Goal: Task Accomplishment & Management: Manage account settings

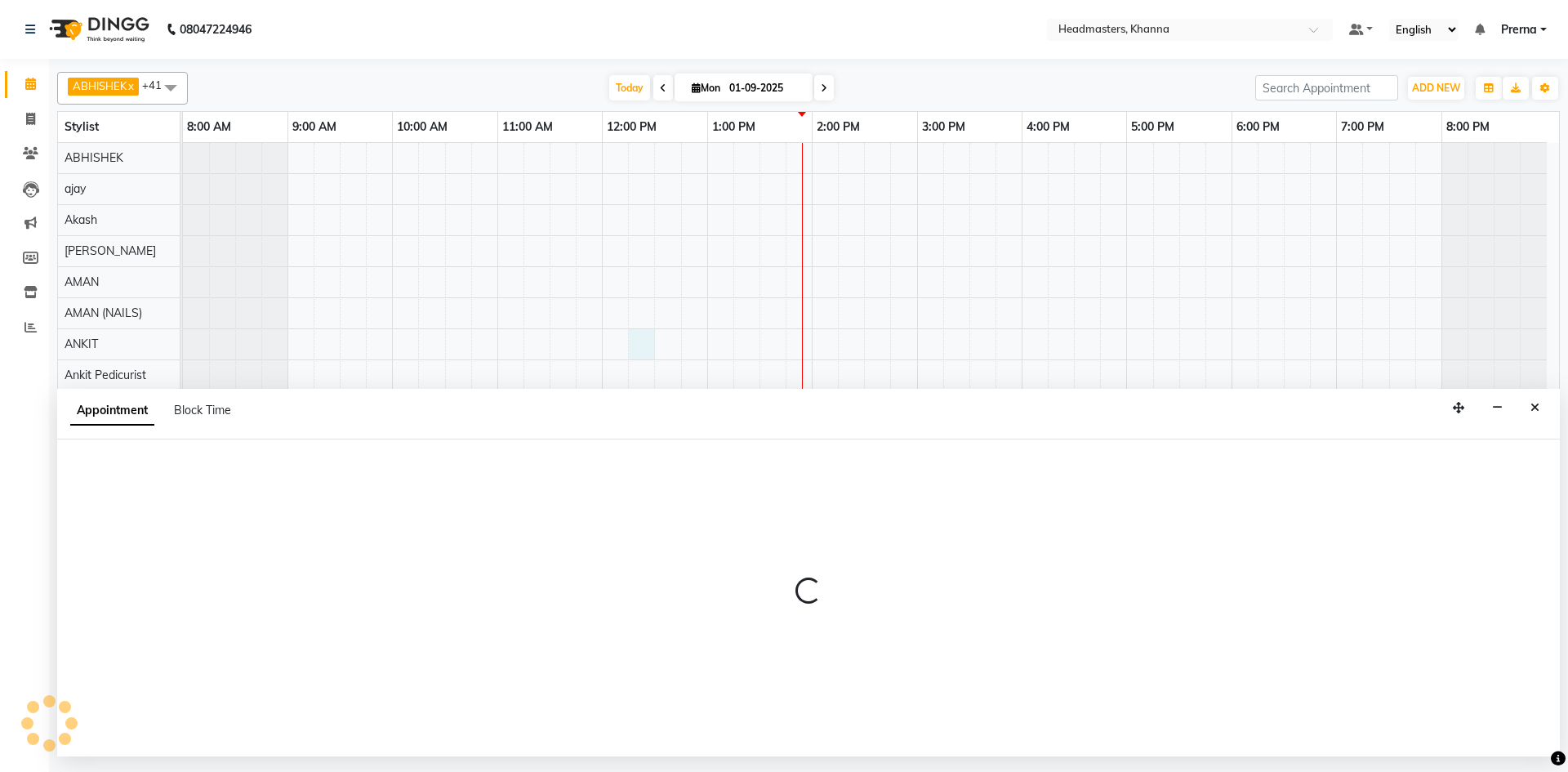
select select "60812"
select select "735"
select select "tentative"
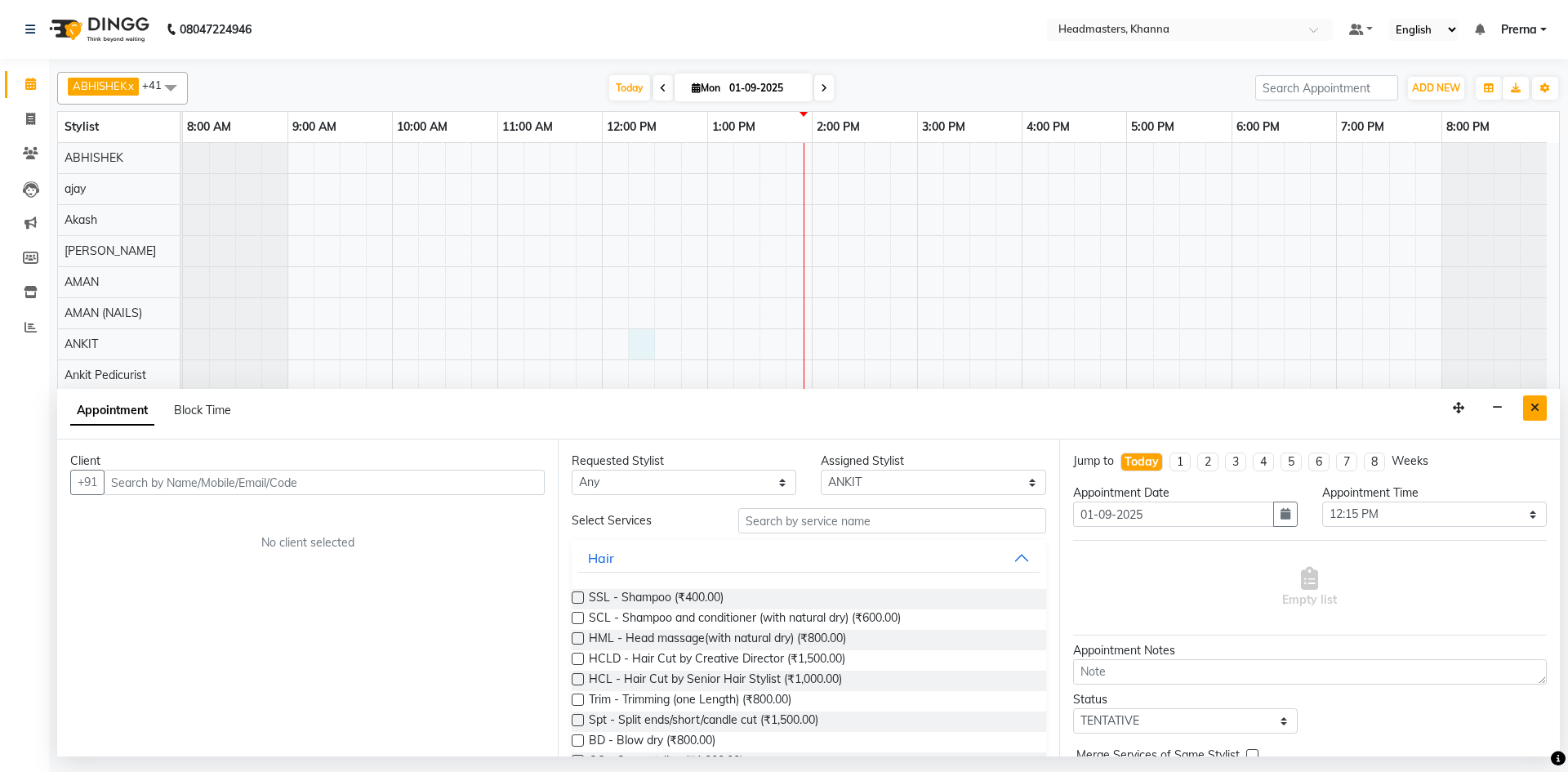
click at [1533, 403] on icon "Close" at bounding box center [1535, 408] width 9 height 12
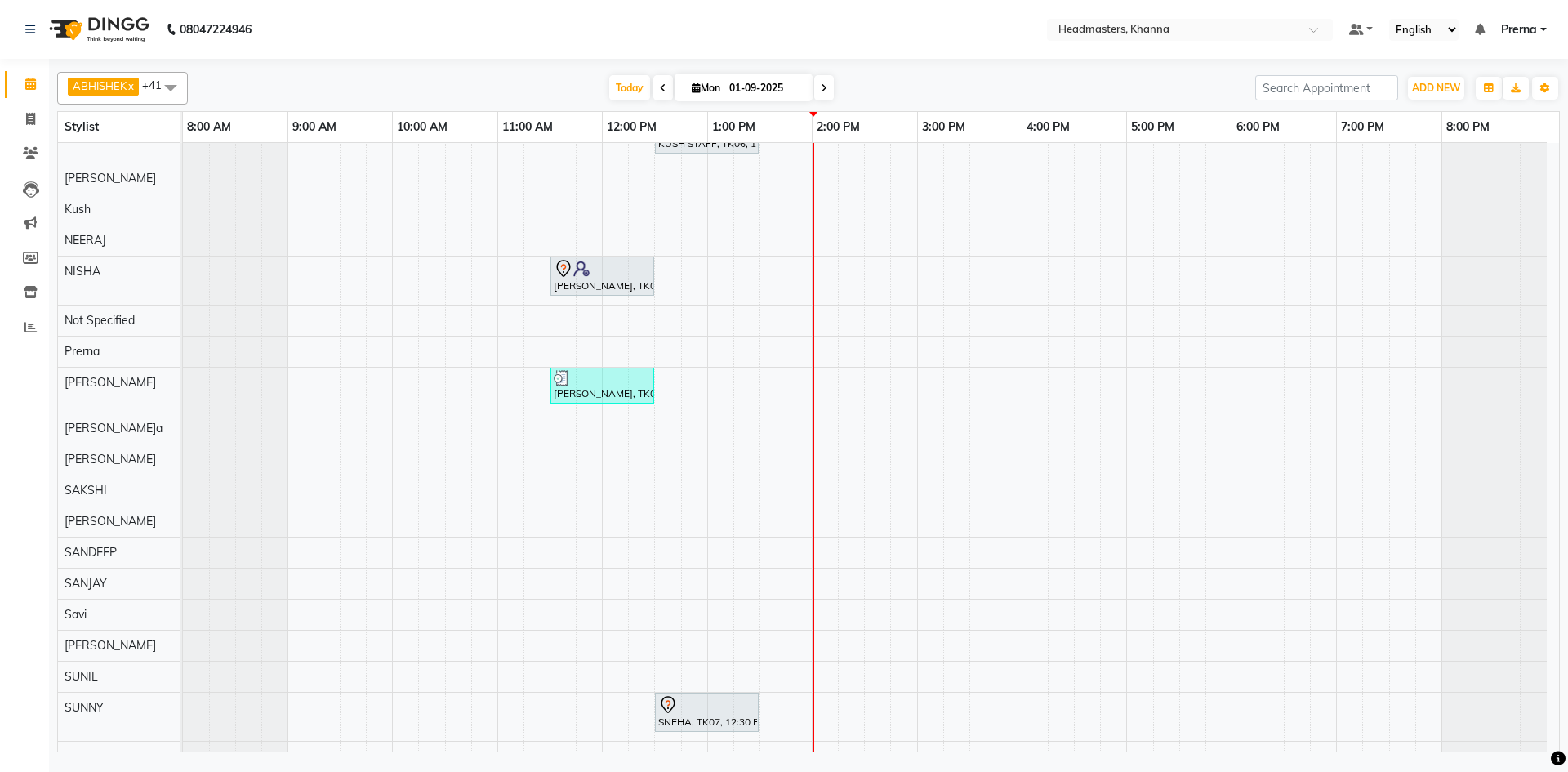
scroll to position [785, 0]
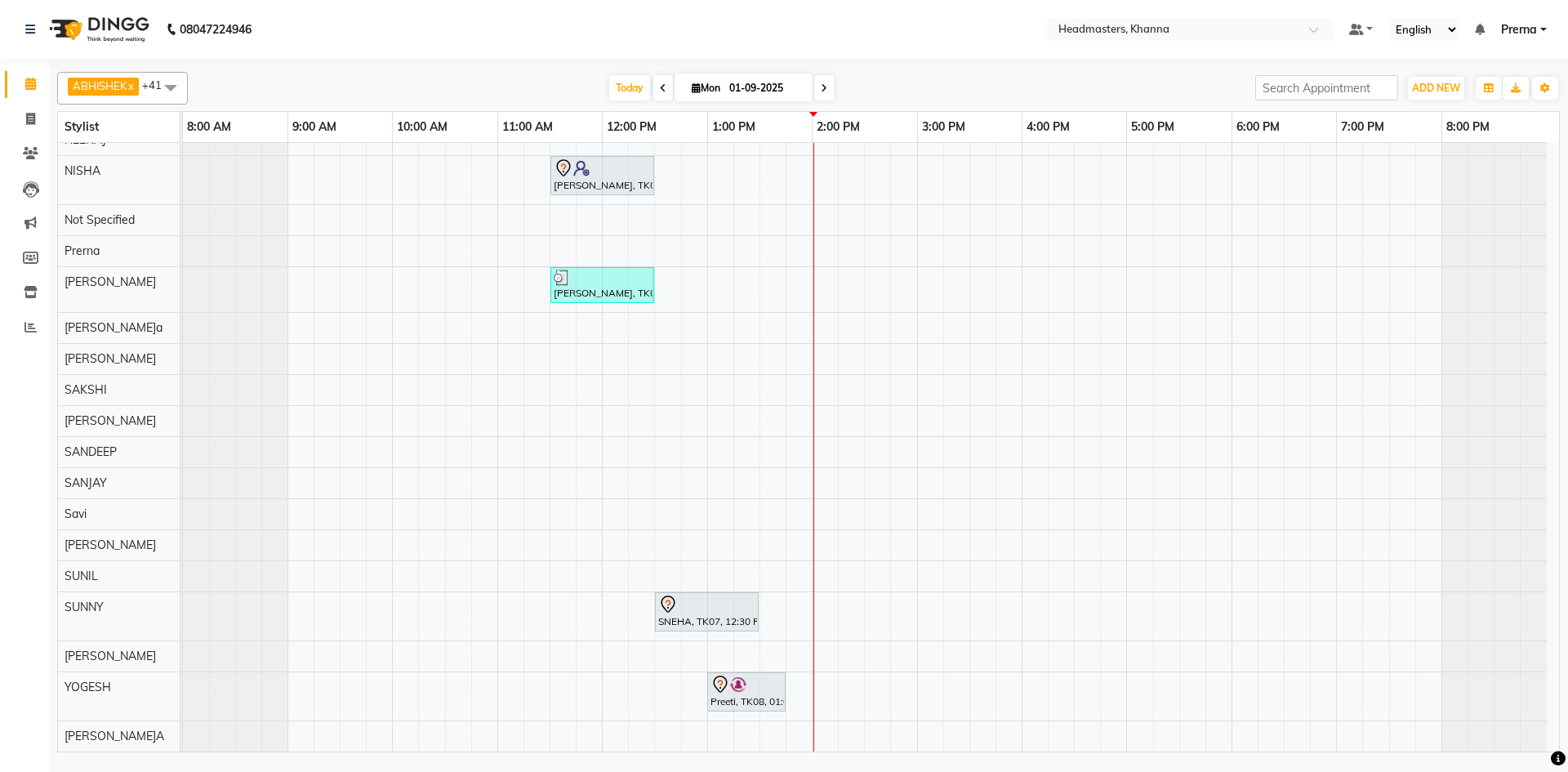
click at [990, 443] on div "[PERSON_NAME]R, TK05, 12:30 PM-02:30 PM, NL-EXT - Gel/Acrylic Extension [PERSON…" at bounding box center [871, 29] width 1376 height 1444
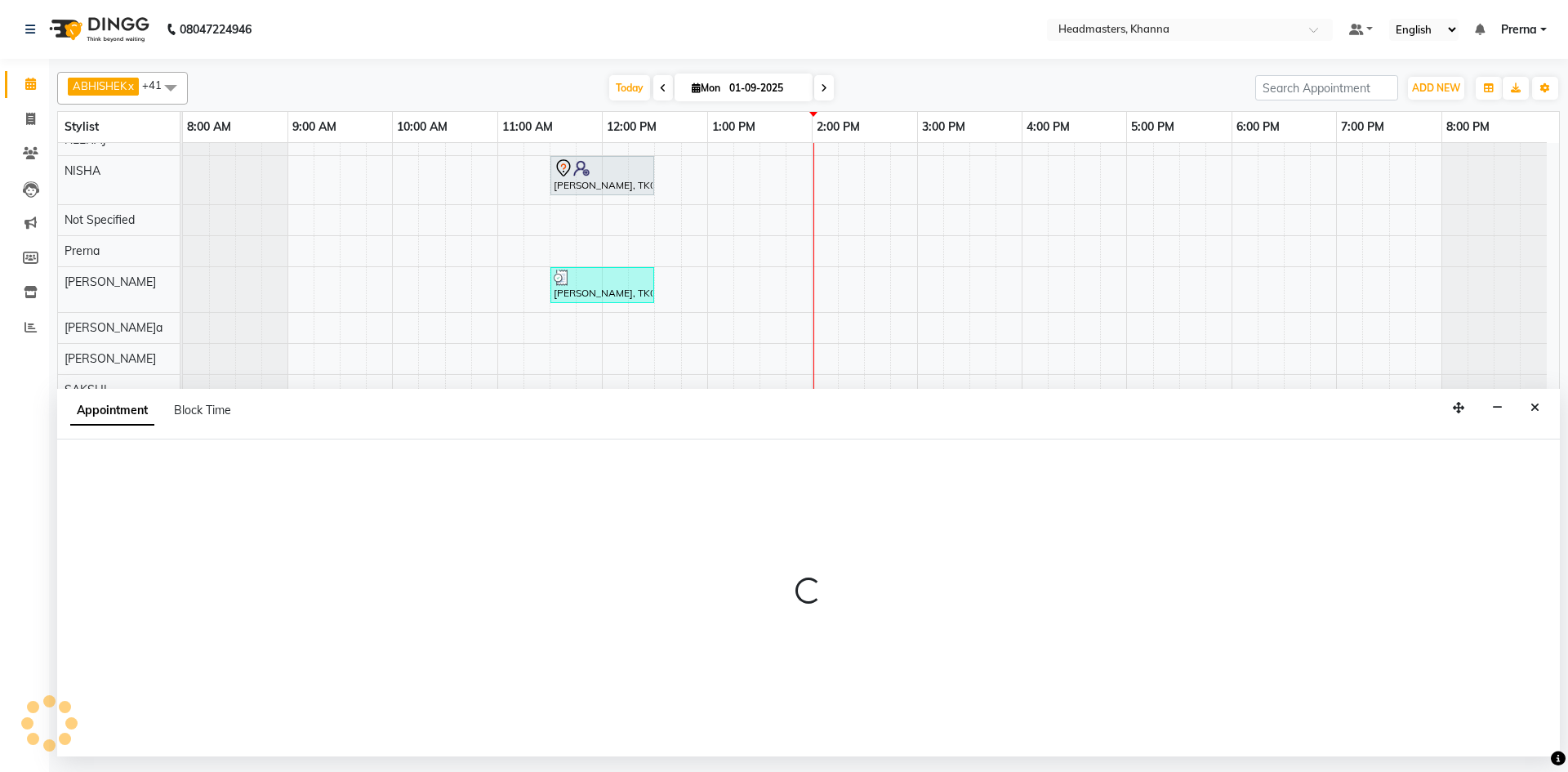
select select "60800"
select select "tentative"
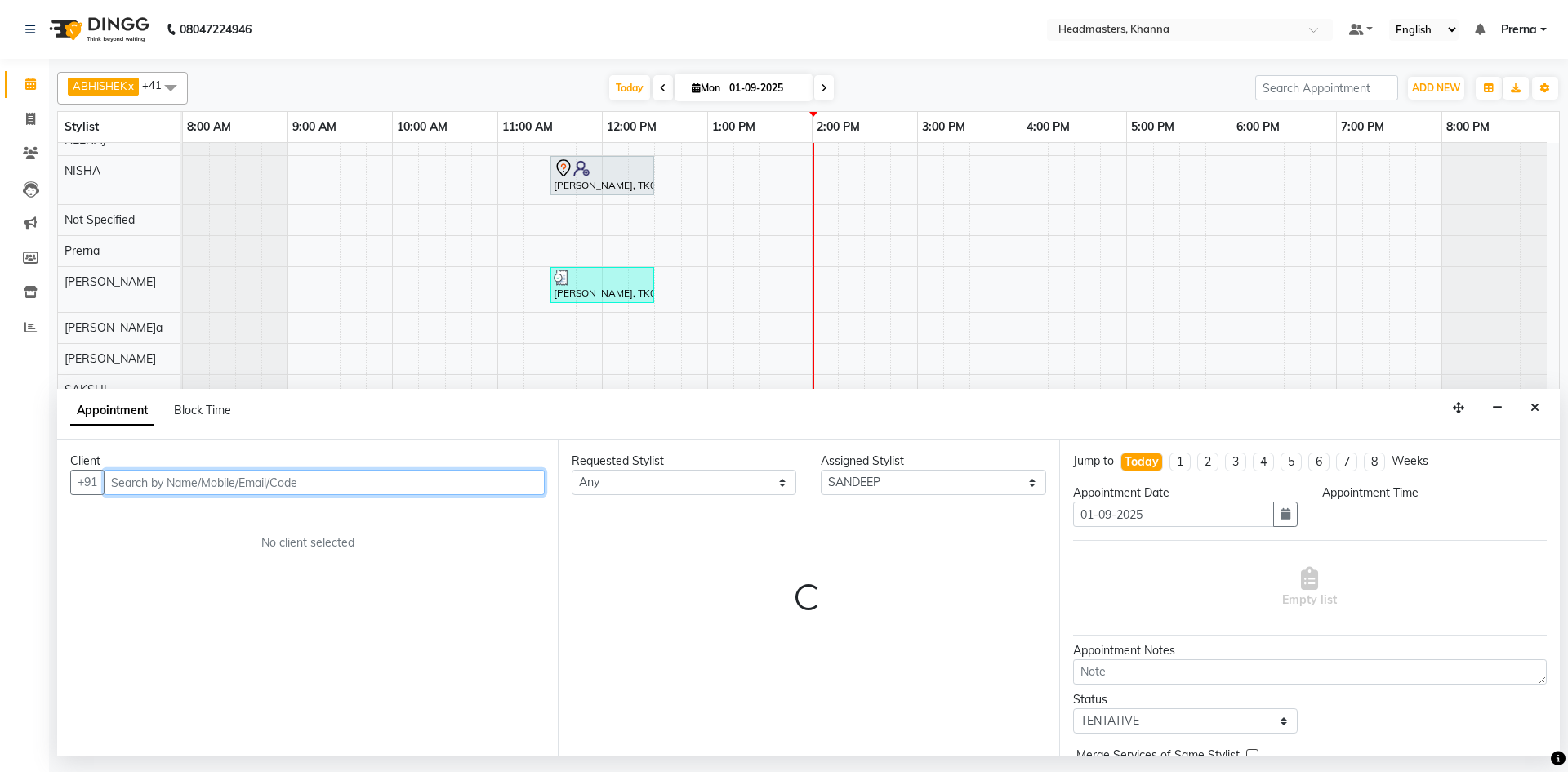
select select "930"
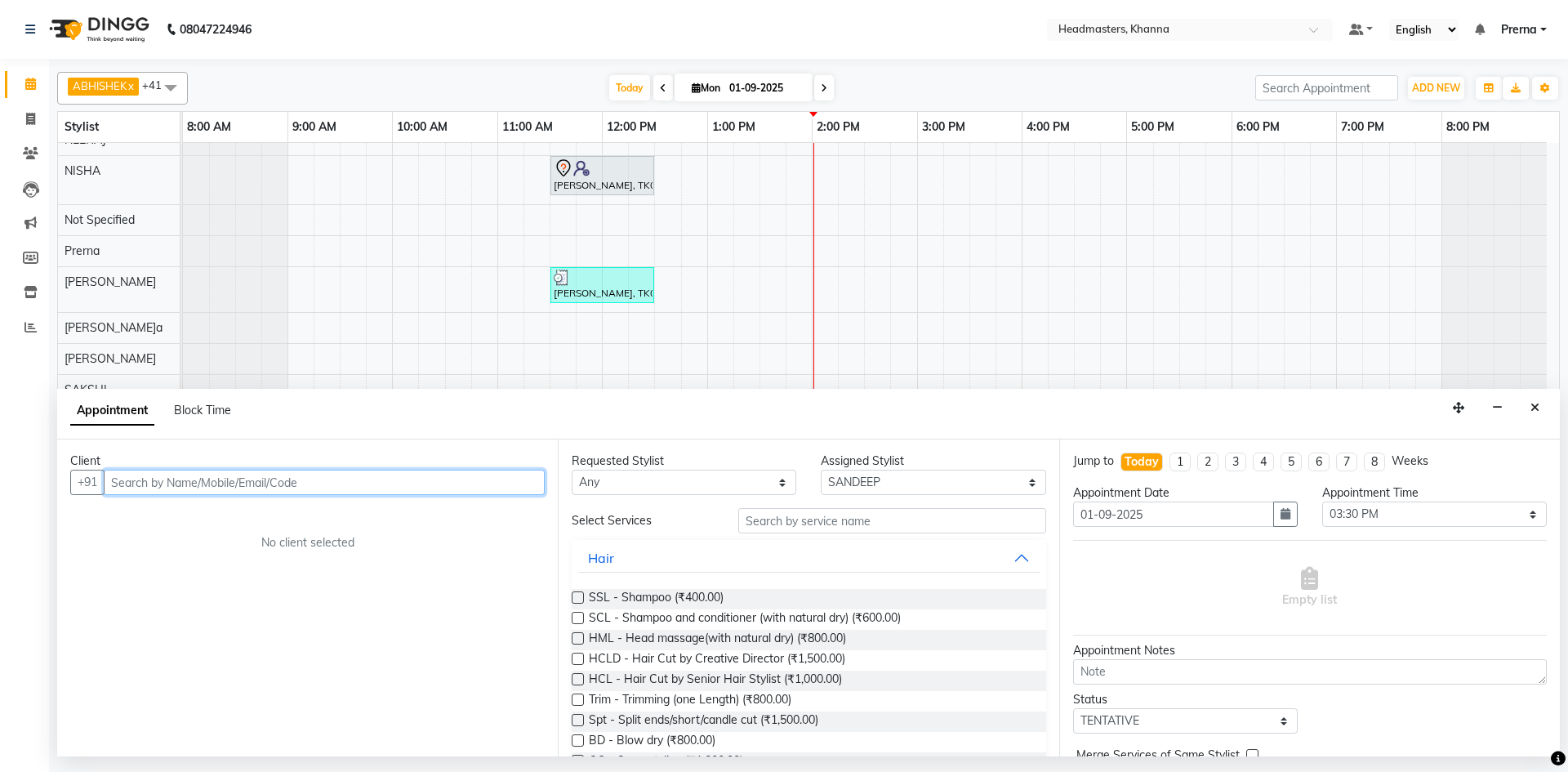
click at [232, 470] on input "text" at bounding box center [324, 482] width 441 height 26
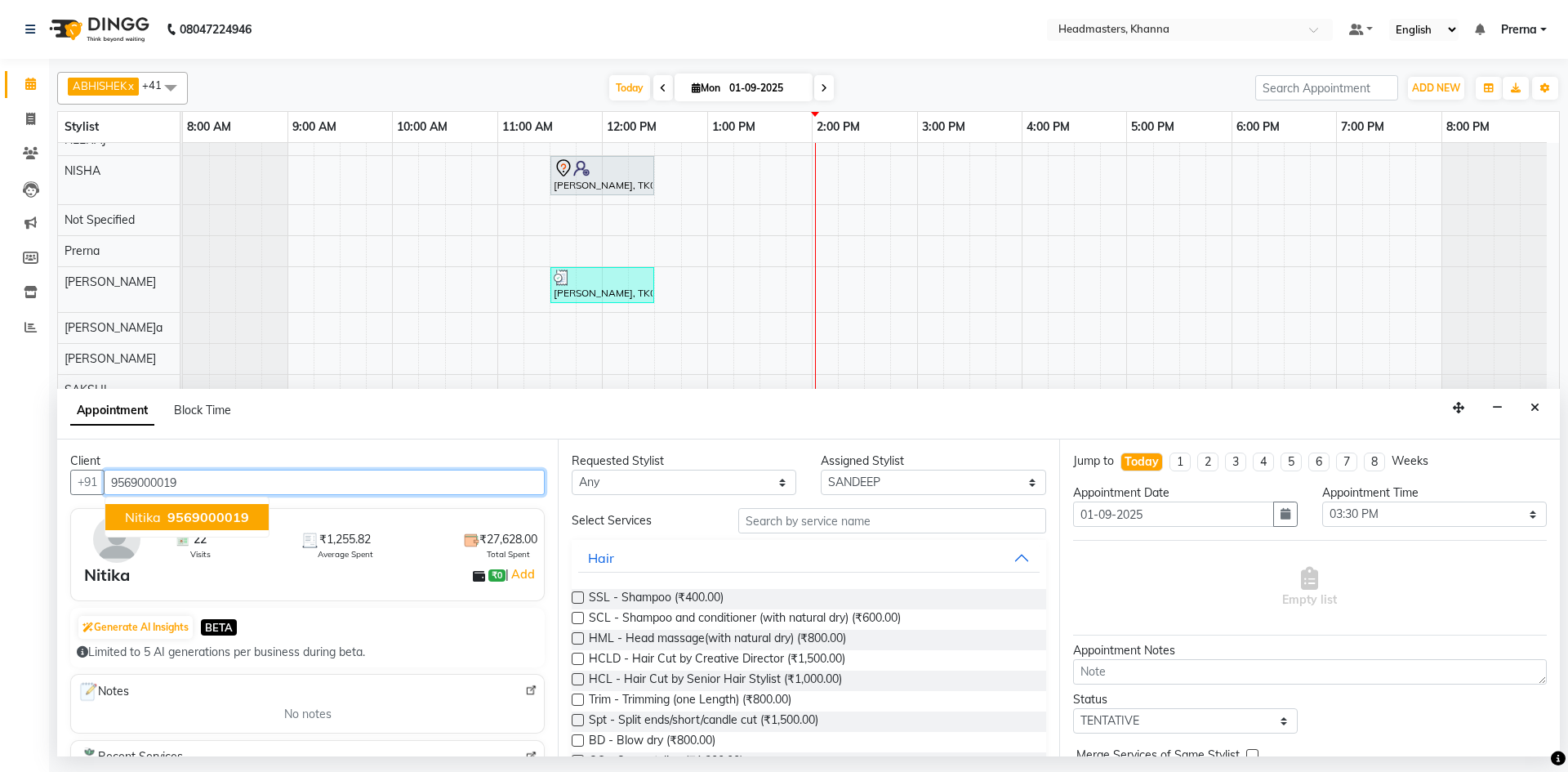
click at [212, 520] on span "9569000019" at bounding box center [208, 517] width 81 height 17
type input "9569000019"
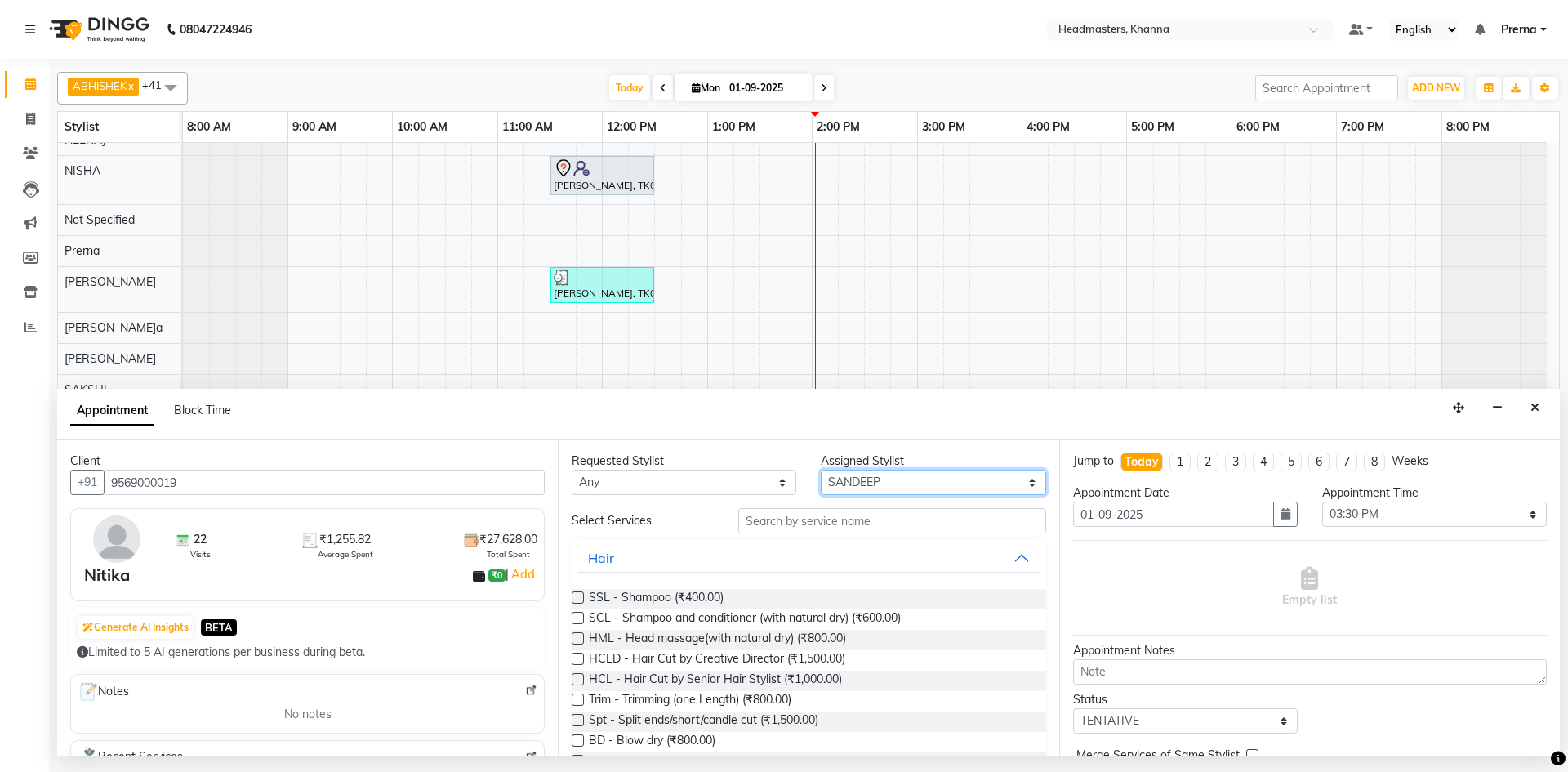
click at [866, 481] on select "Select ABHISHEK [PERSON_NAME] Akash [PERSON_NAME] [PERSON_NAME] (NAILS) ANKIT A…" at bounding box center [933, 482] width 225 height 26
select select "60808"
click at [867, 481] on select "Select ABHISHEK [PERSON_NAME] Akash [PERSON_NAME] [PERSON_NAME] (NAILS) ANKIT A…" at bounding box center [933, 482] width 225 height 26
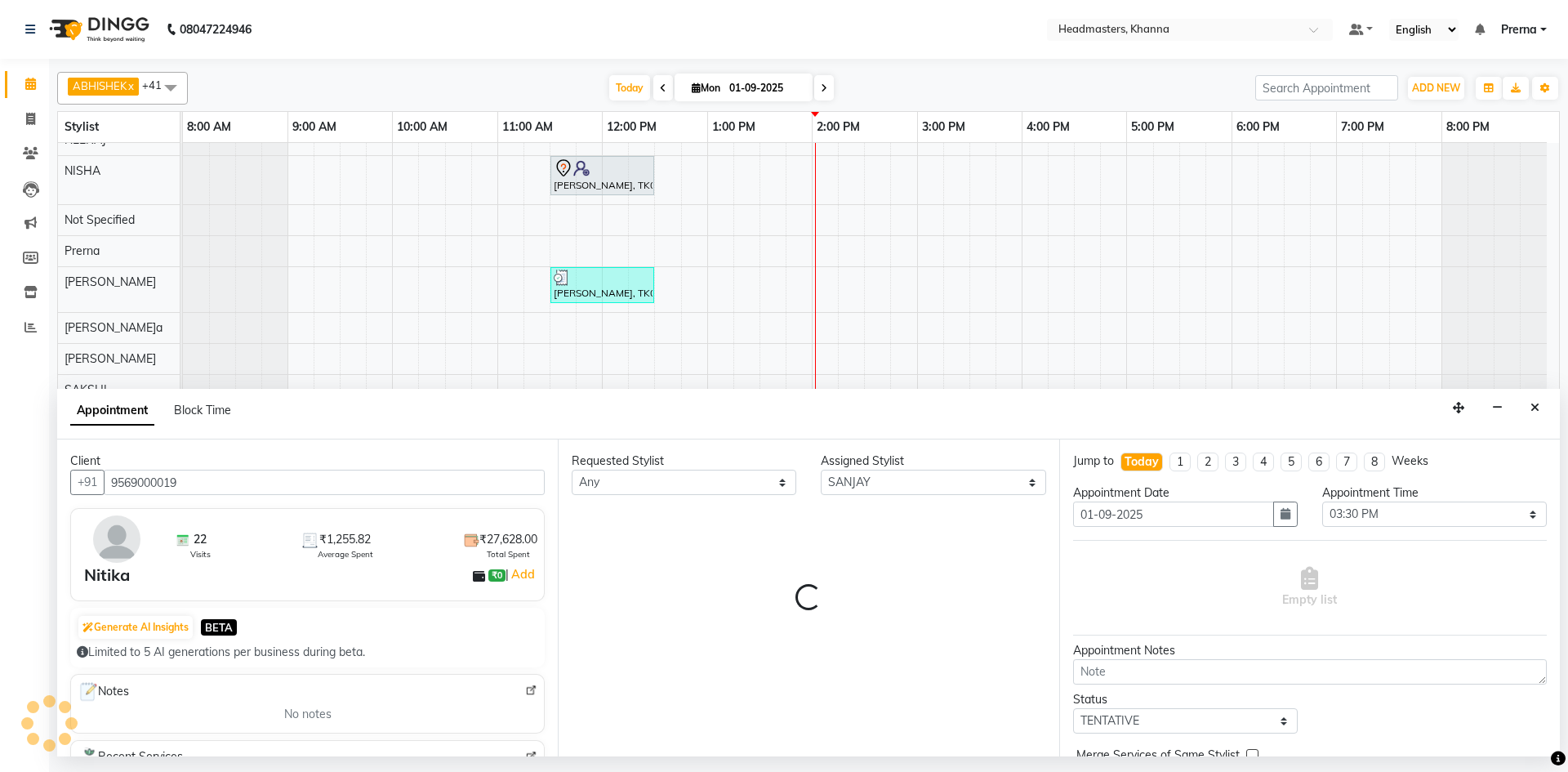
click at [777, 515] on div "Requested Stylist Any ABHISHEK[PERSON_NAME]y Akash[PERSON_NAME]N[PERSON_NAME]N …" at bounding box center [807, 599] width 500 height 317
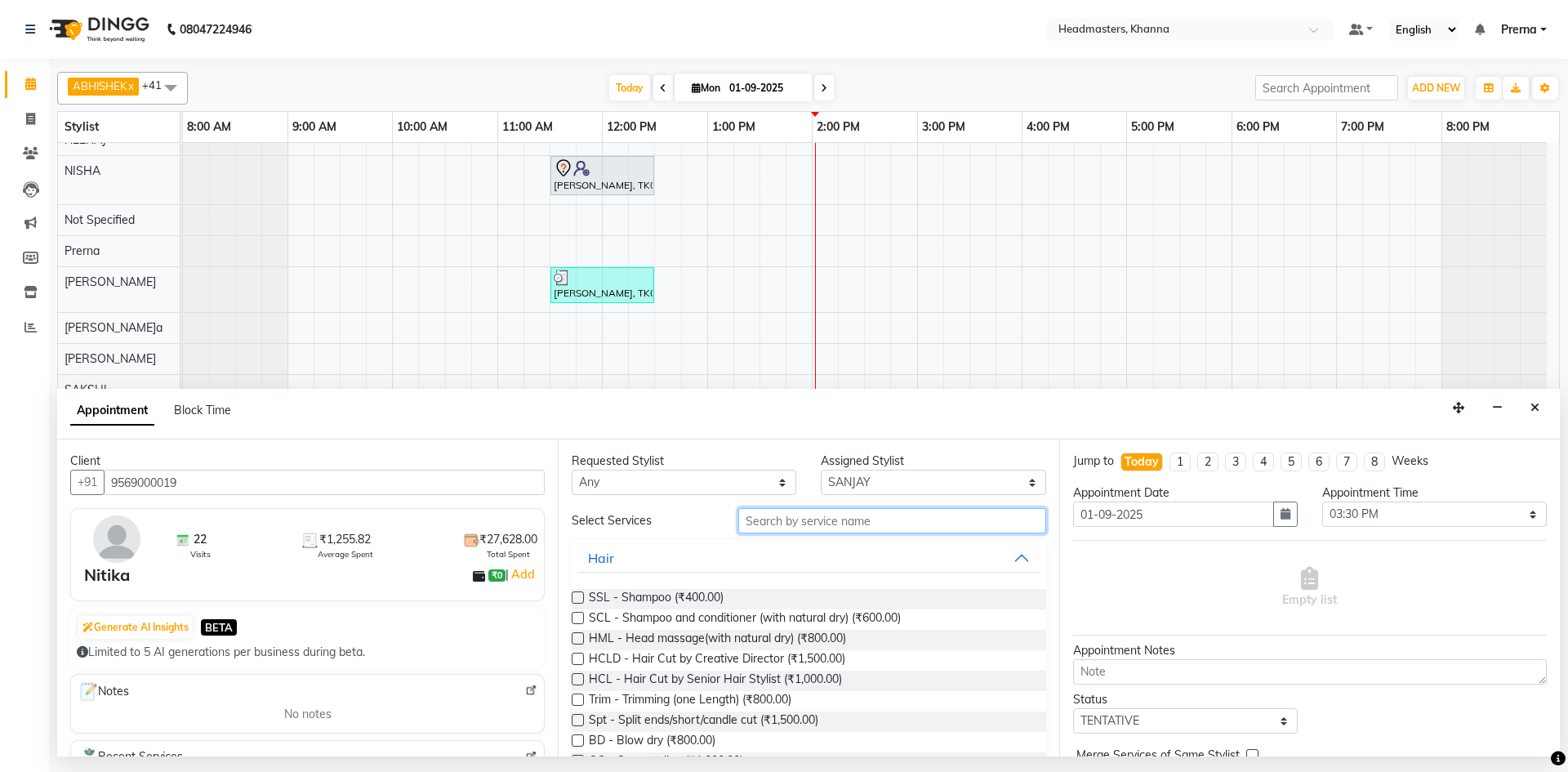
click at [769, 523] on input "text" at bounding box center [892, 520] width 308 height 26
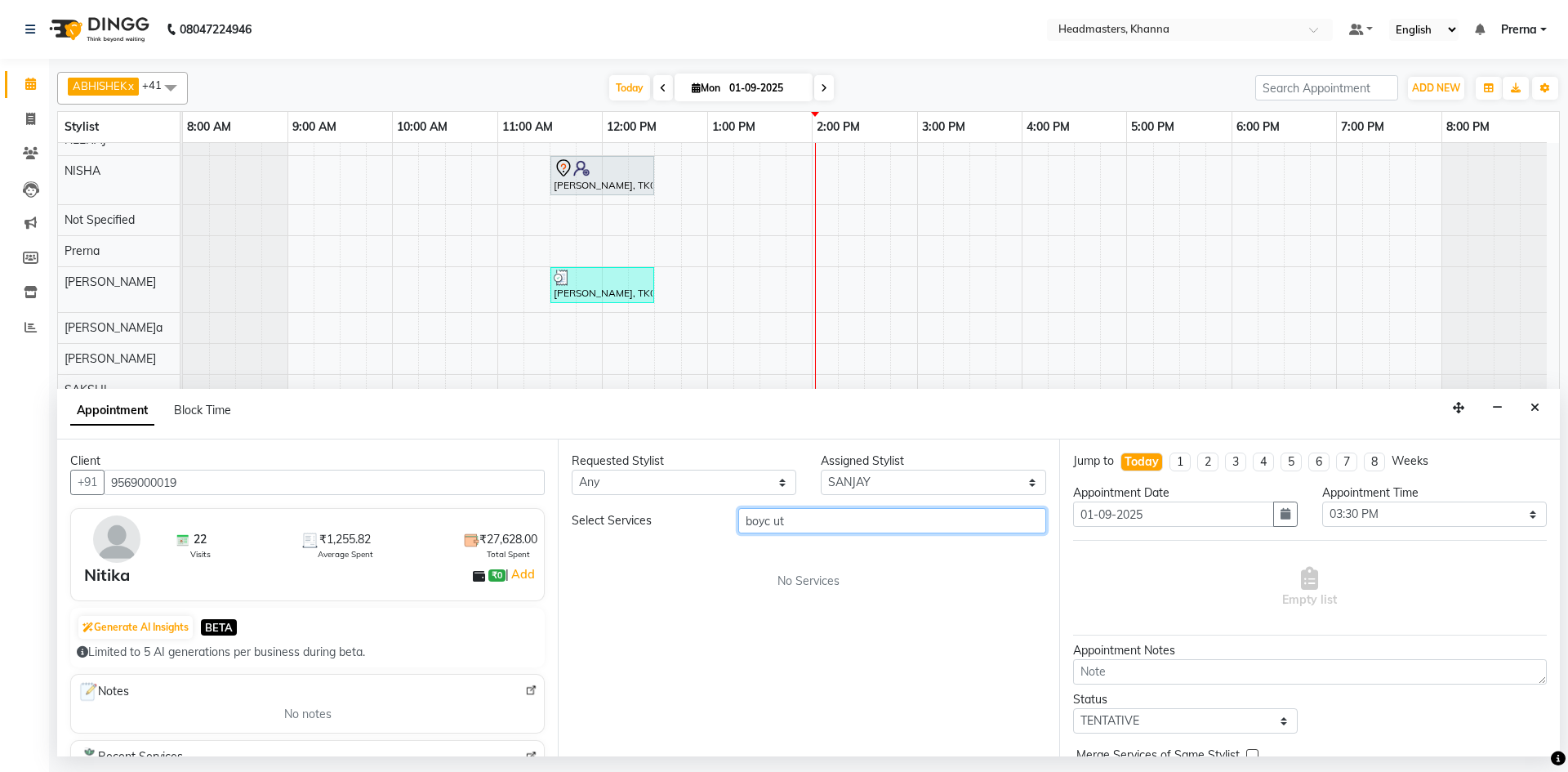
click at [769, 520] on input "boyc ut" at bounding box center [892, 520] width 308 height 26
type input "boy ut"
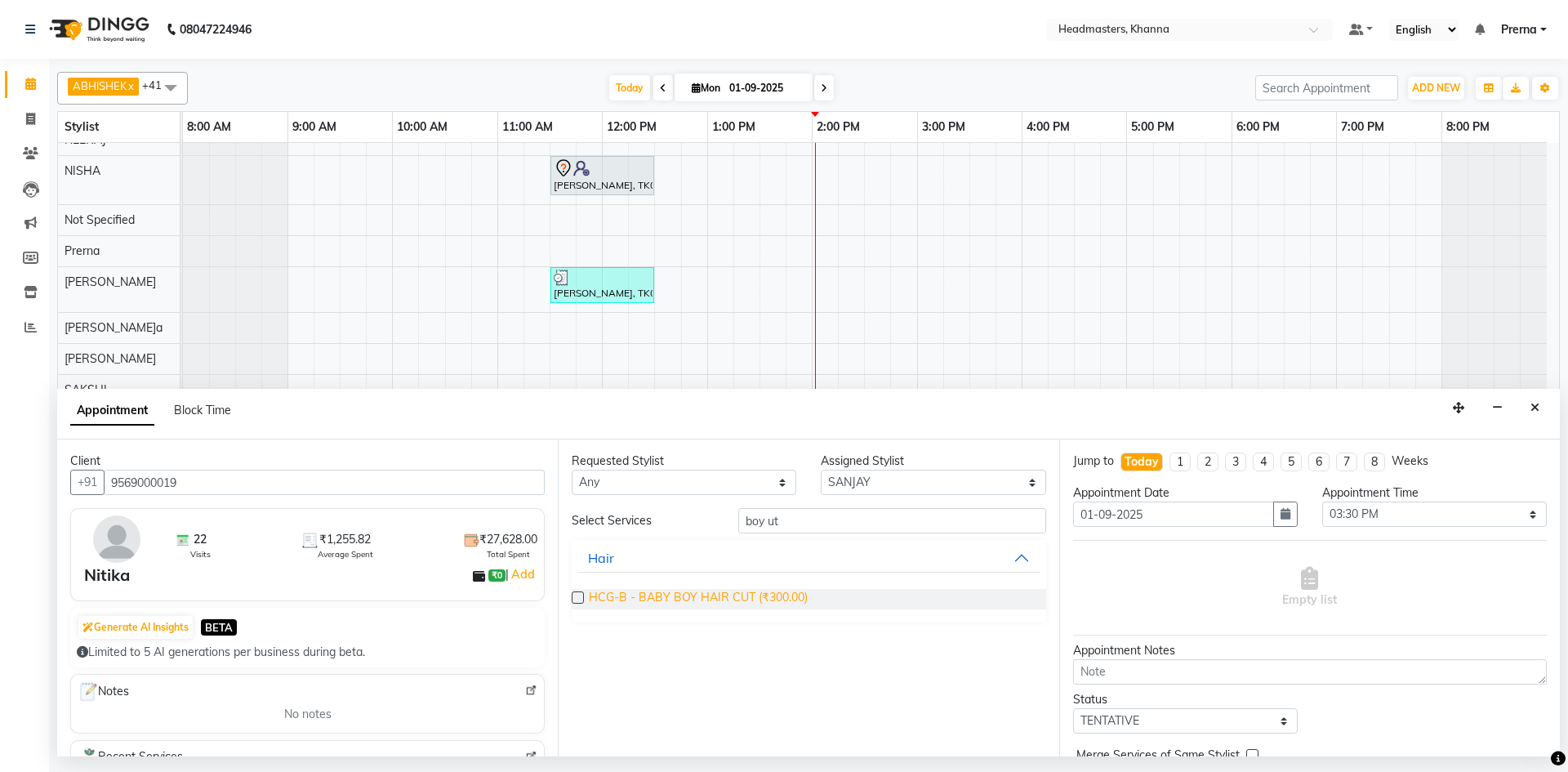
click at [689, 599] on span "HCG-B - BABY BOY HAIR CUT (₹300.00)" at bounding box center [699, 599] width 219 height 21
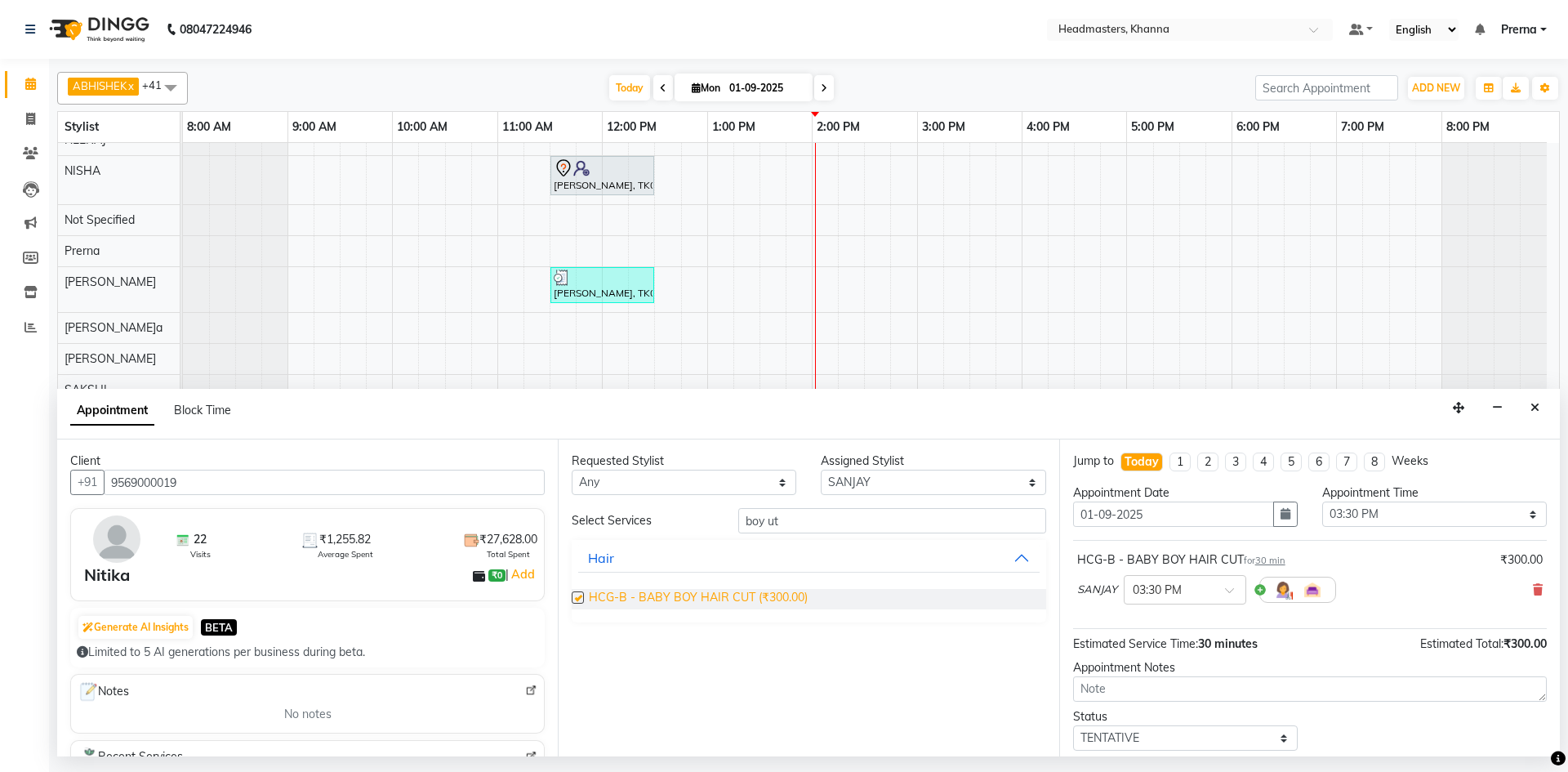
checkbox input "false"
click at [1347, 525] on select "Select 09:00 AM 09:15 AM 09:30 AM 09:45 AM 10:00 AM 10:15 AM 10:30 AM 10:45 AM …" at bounding box center [1434, 514] width 225 height 26
click at [1345, 519] on select "Select 09:00 AM 09:15 AM 09:30 AM 09:45 AM 10:00 AM 10:15 AM 10:30 AM 10:45 AM …" at bounding box center [1434, 514] width 225 height 26
click at [1390, 514] on select "Select 09:00 AM 09:15 AM 09:30 AM 09:45 AM 10:00 AM 10:15 AM 10:30 AM 10:45 AM …" at bounding box center [1434, 514] width 225 height 26
select select "840"
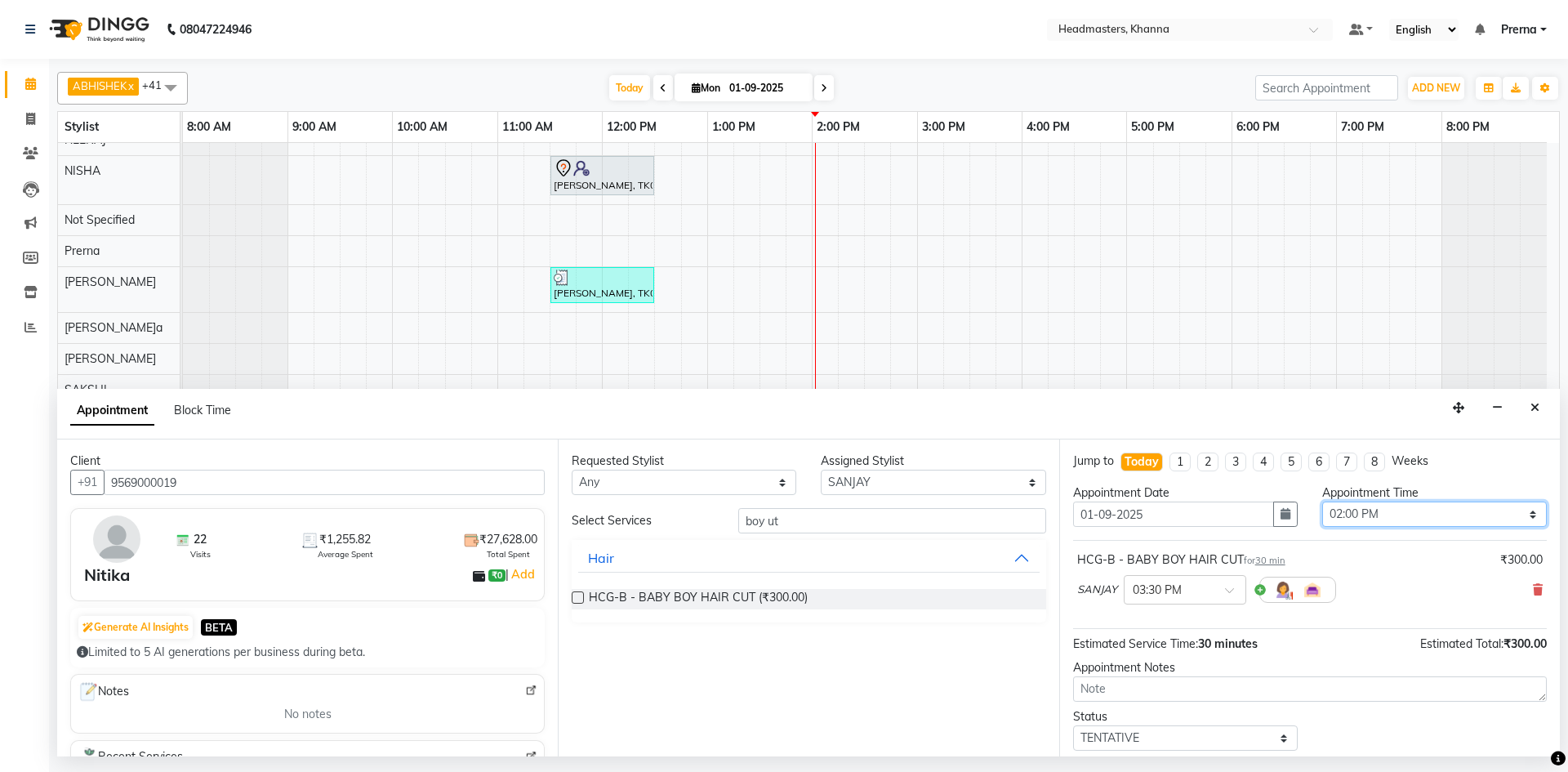
click at [1322, 501] on select "Select 09:00 AM 09:15 AM 09:30 AM 09:45 AM 10:00 AM 10:15 AM 10:30 AM 10:45 AM …" at bounding box center [1434, 514] width 225 height 26
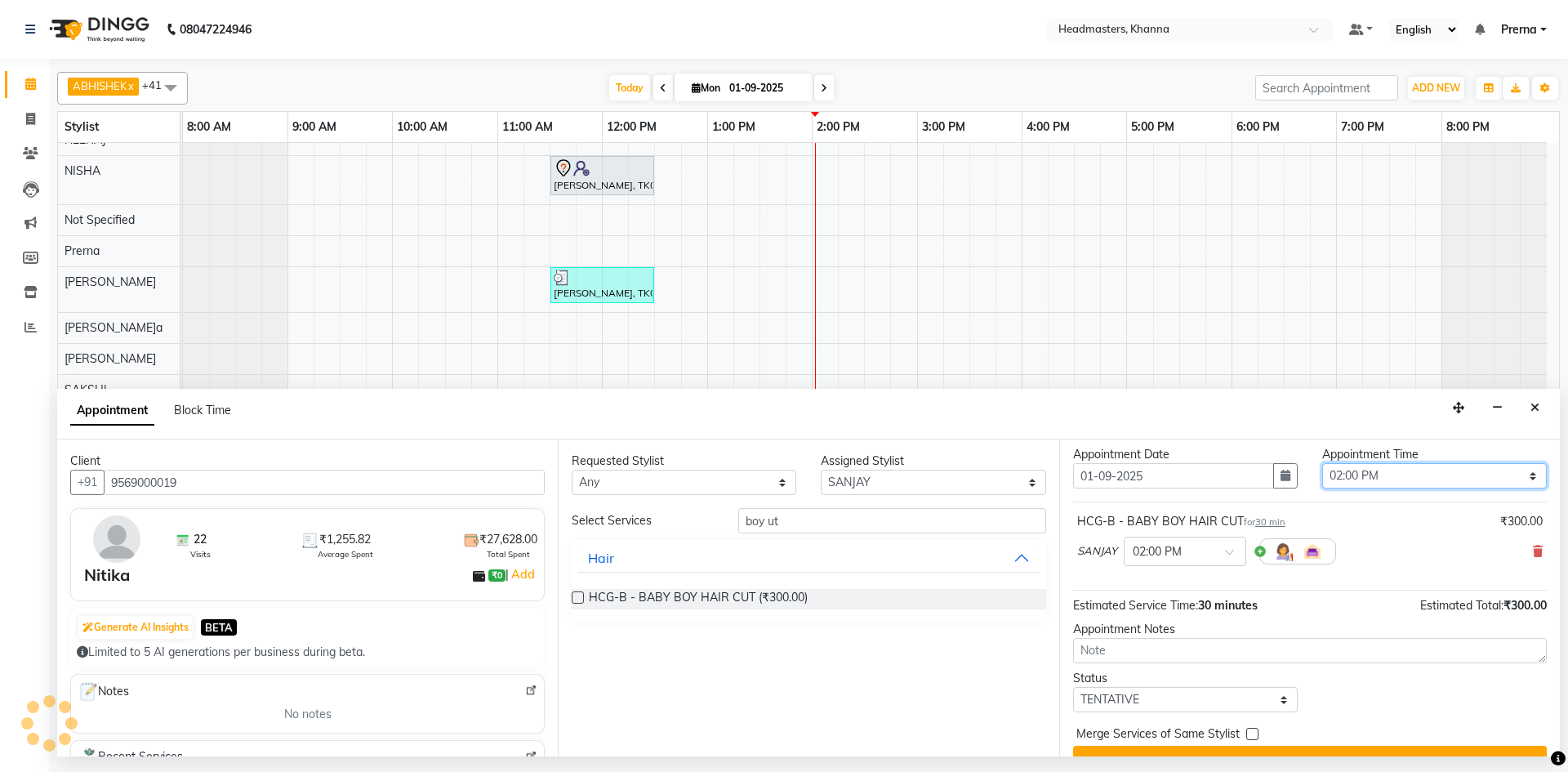
scroll to position [71, 0]
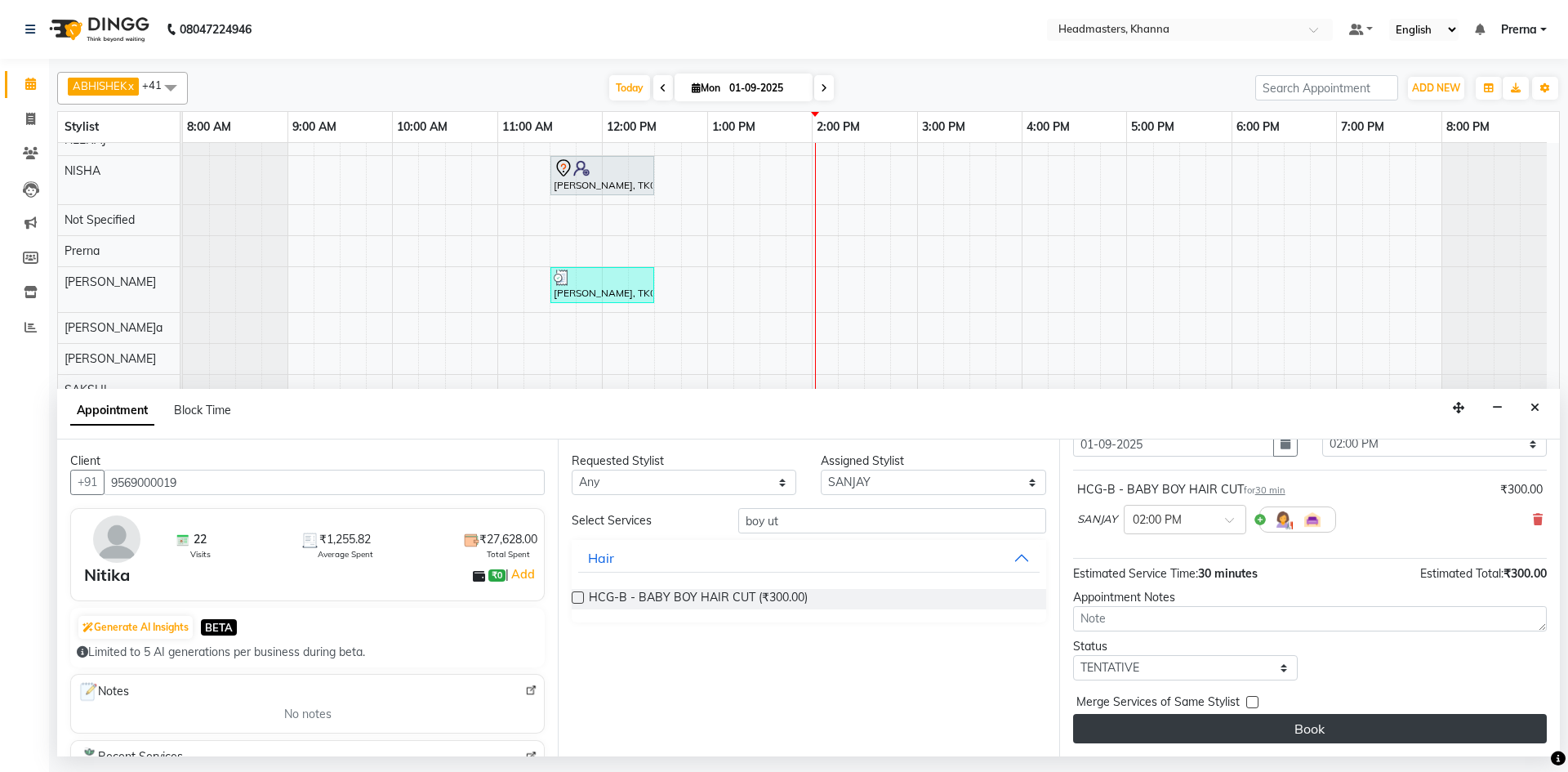
click at [1352, 732] on button "Book" at bounding box center [1310, 728] width 474 height 29
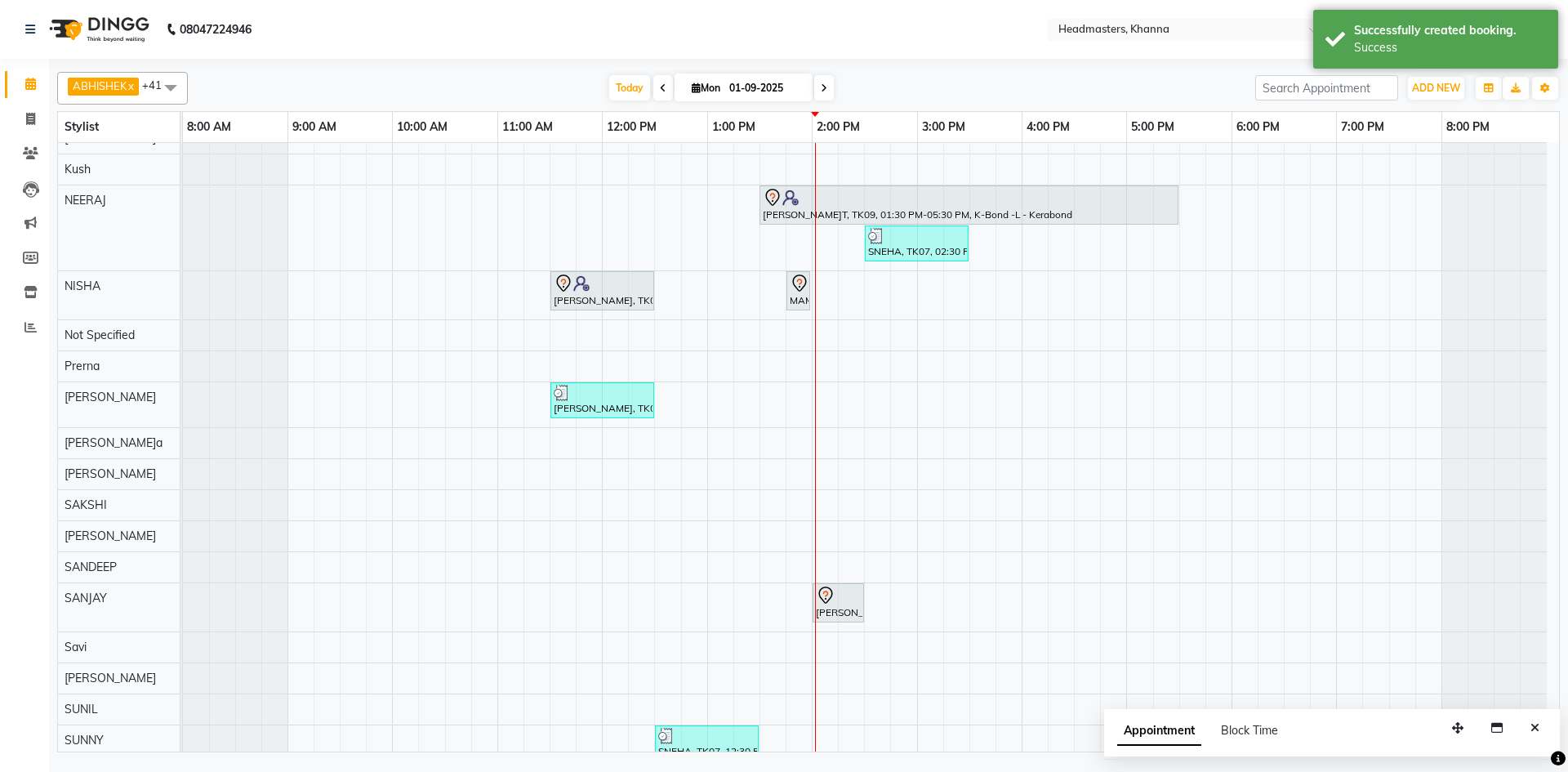
scroll to position [917, 0]
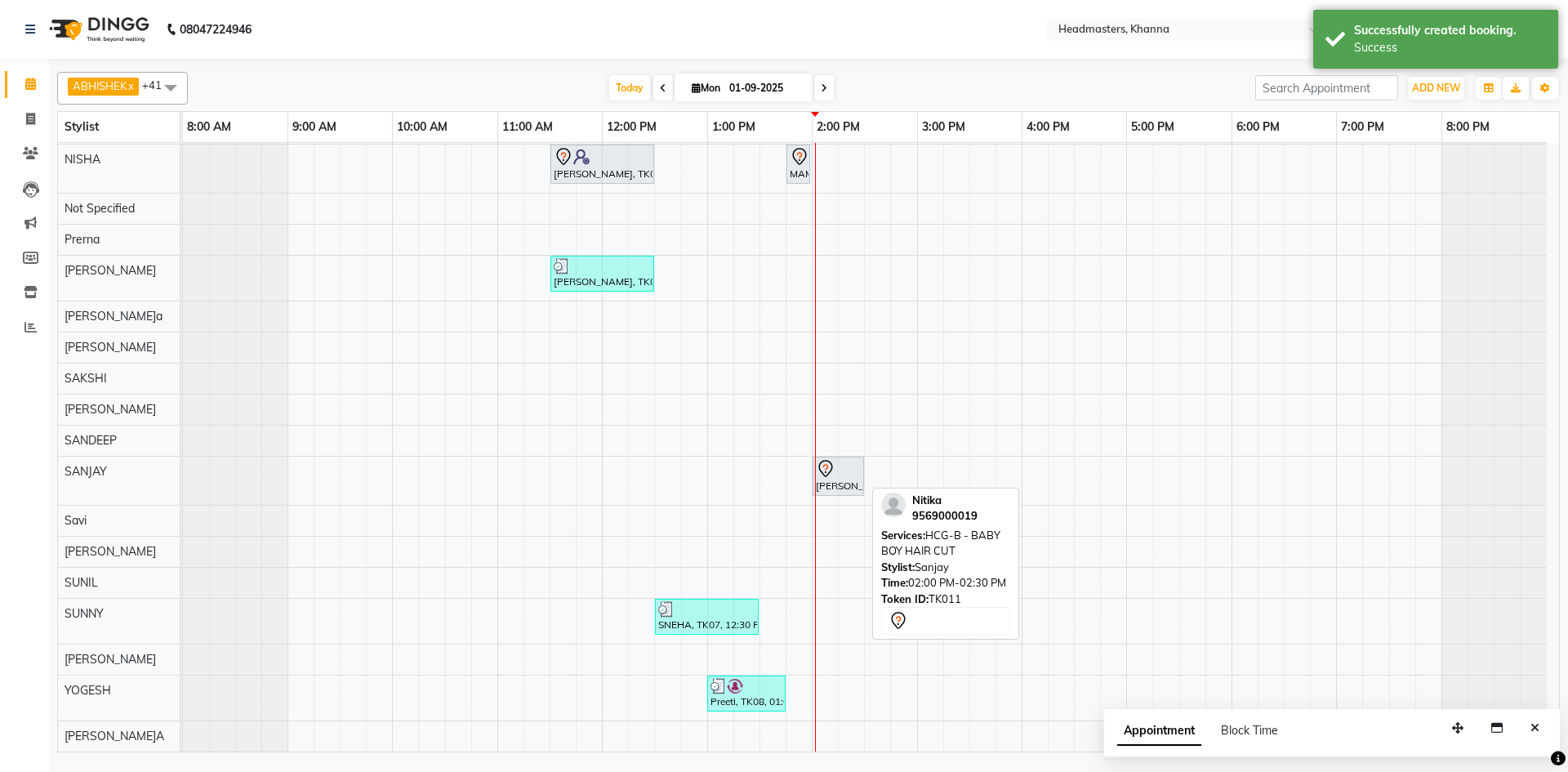
click at [183, 469] on div "[PERSON_NAME], TK11, 02:00 PM-02:30 PM, HCG-B - BABY BOY HAIR CUT" at bounding box center [183, 481] width 0 height 48
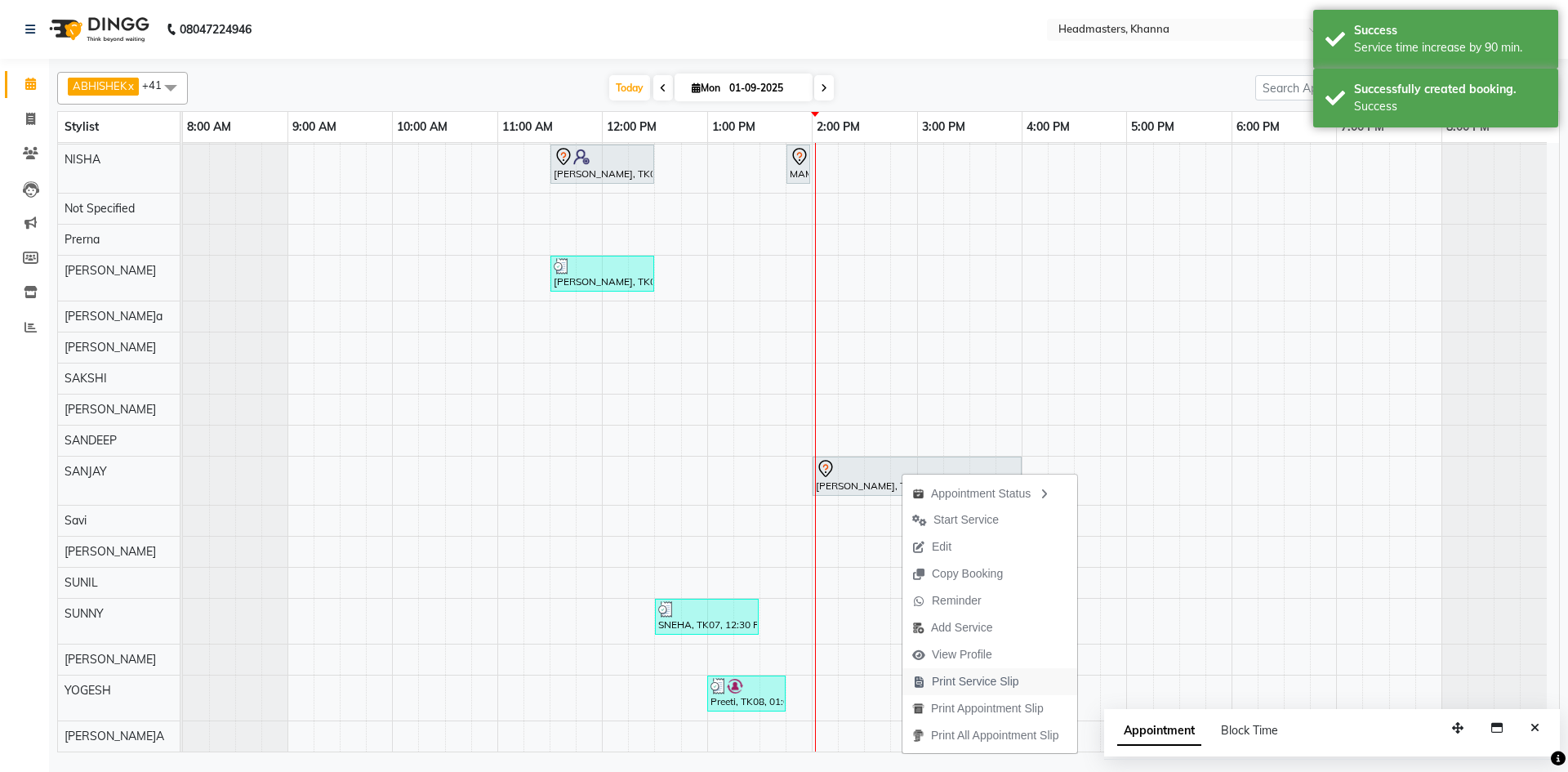
click at [964, 672] on span "Print Service Slip" at bounding box center [966, 682] width 127 height 27
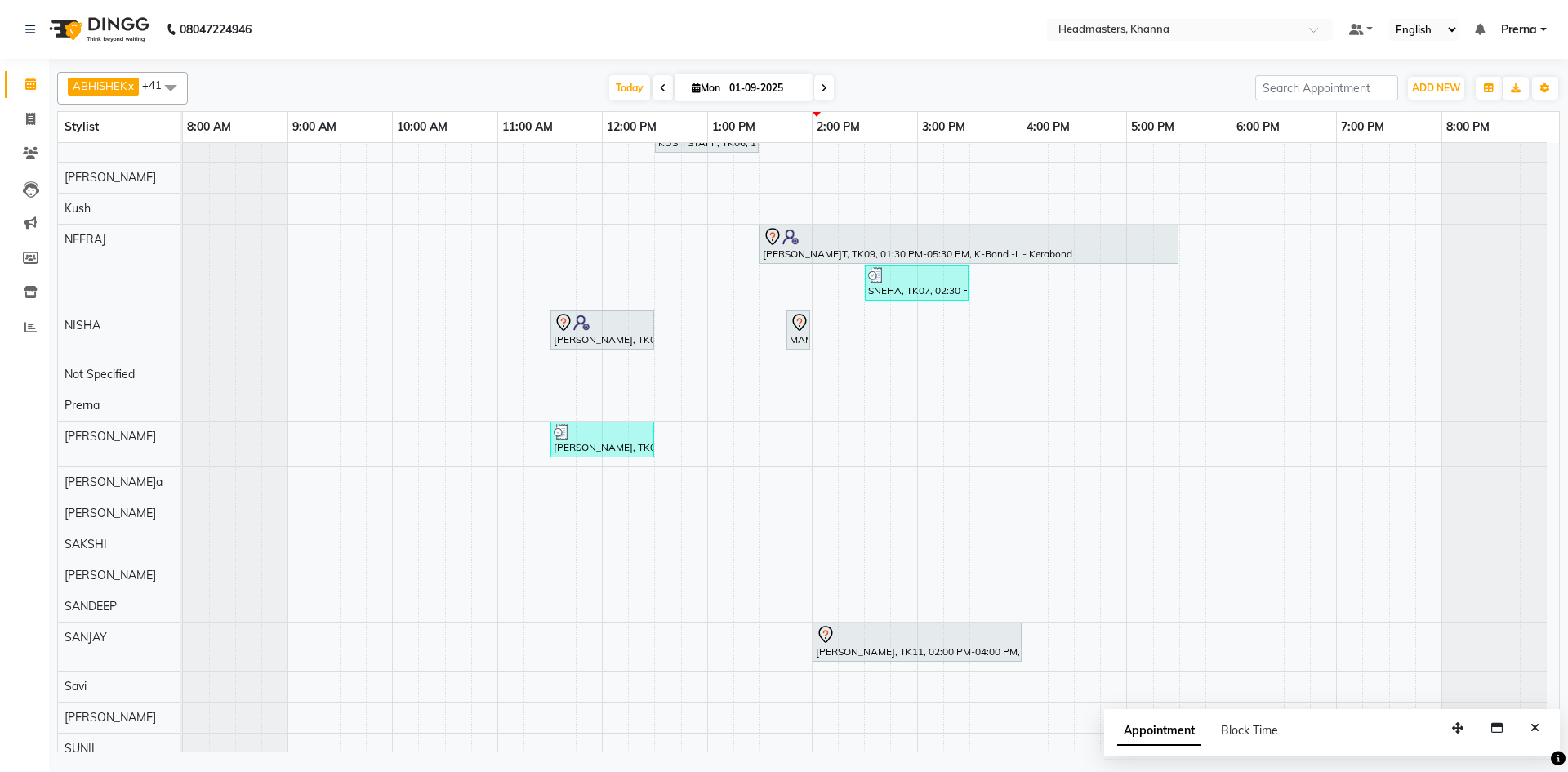
scroll to position [672, 0]
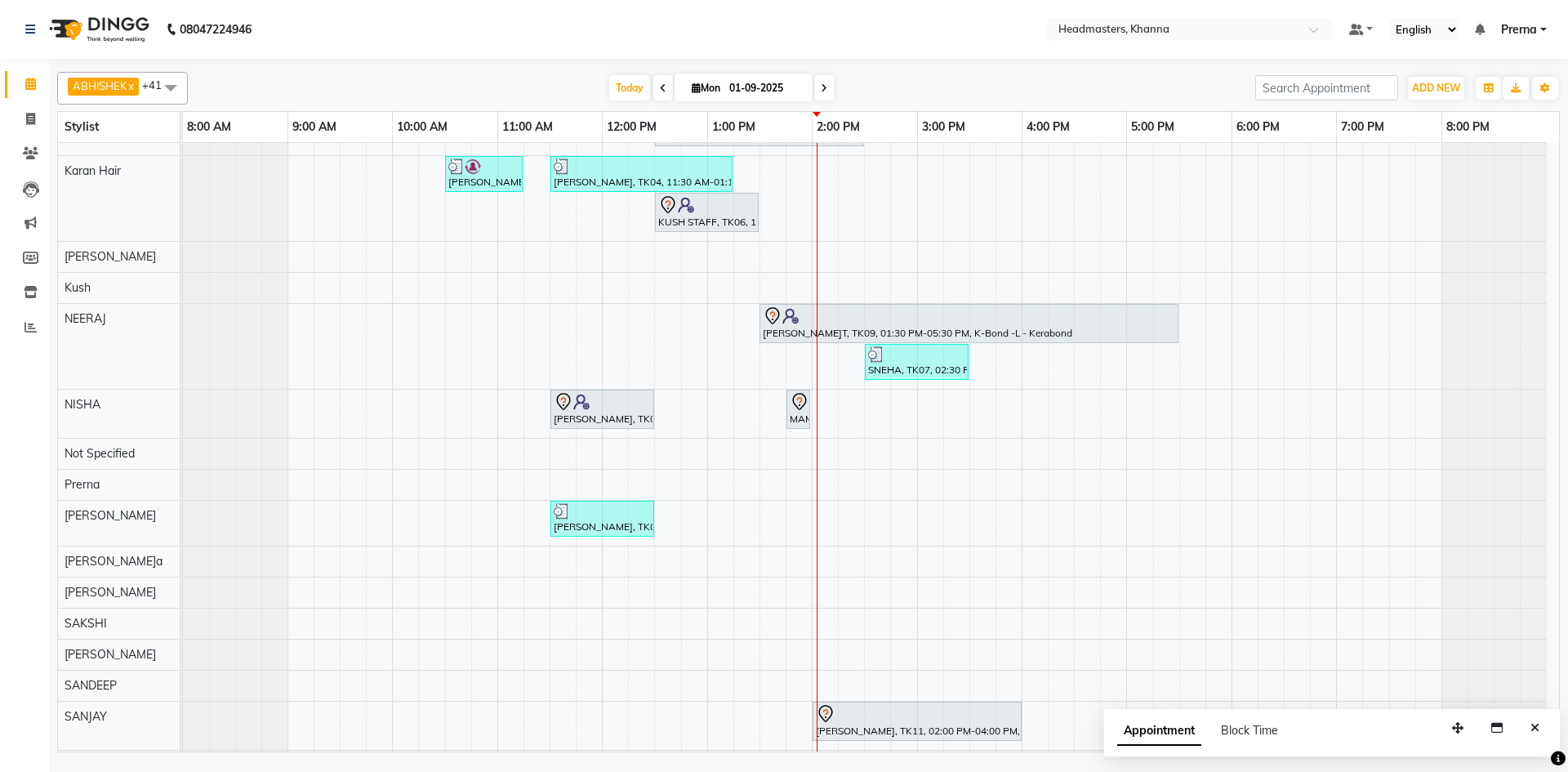
click at [530, 51] on nav "08047224946 Select Location × Headmasters, Khanna Default Panel My Panel Englis…" at bounding box center [784, 29] width 1568 height 59
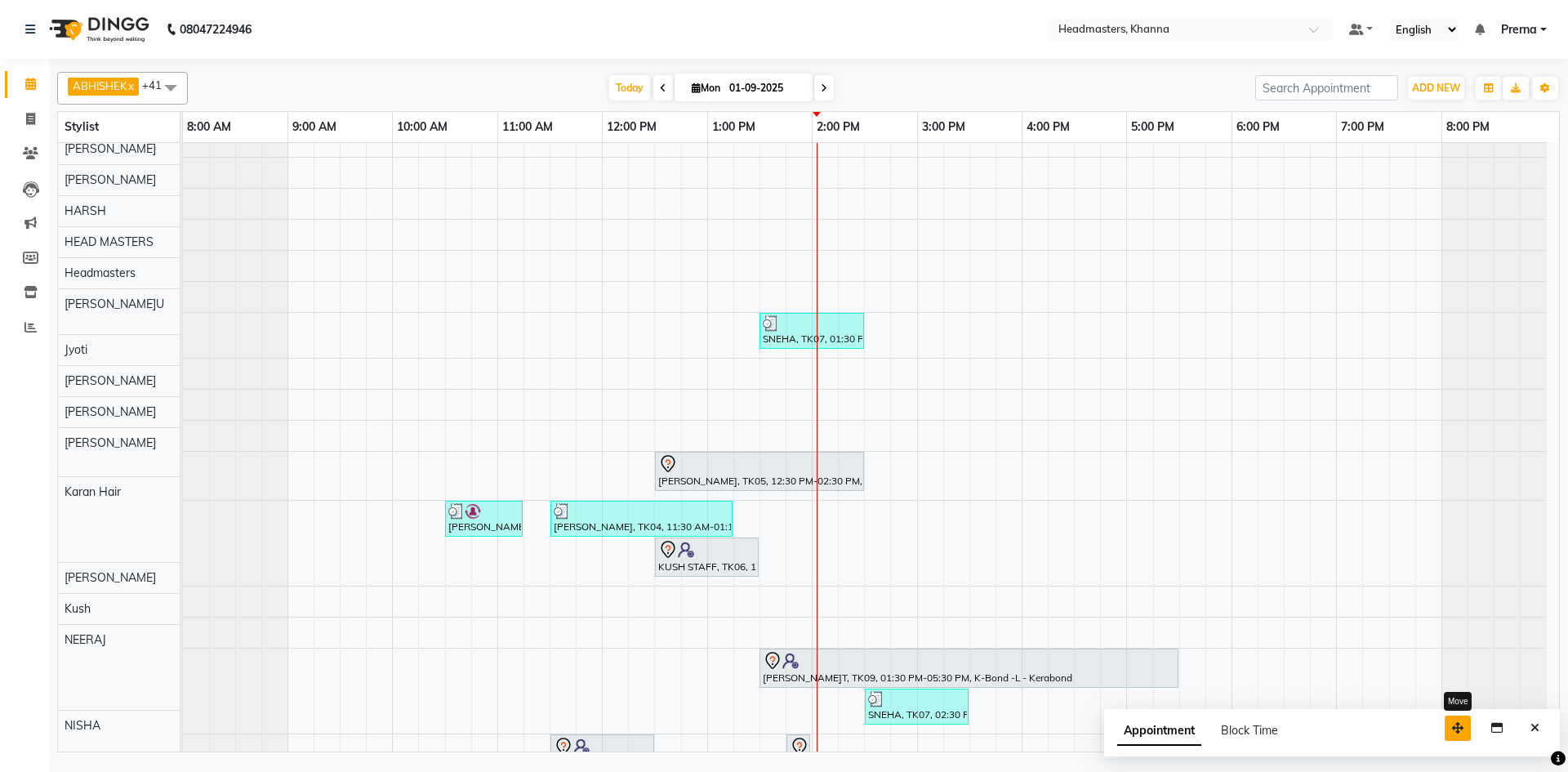
scroll to position [327, 0]
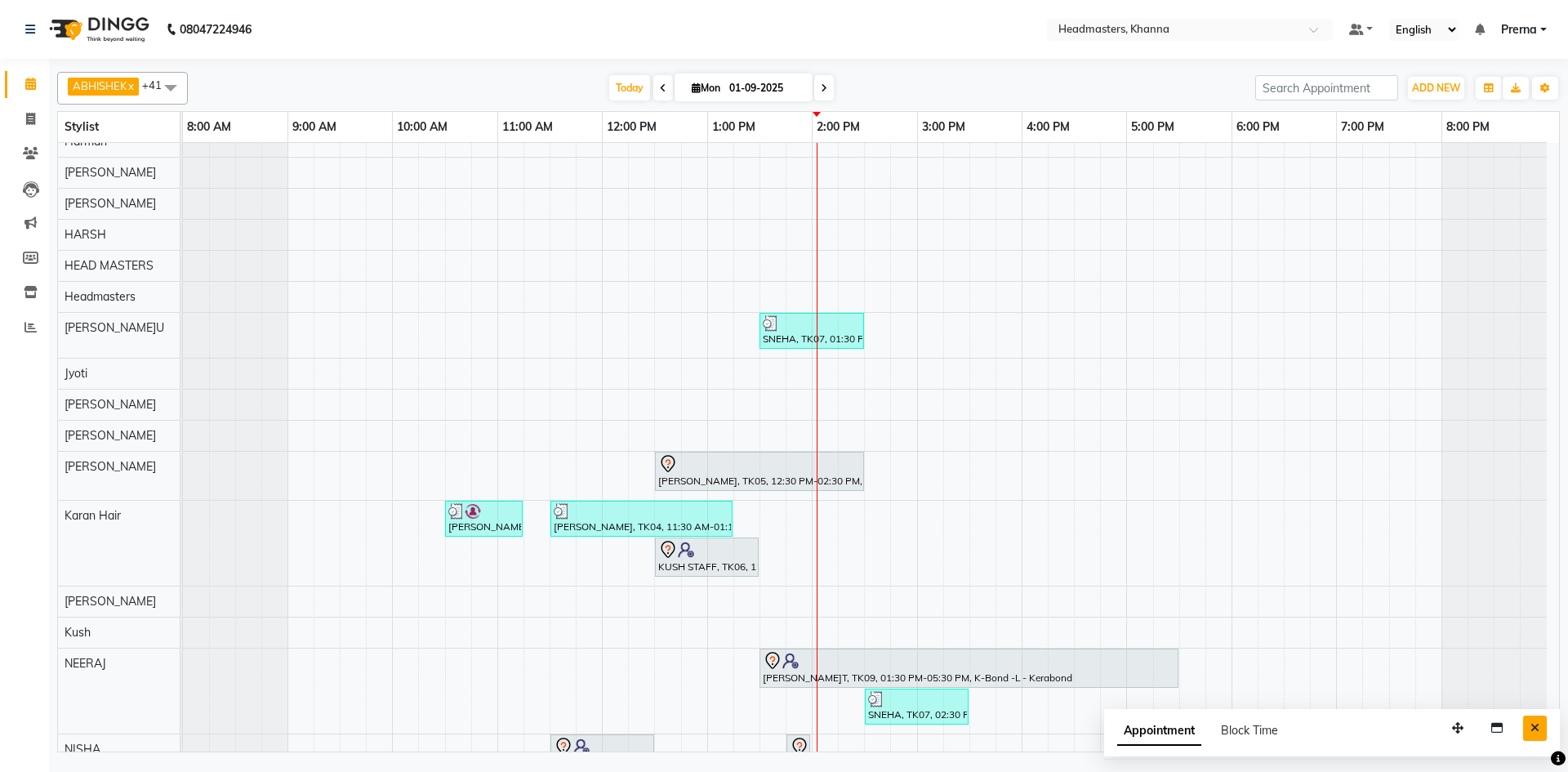
click at [1536, 735] on button "Close" at bounding box center [1535, 728] width 24 height 26
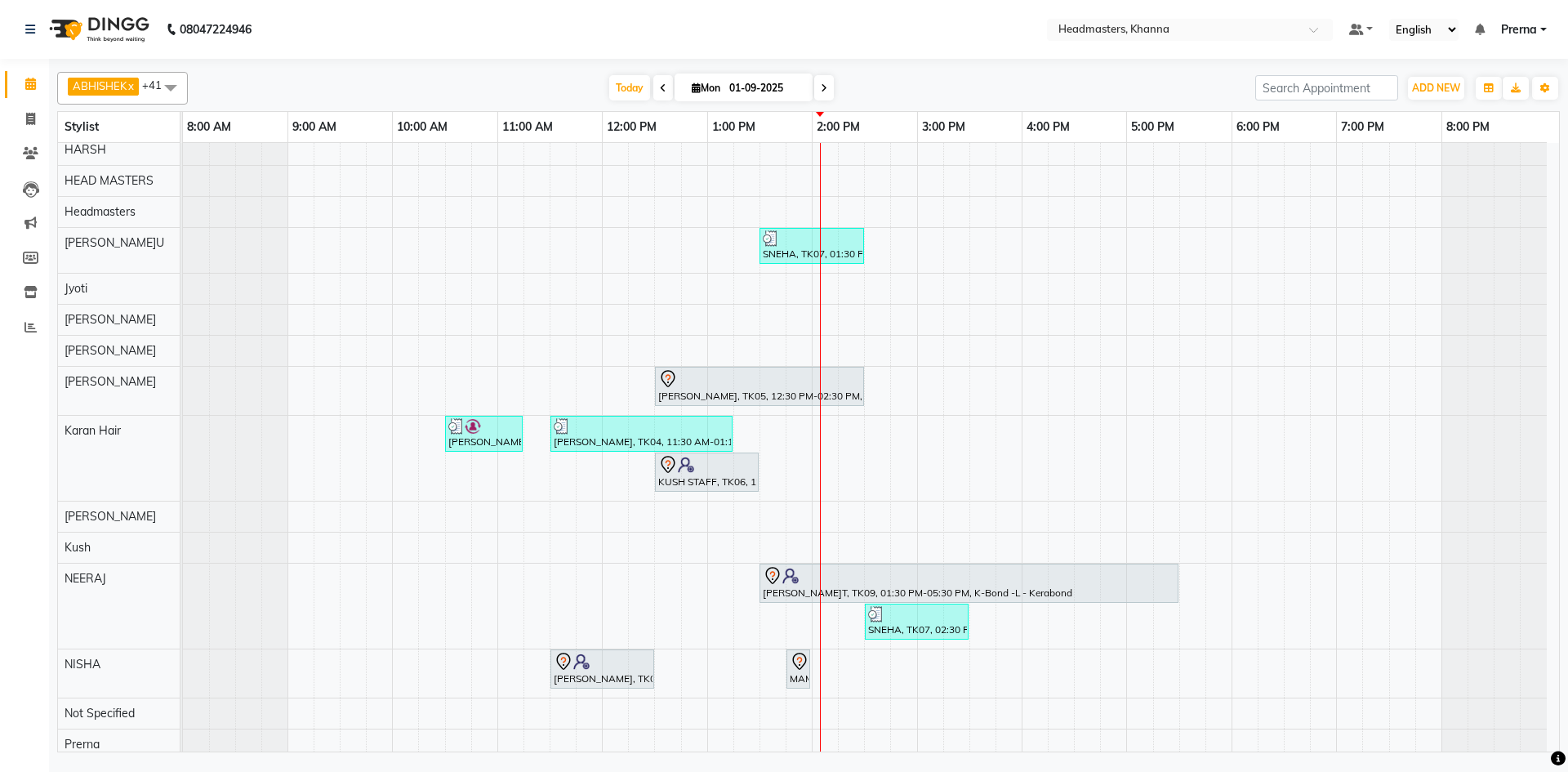
scroll to position [491, 0]
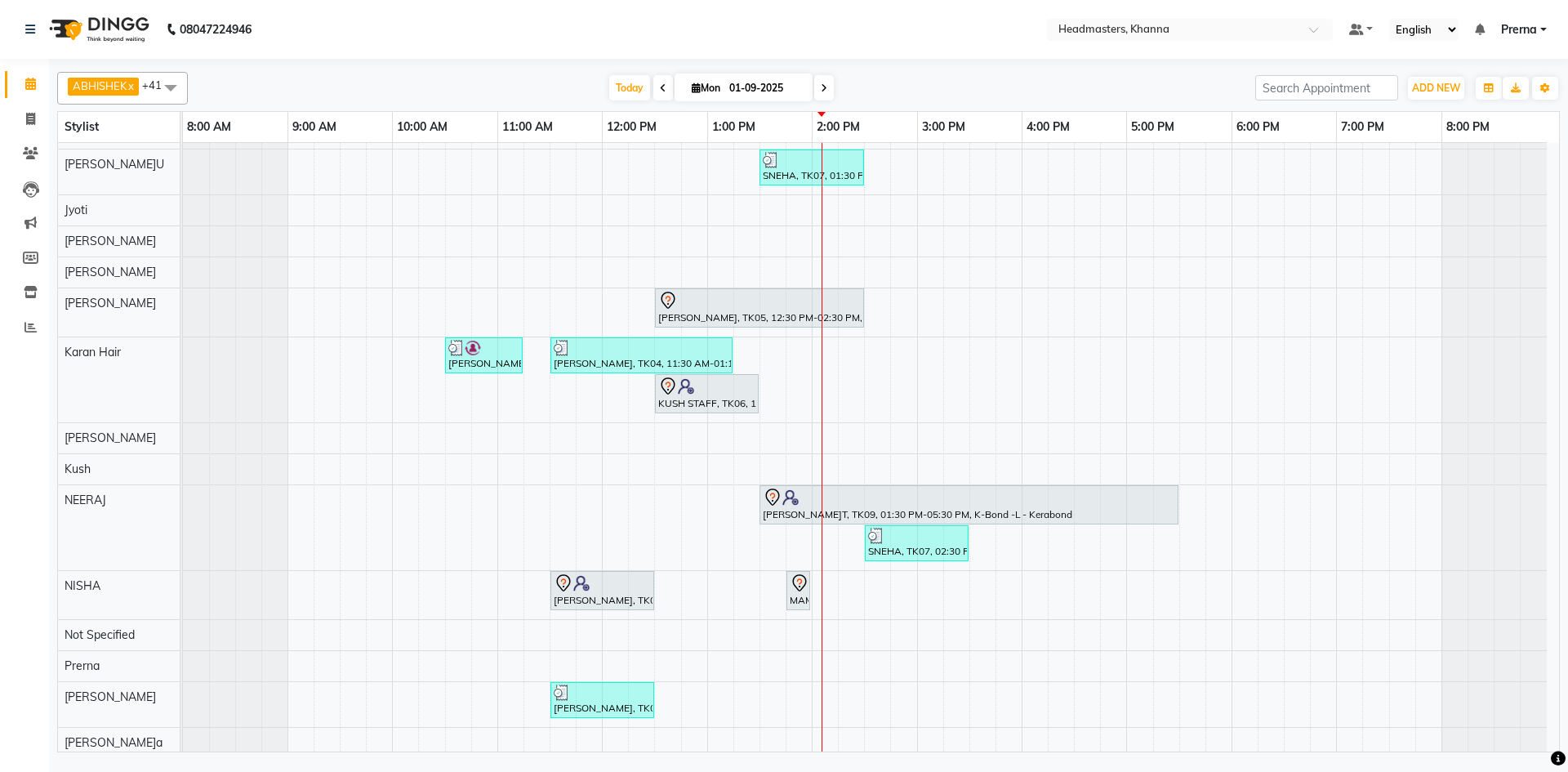
click at [1024, 351] on div "SNEHA, TK07, 01:30 PM-02:30 PM, HCL - Hair Cut by Senior Hair Stylist [PERSON_N…" at bounding box center [871, 416] width 1376 height 1526
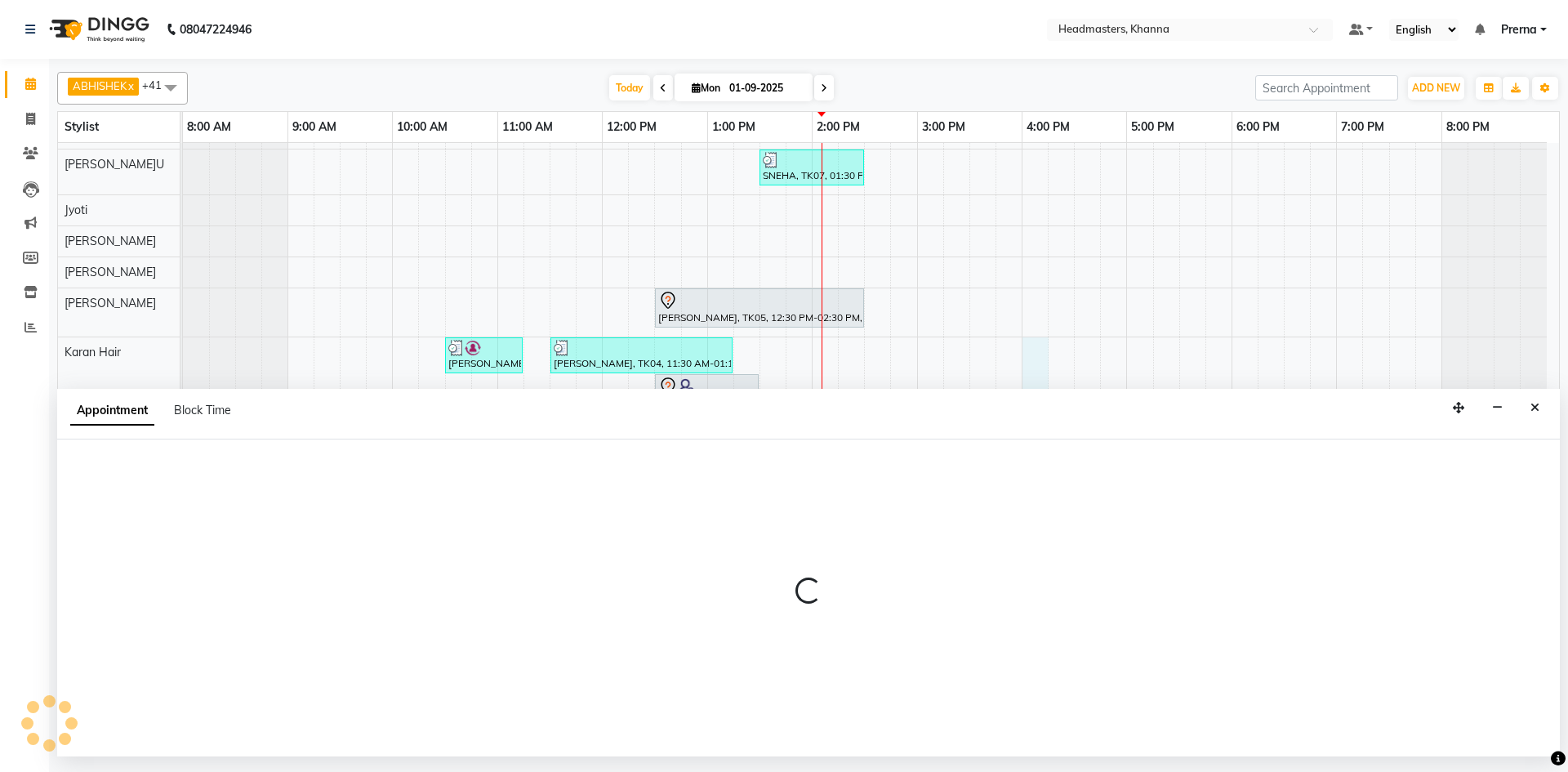
select select "63193"
select select "960"
select select "tentative"
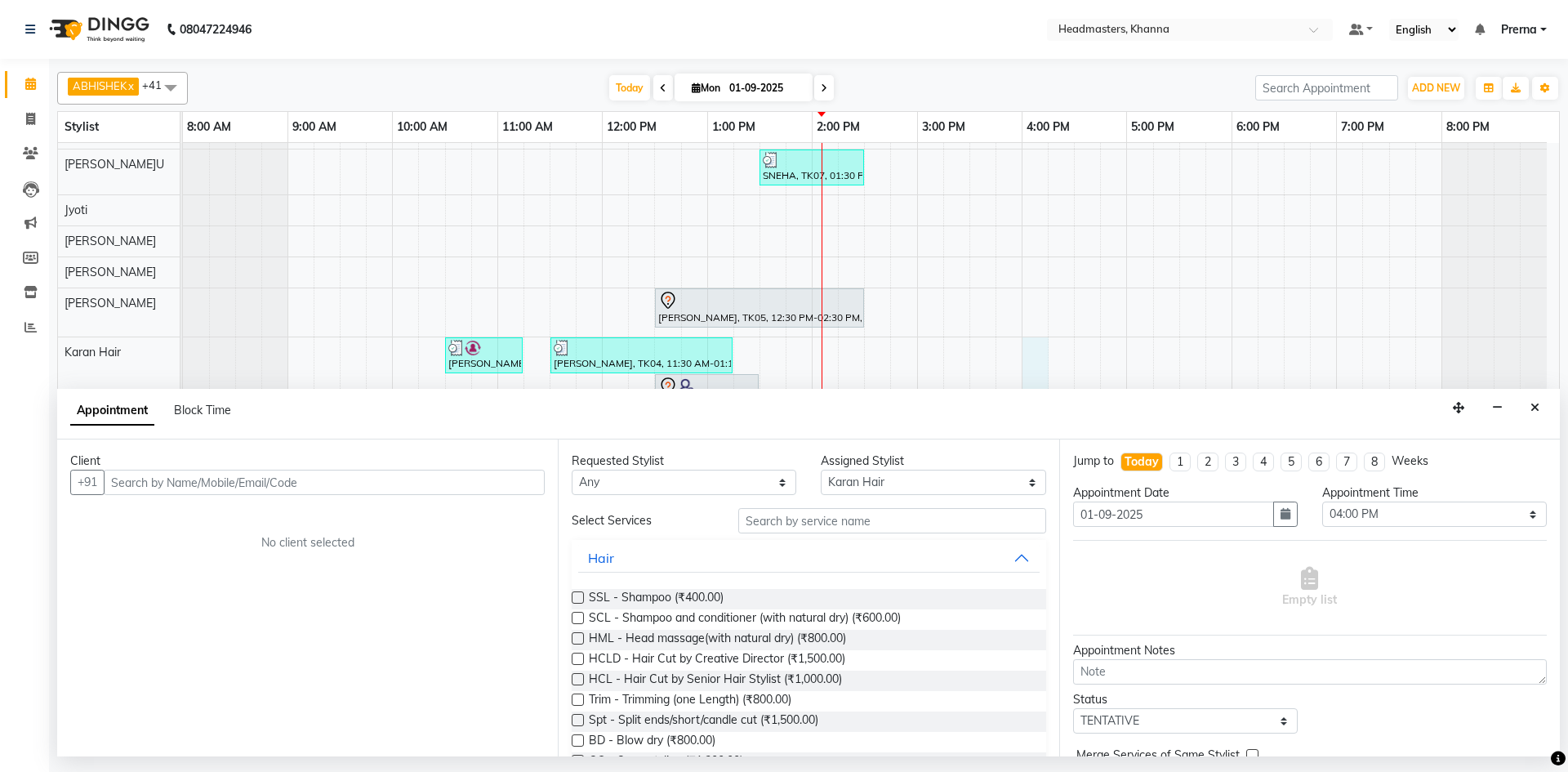
click at [409, 419] on div "Appointment Block Time" at bounding box center [808, 414] width 1502 height 51
click at [466, 489] on input "text" at bounding box center [324, 482] width 441 height 26
click at [914, 82] on div "T[DATE] M[DATE]" at bounding box center [721, 89] width 1051 height 25
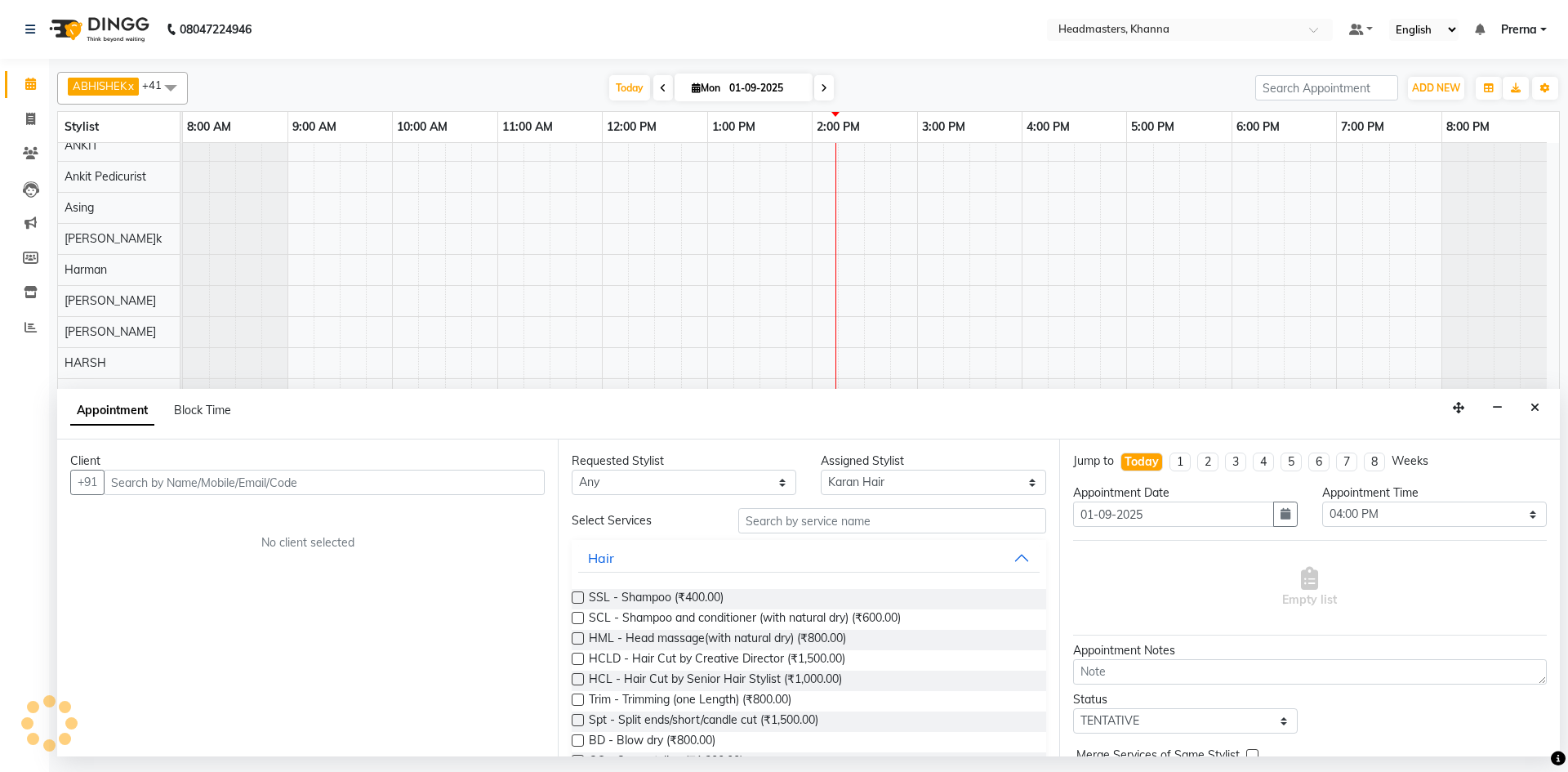
scroll to position [0, 0]
click at [552, 79] on div "T[DATE] M[DATE]" at bounding box center [721, 89] width 1051 height 25
click at [514, 79] on div "T[DATE] M[DATE]" at bounding box center [721, 89] width 1051 height 25
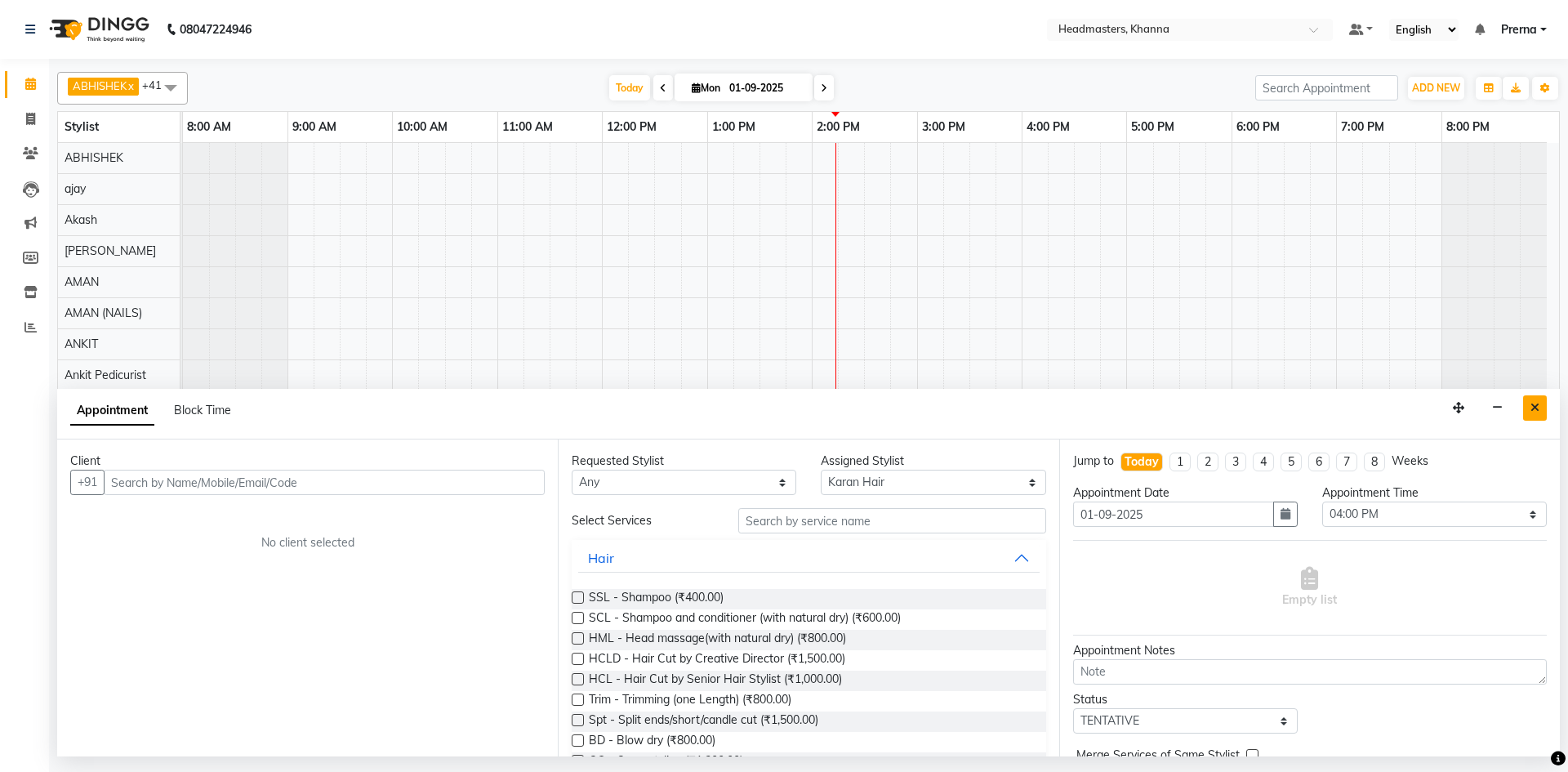
click at [1526, 403] on button "Close" at bounding box center [1535, 408] width 24 height 26
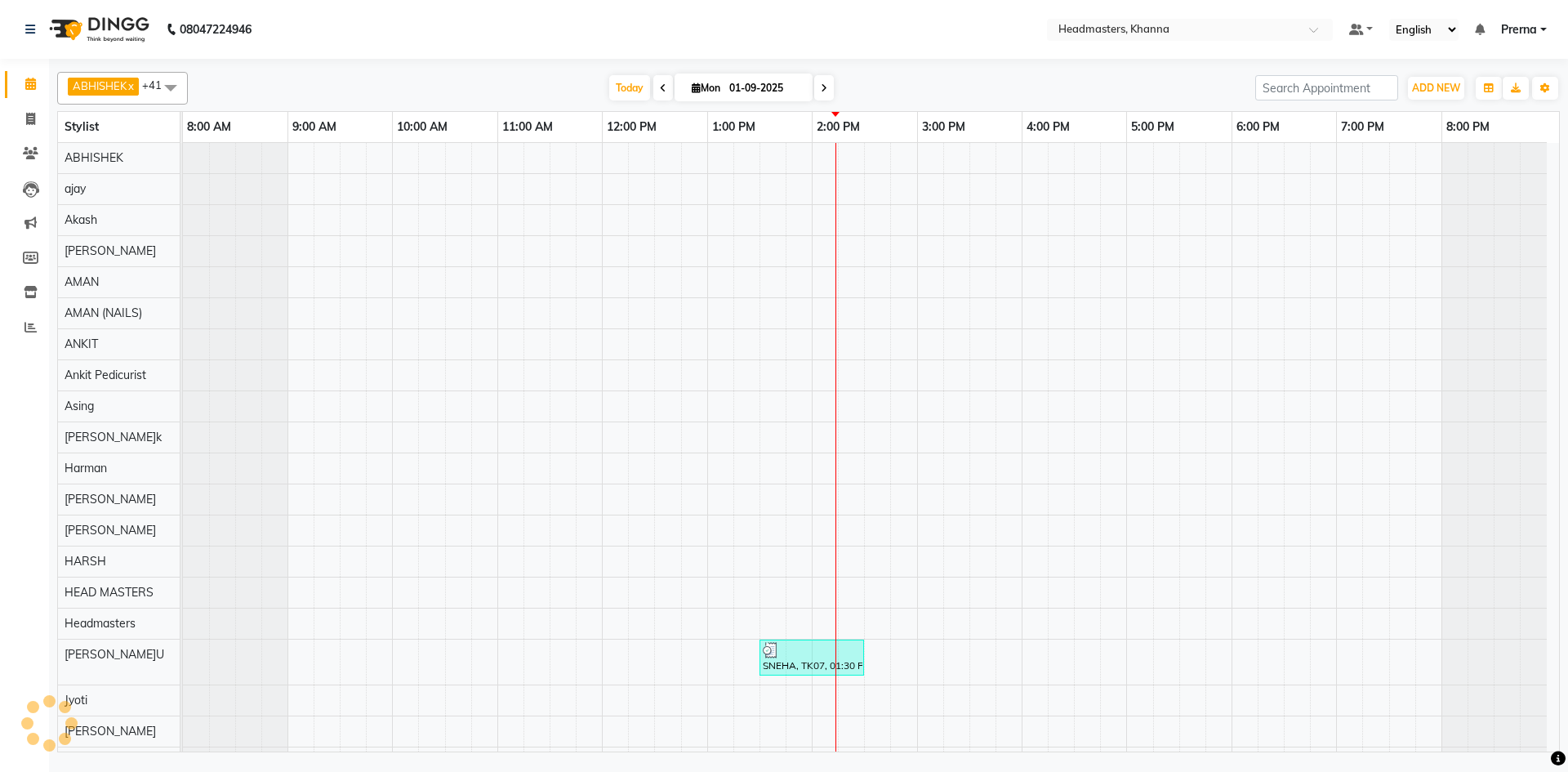
click at [445, 61] on div at bounding box center [808, 62] width 1502 height 7
click at [499, 73] on div "ABHISHEK x ajay x Akash x [PERSON_NAME] x [PERSON_NAME] (NAILS) x ANKIT x Ankit…" at bounding box center [808, 88] width 1502 height 32
click at [500, 76] on div "T[DATE] M[DATE]" at bounding box center [721, 89] width 1051 height 25
click at [562, 61] on div at bounding box center [808, 62] width 1502 height 7
click at [603, 66] on div "ABHISHEK x ajay x Akash x [PERSON_NAME] x [PERSON_NAME] (NAILS) x ANKIT x Ankit…" at bounding box center [808, 409] width 1502 height 687
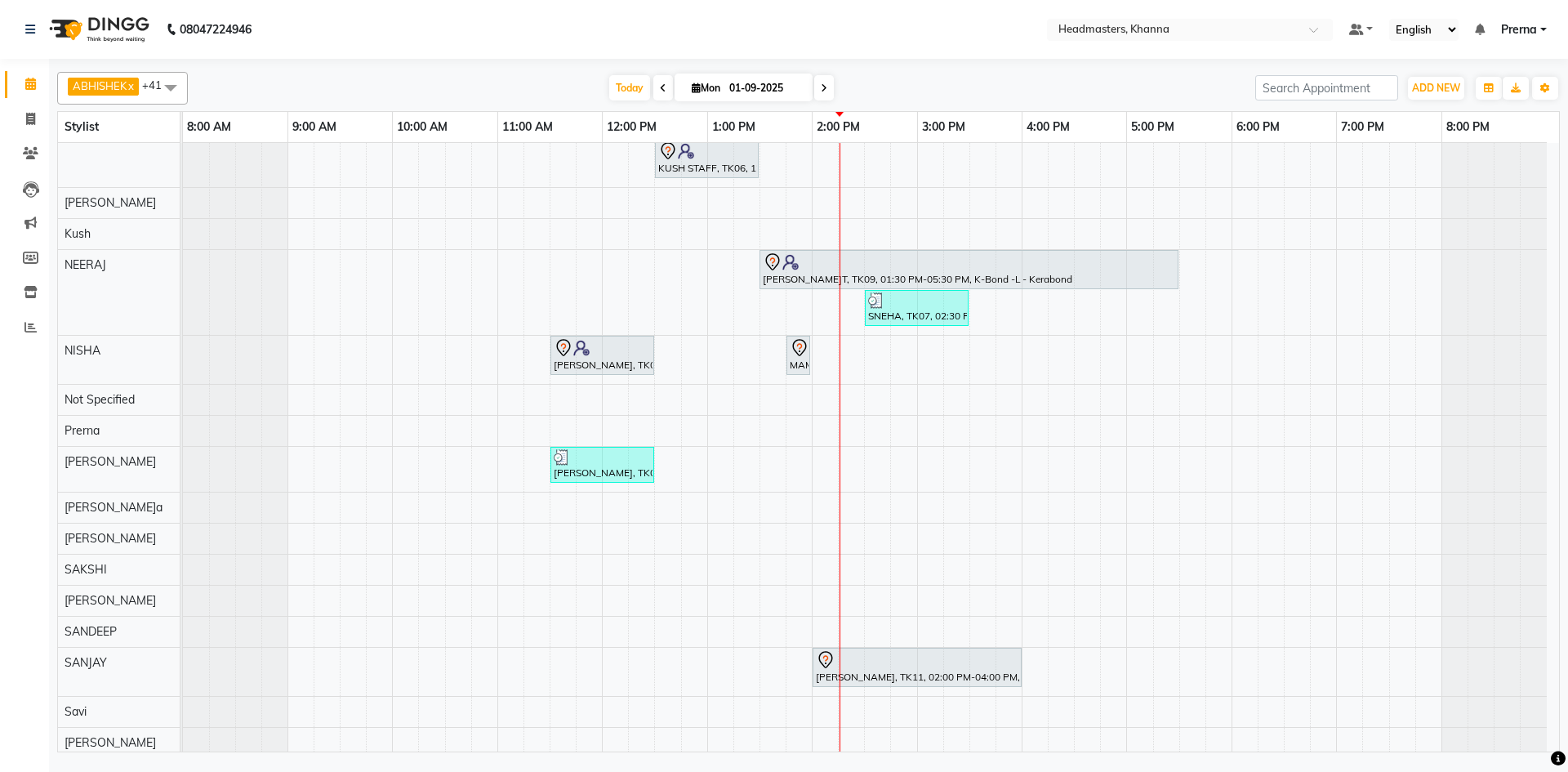
scroll to position [735, 0]
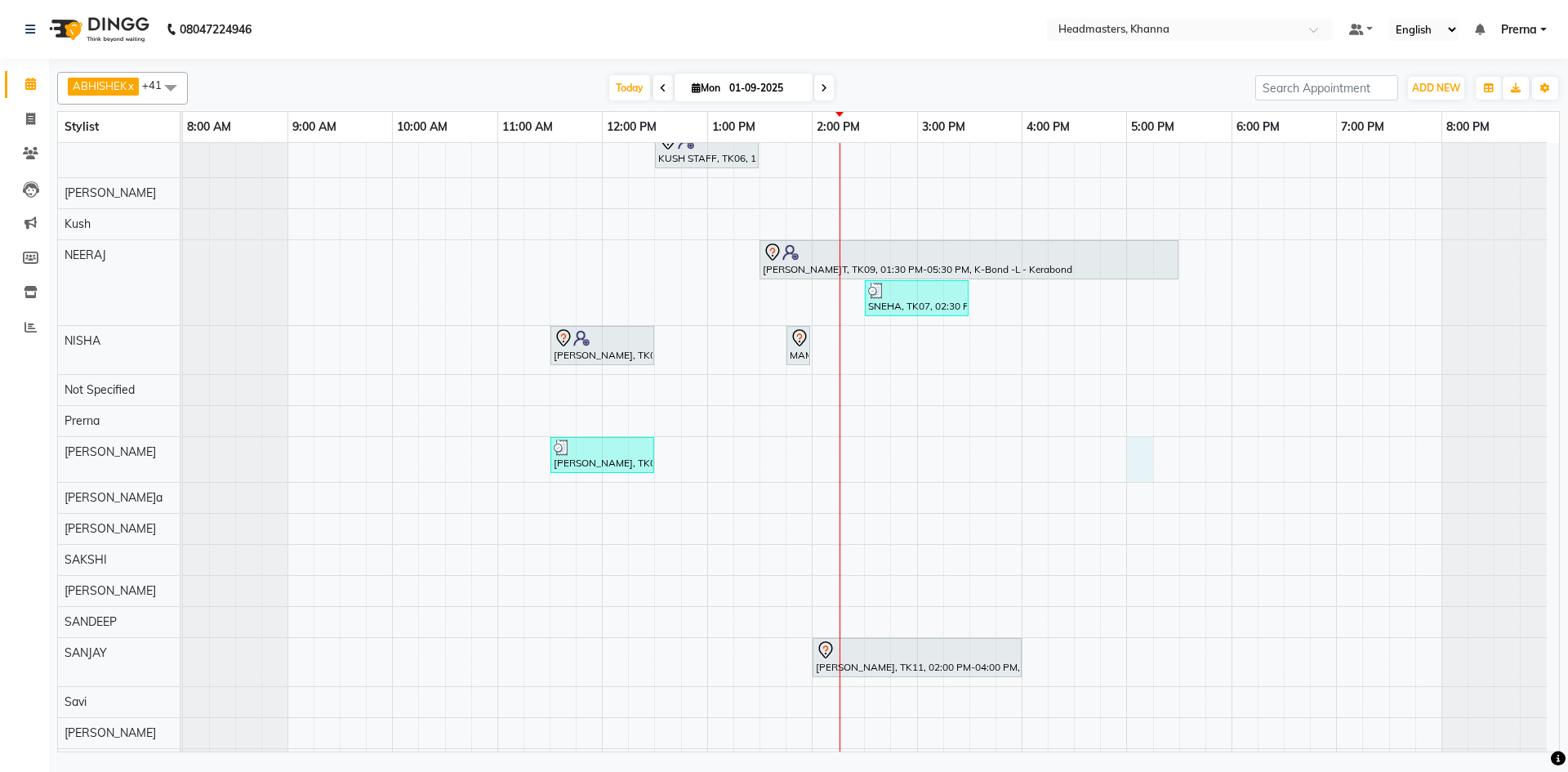
click at [1145, 461] on div "SNEHA, TK07, 01:30 PM-02:30 PM, HCL - Hair Cut by Senior Hair Stylist [PERSON_N…" at bounding box center [871, 170] width 1376 height 1526
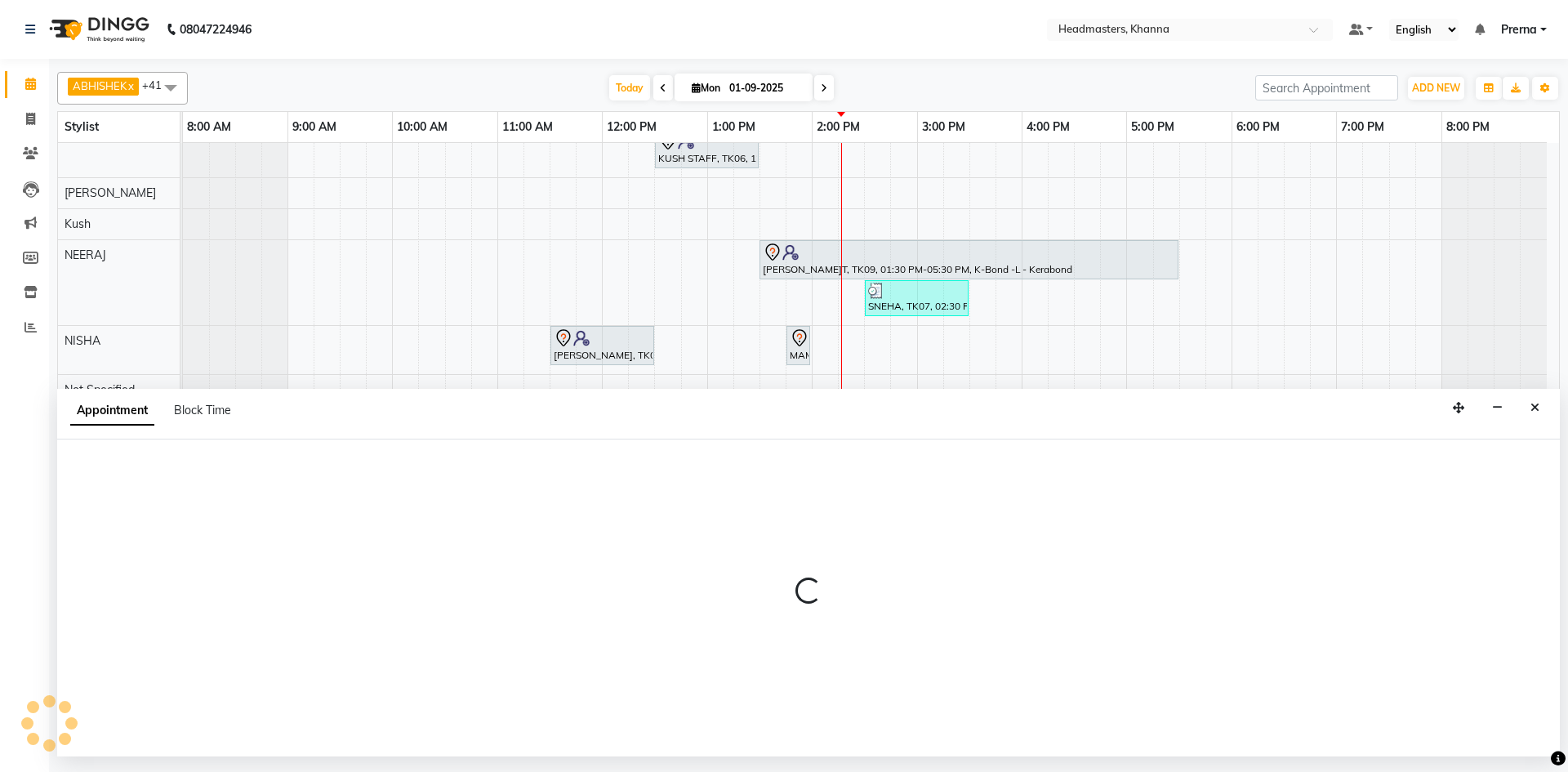
select select "60814"
select select "1020"
select select "tentative"
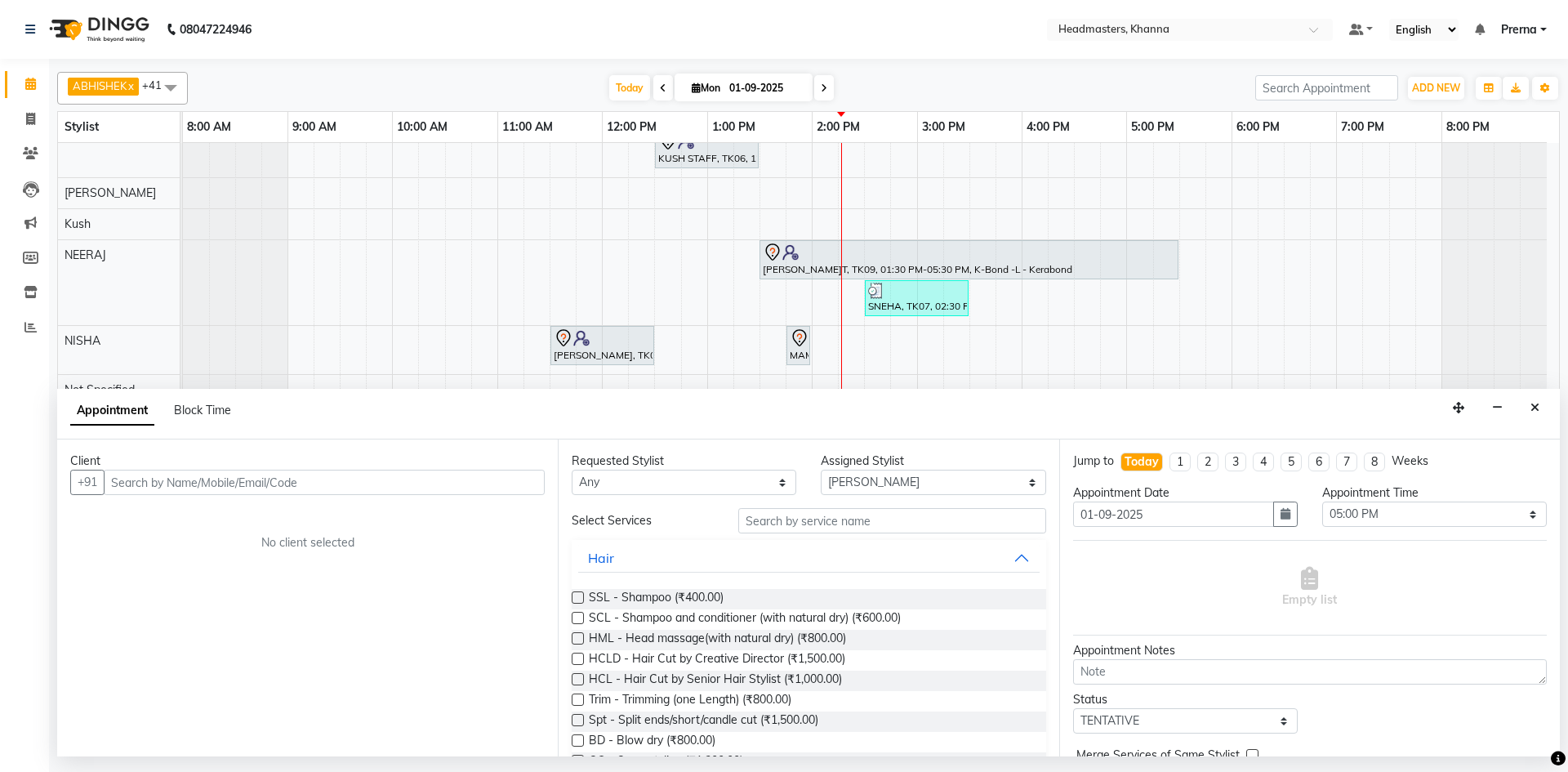
drag, startPoint x: 409, startPoint y: 462, endPoint x: 404, endPoint y: 473, distance: 12.1
click at [406, 472] on div "Client +91 No client selected" at bounding box center [307, 599] width 500 height 317
click at [404, 473] on input "text" at bounding box center [324, 482] width 441 height 26
click at [163, 482] on input "9914630274" at bounding box center [290, 482] width 373 height 26
type input "9914603274"
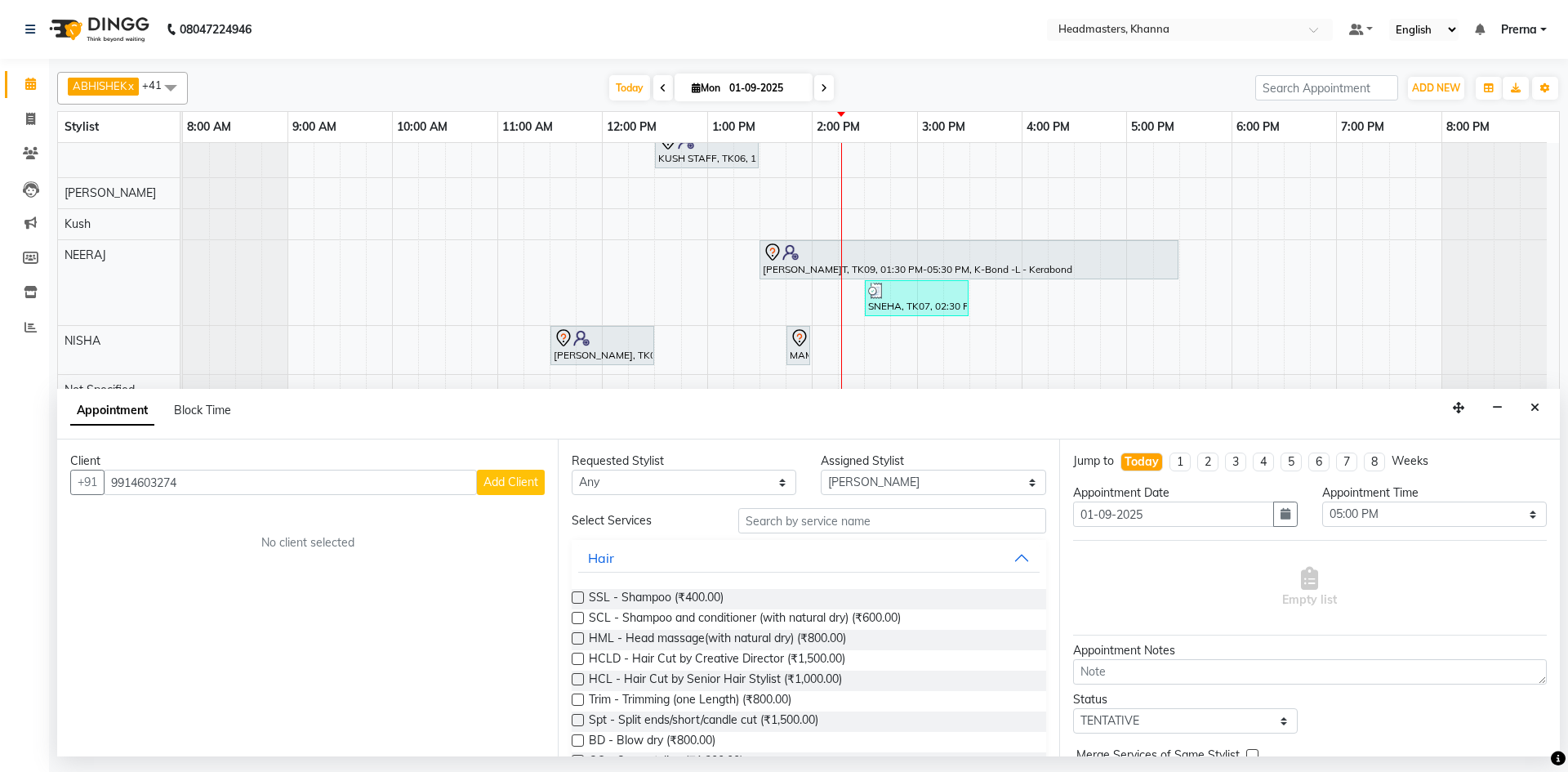
click at [522, 486] on span "Add Client" at bounding box center [511, 482] width 55 height 15
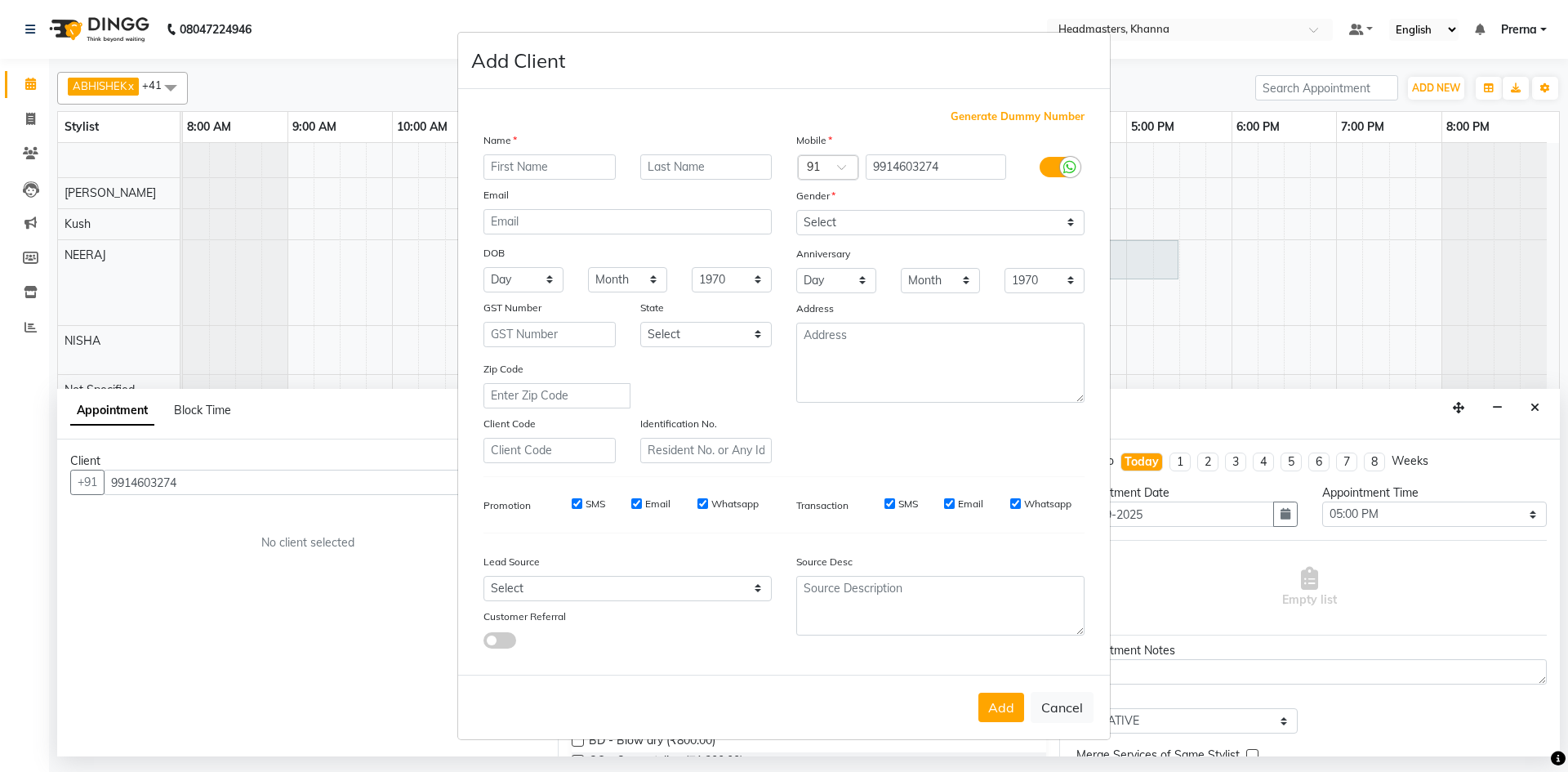
click at [527, 171] on input "text" at bounding box center [549, 167] width 132 height 26
type input "[PERSON_NAME]"
click at [834, 230] on select "Select [DEMOGRAPHIC_DATA] [DEMOGRAPHIC_DATA] Other Prefer Not To Say" at bounding box center [941, 222] width 289 height 26
click at [796, 210] on select "Select [DEMOGRAPHIC_DATA] [DEMOGRAPHIC_DATA] Other Prefer Not To Say" at bounding box center [941, 222] width 289 height 26
drag, startPoint x: 867, startPoint y: 217, endPoint x: 868, endPoint y: 235, distance: 18.0
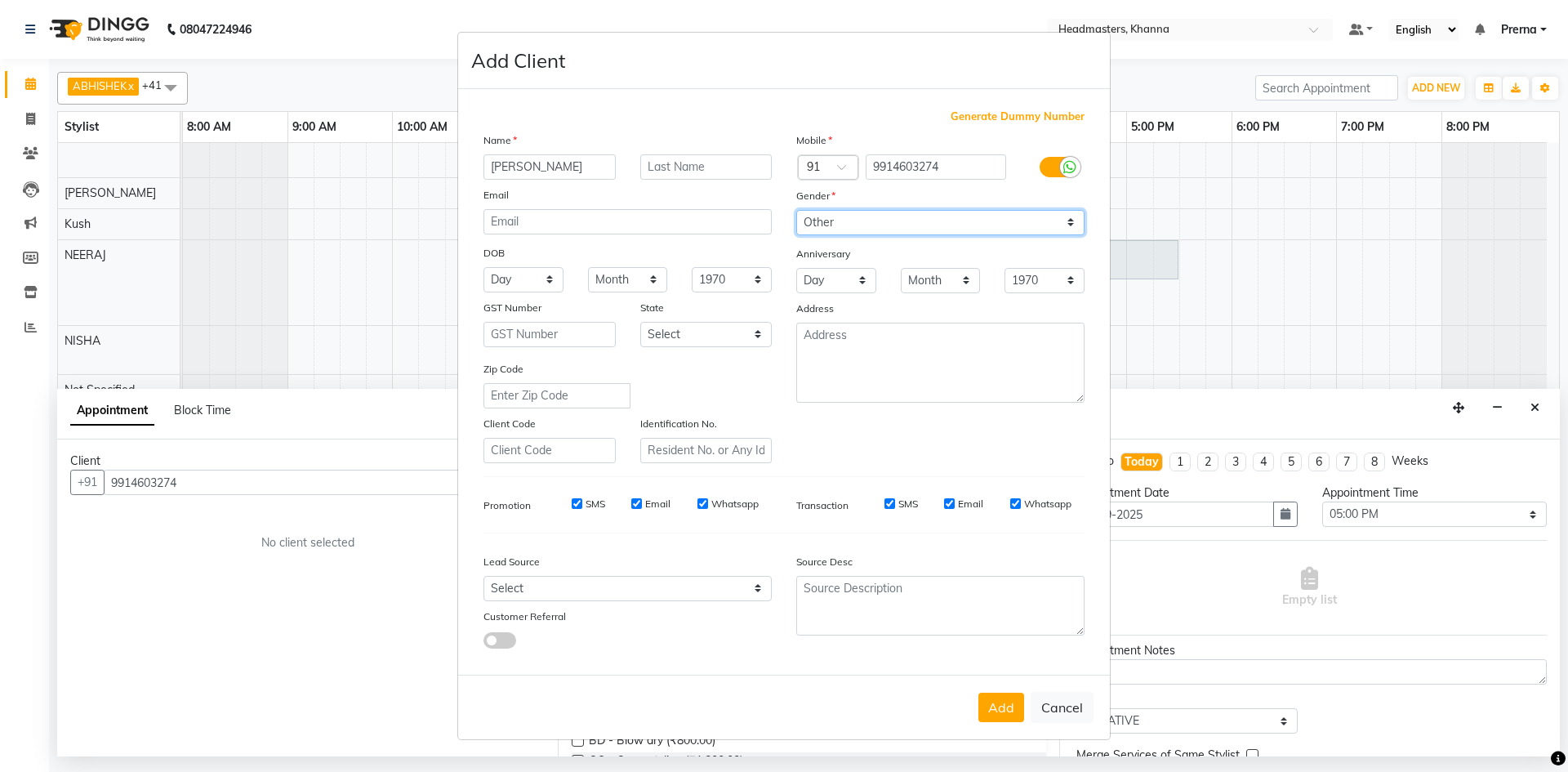
click at [867, 220] on select "Select [DEMOGRAPHIC_DATA] [DEMOGRAPHIC_DATA] Other Prefer Not To Say" at bounding box center [941, 222] width 289 height 26
select select "[DEMOGRAPHIC_DATA]"
click at [796, 210] on select "Select [DEMOGRAPHIC_DATA] [DEMOGRAPHIC_DATA] Other Prefer Not To Say" at bounding box center [941, 222] width 289 height 26
click at [1012, 716] on button "Add" at bounding box center [1001, 707] width 46 height 29
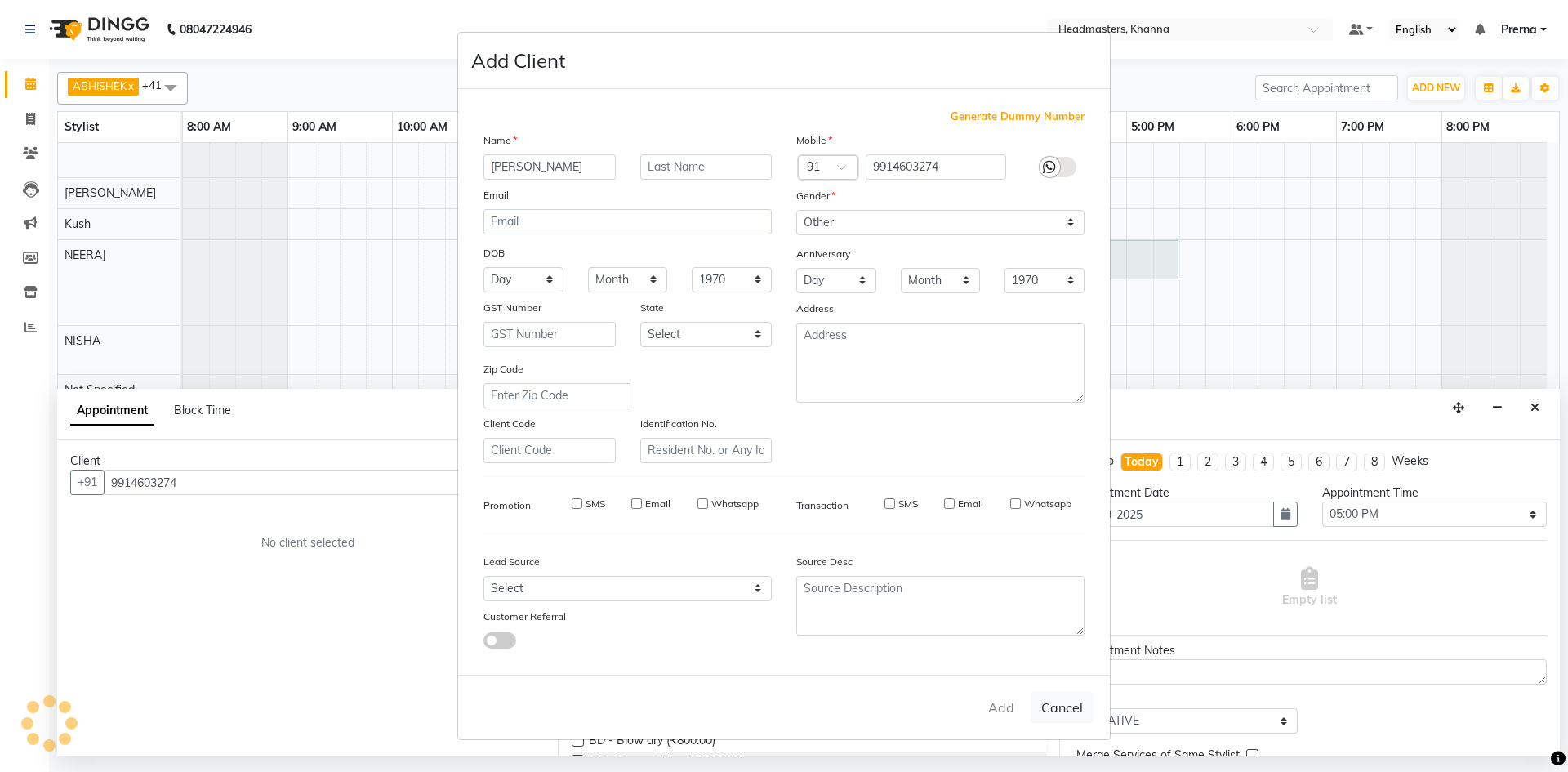
select select
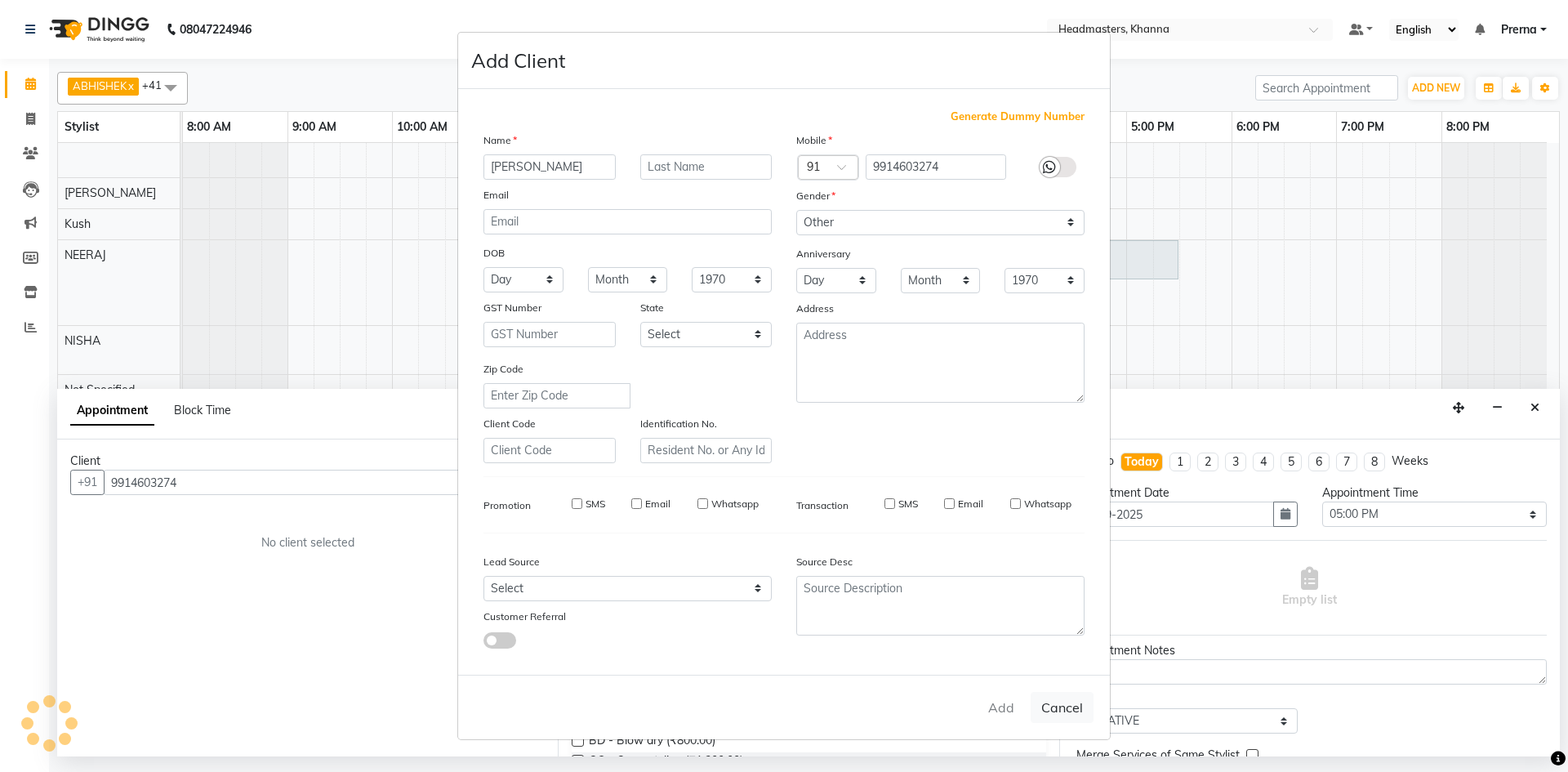
select select
checkbox input "false"
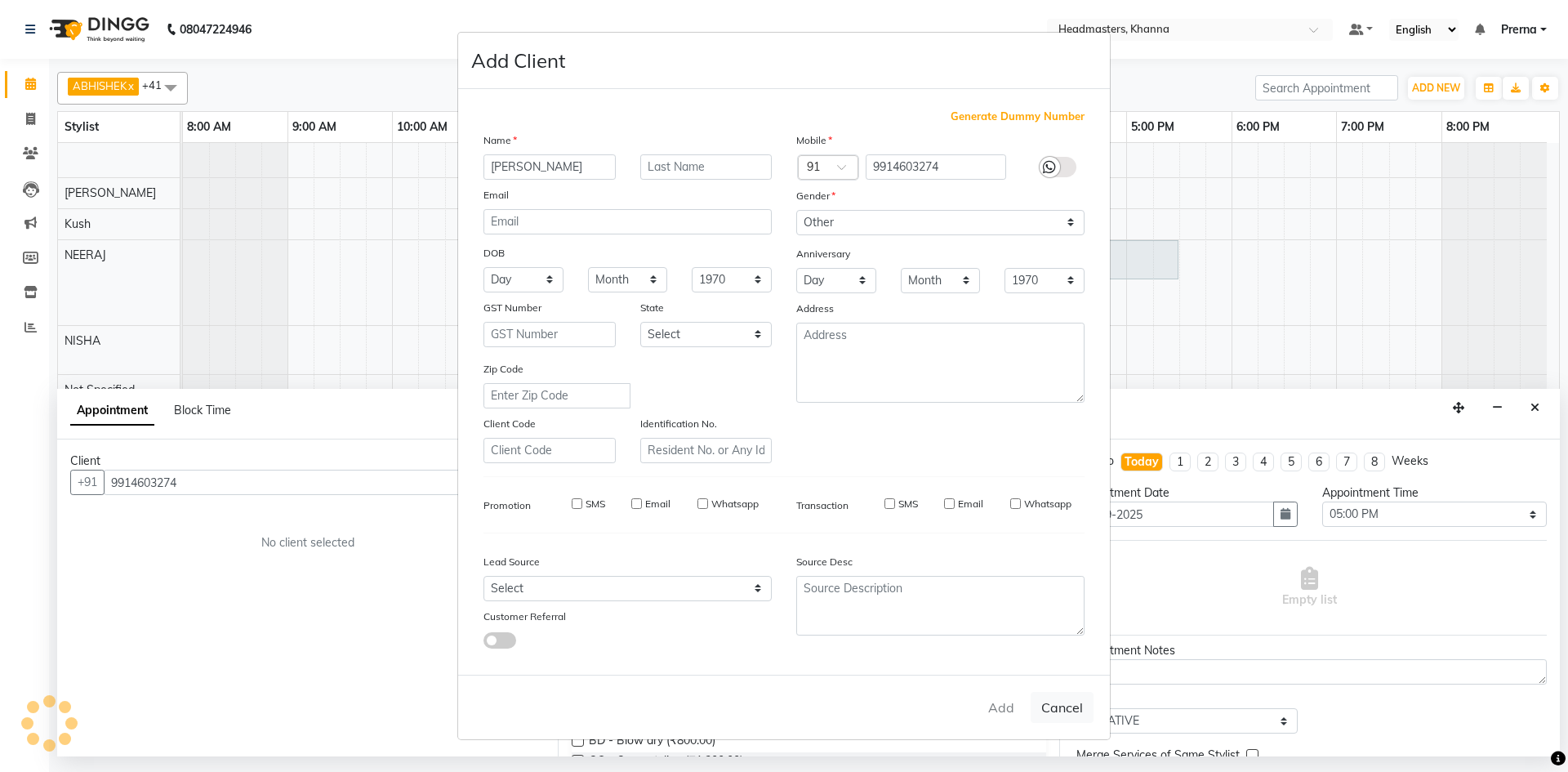
checkbox input "false"
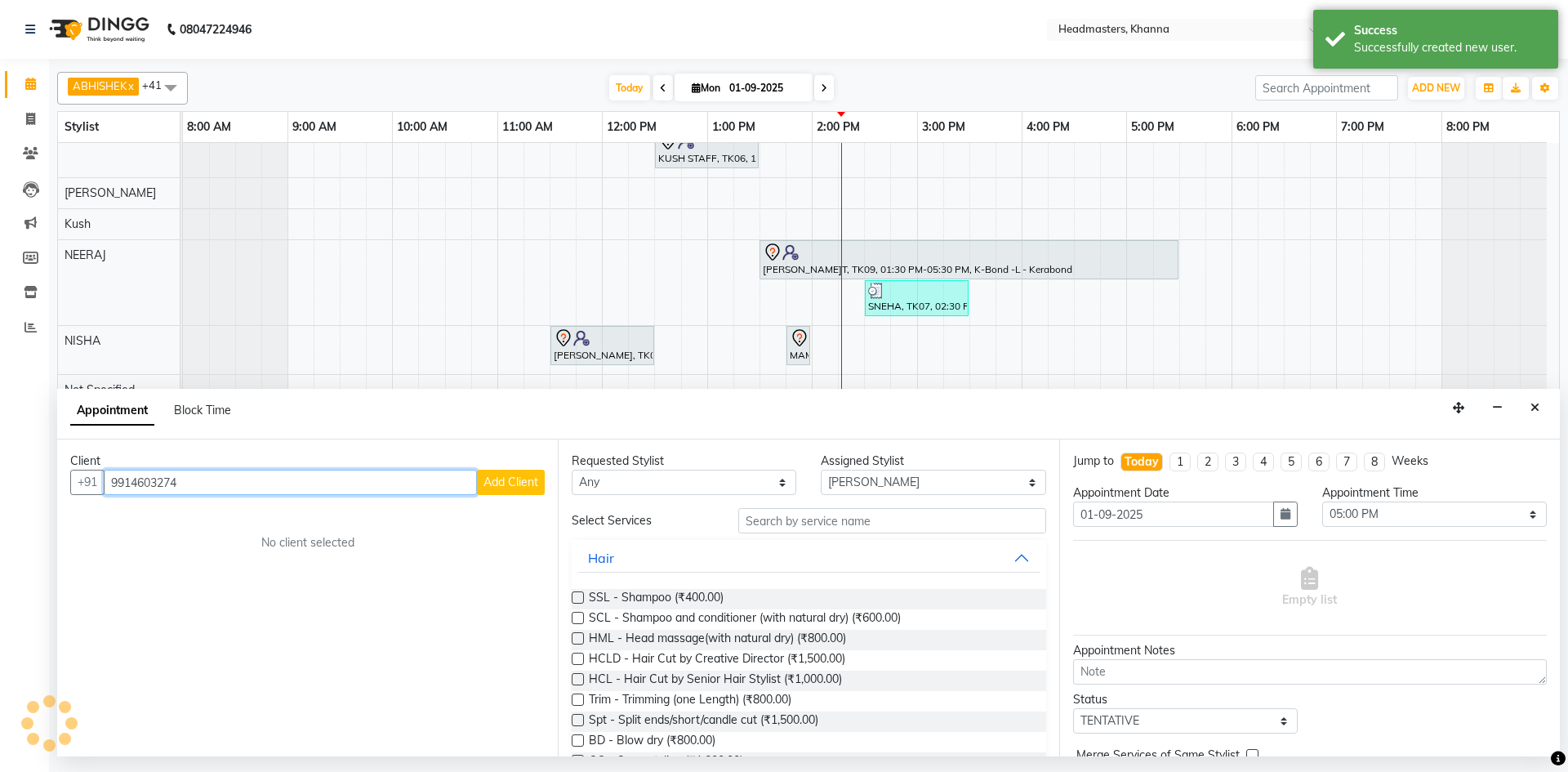
click at [362, 486] on input "9914603274" at bounding box center [290, 482] width 373 height 26
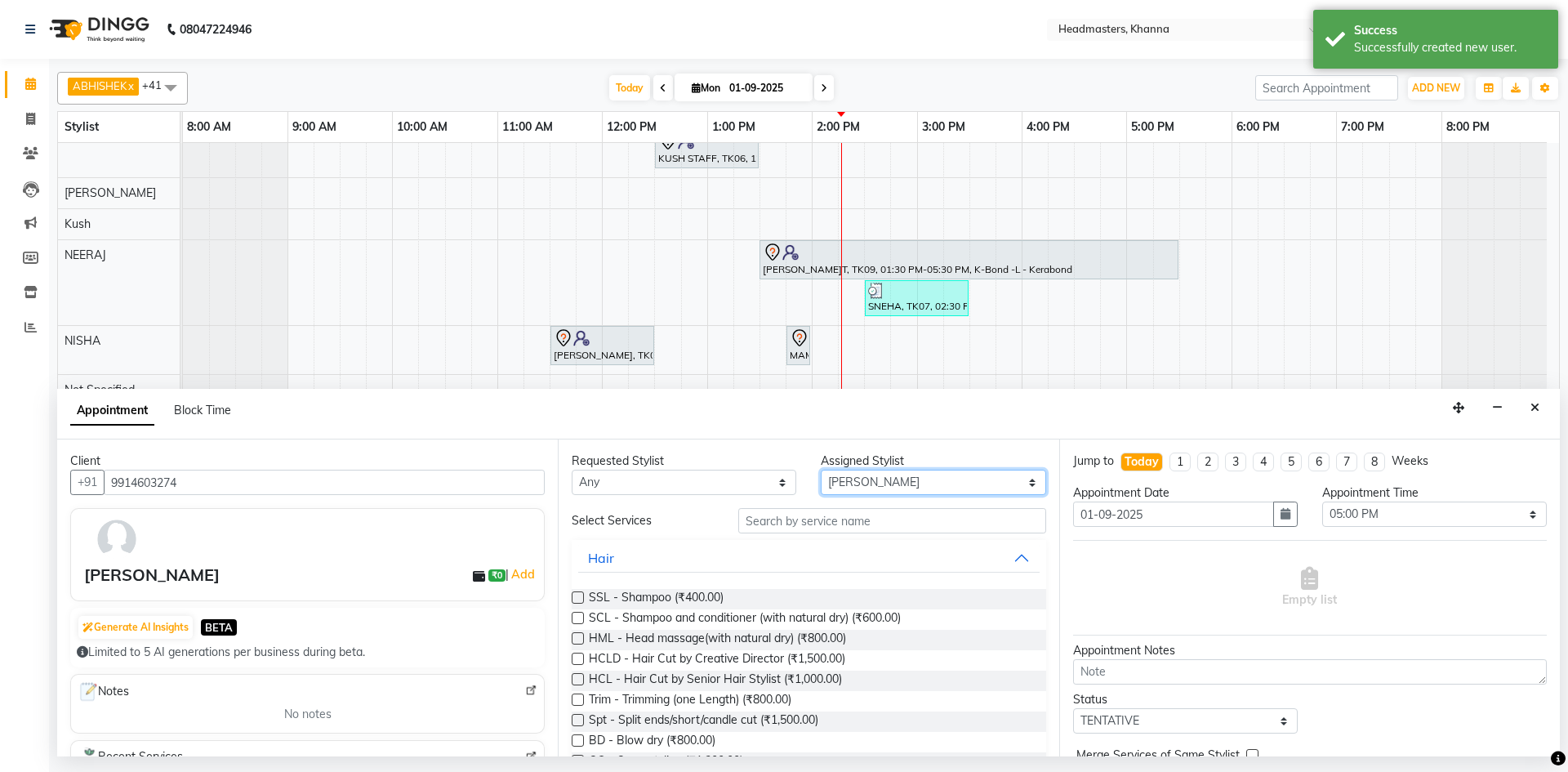
click at [907, 475] on select "Select ABHISHEK [PERSON_NAME] Akash [PERSON_NAME] [PERSON_NAME] (NAILS) ANKIT A…" at bounding box center [933, 482] width 225 height 26
select select "60855"
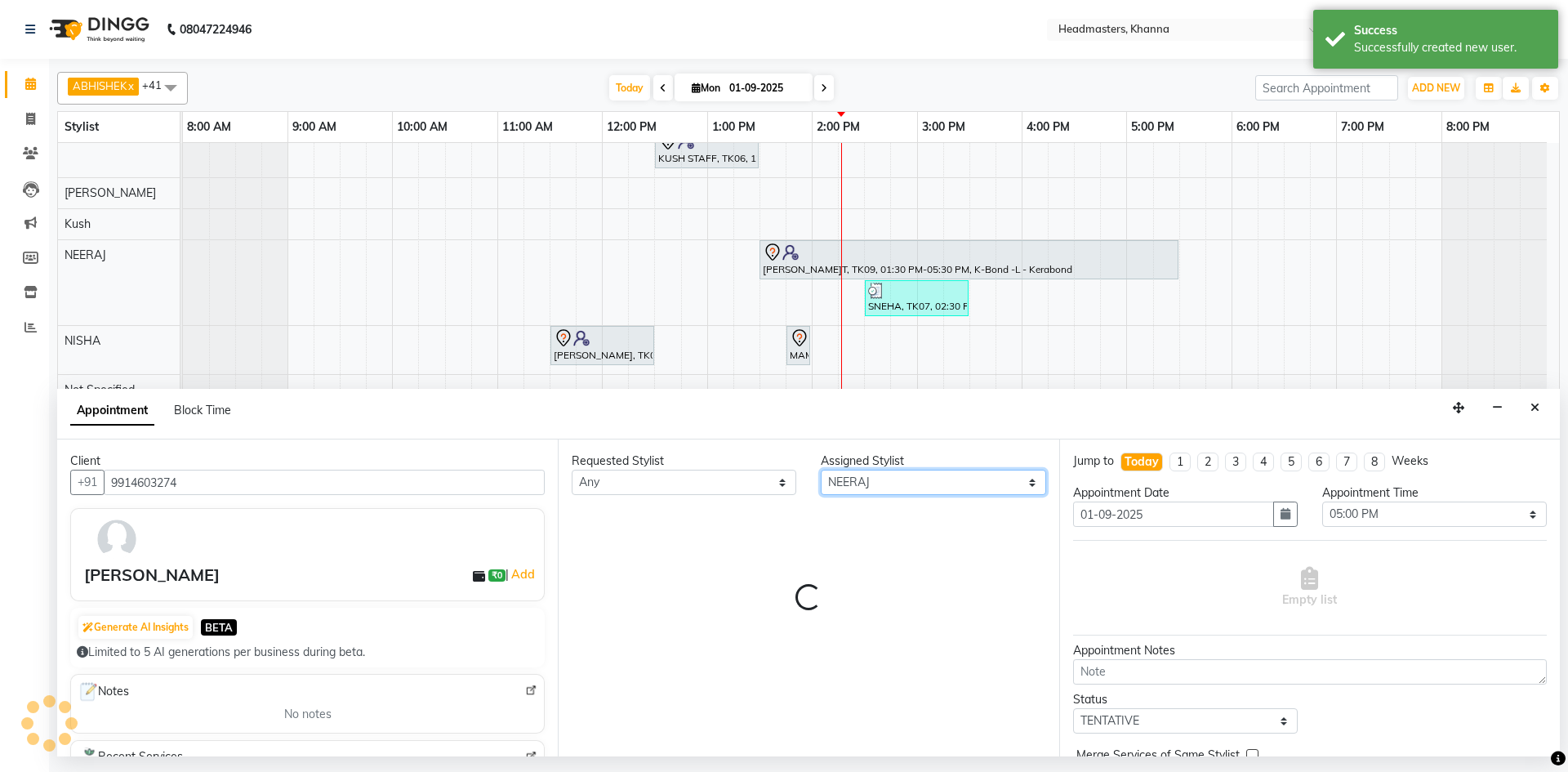
click at [907, 475] on select "Select ABHISHEK [PERSON_NAME] Akash [PERSON_NAME] [PERSON_NAME] (NAILS) ANKIT A…" at bounding box center [933, 482] width 225 height 26
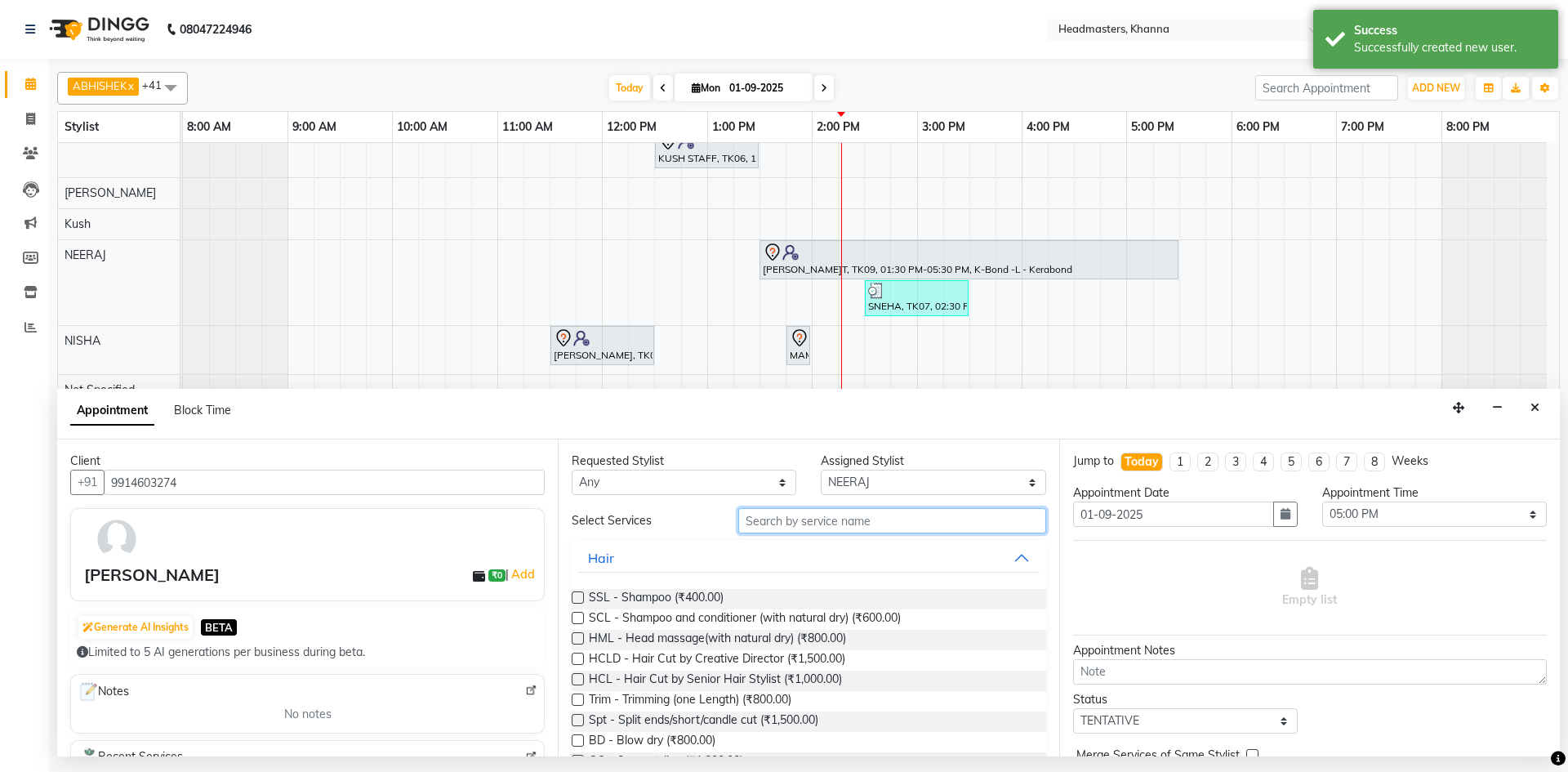
click at [811, 513] on input "text" at bounding box center [892, 520] width 308 height 26
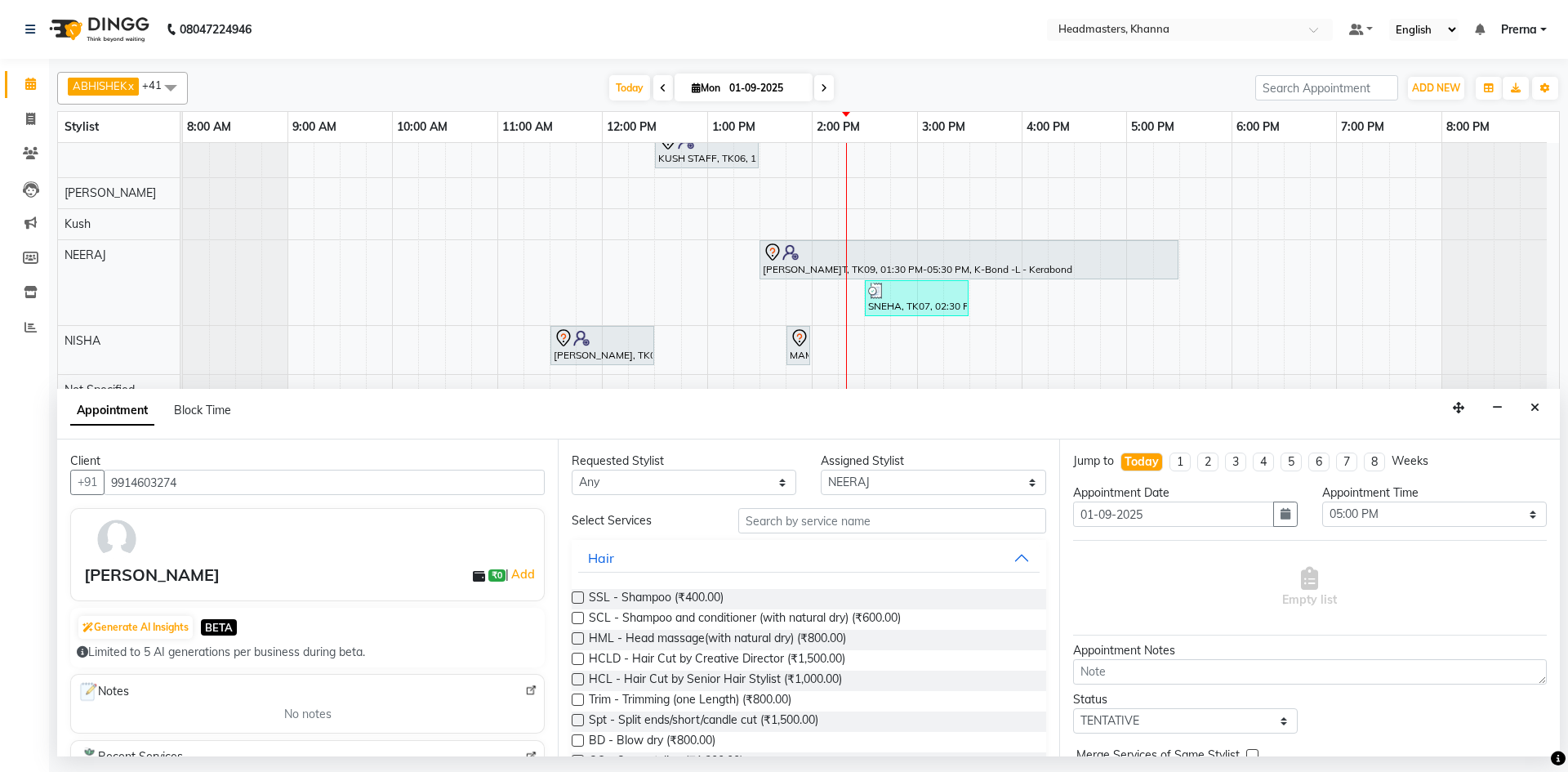
click at [280, 525] on div at bounding box center [314, 539] width 469 height 47
click at [747, 515] on input "text" at bounding box center [892, 520] width 308 height 26
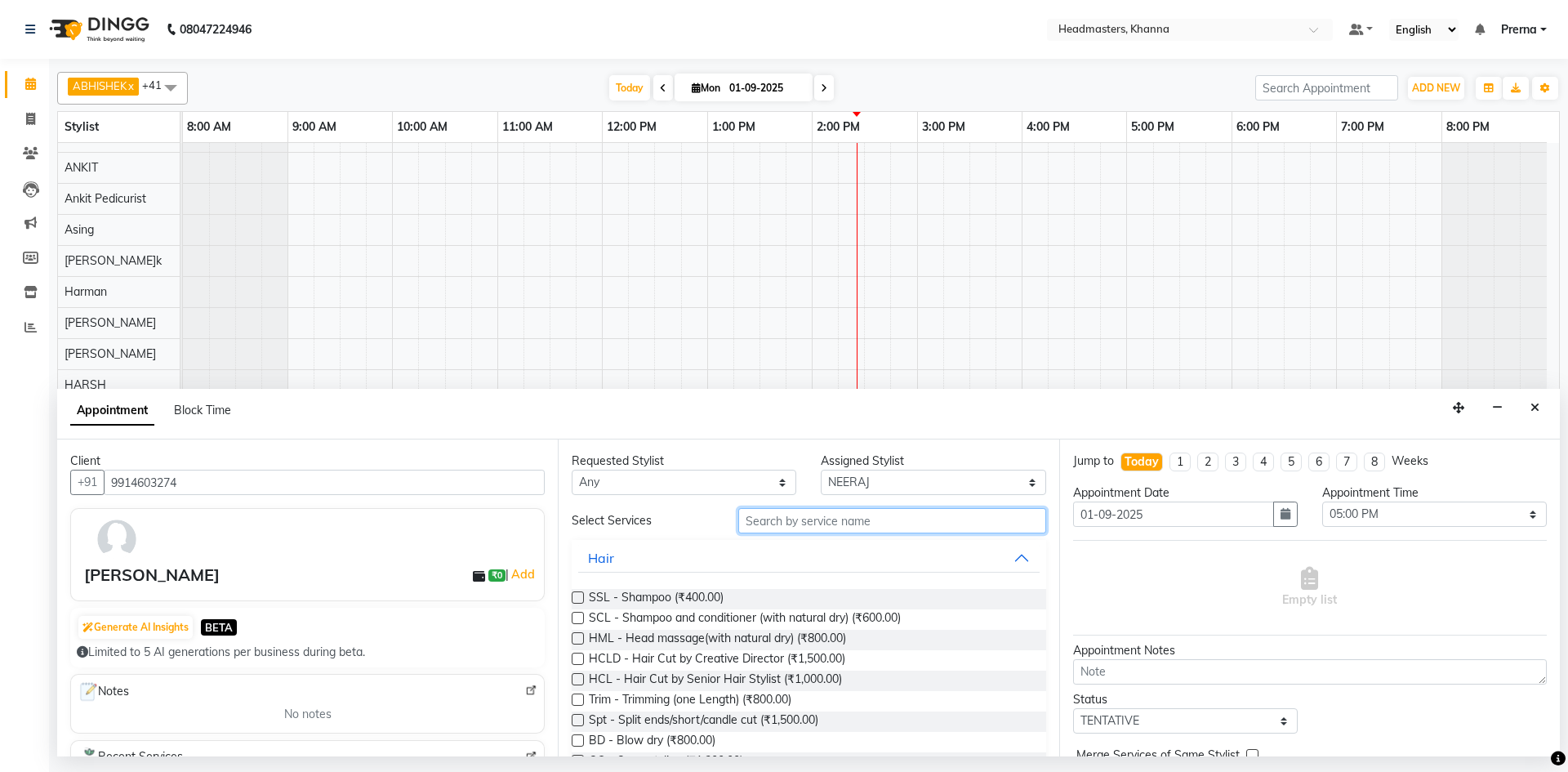
scroll to position [164, 0]
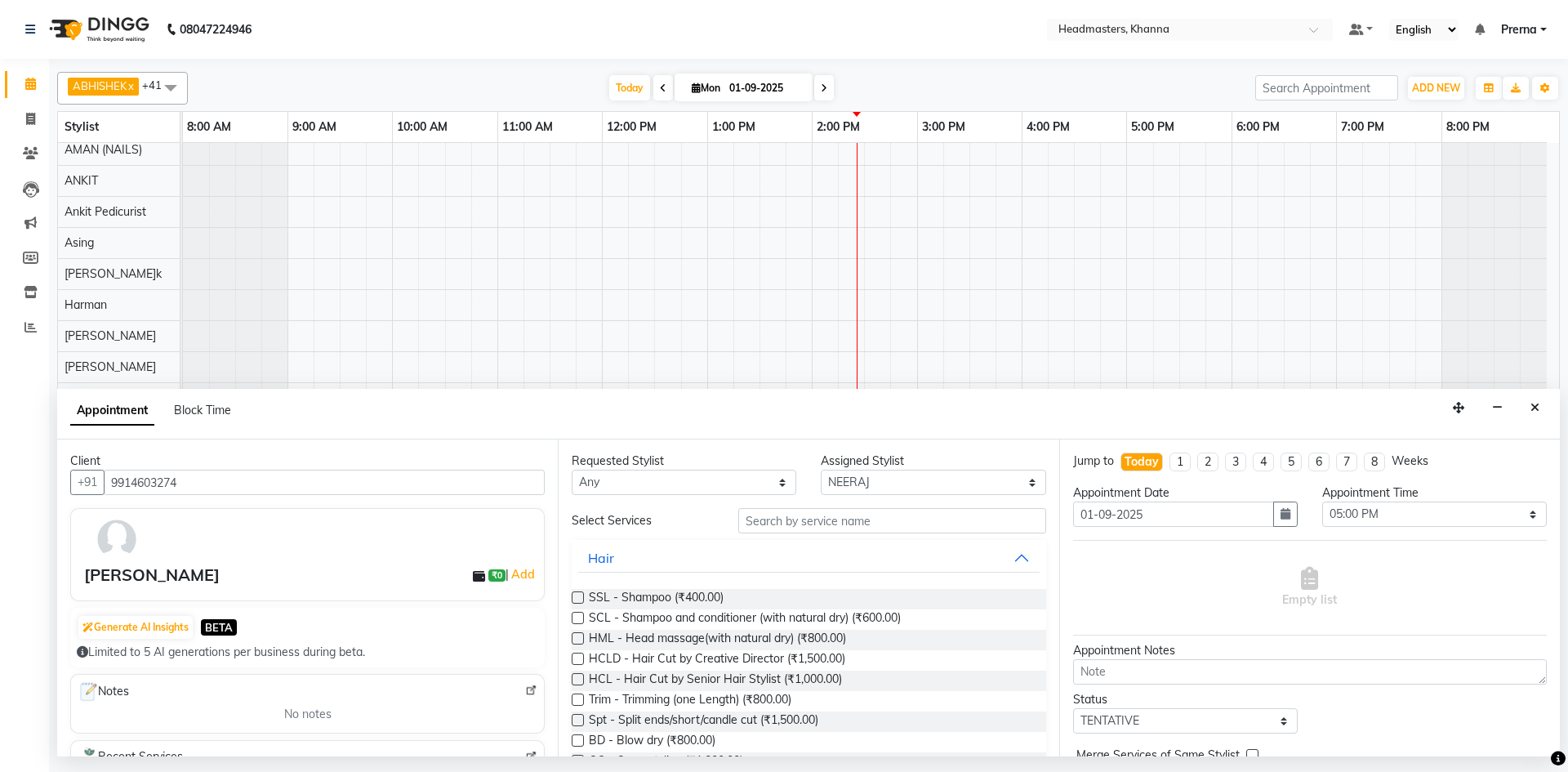
click at [854, 418] on div "Appointment Block Time" at bounding box center [808, 414] width 1502 height 51
click at [504, 61] on div at bounding box center [808, 62] width 1502 height 7
click at [309, 441] on div "Client [PHONE_NUMBER] [PERSON_NAME] ₹0 | Add Generate AI Insights BETA Limited …" at bounding box center [307, 599] width 500 height 317
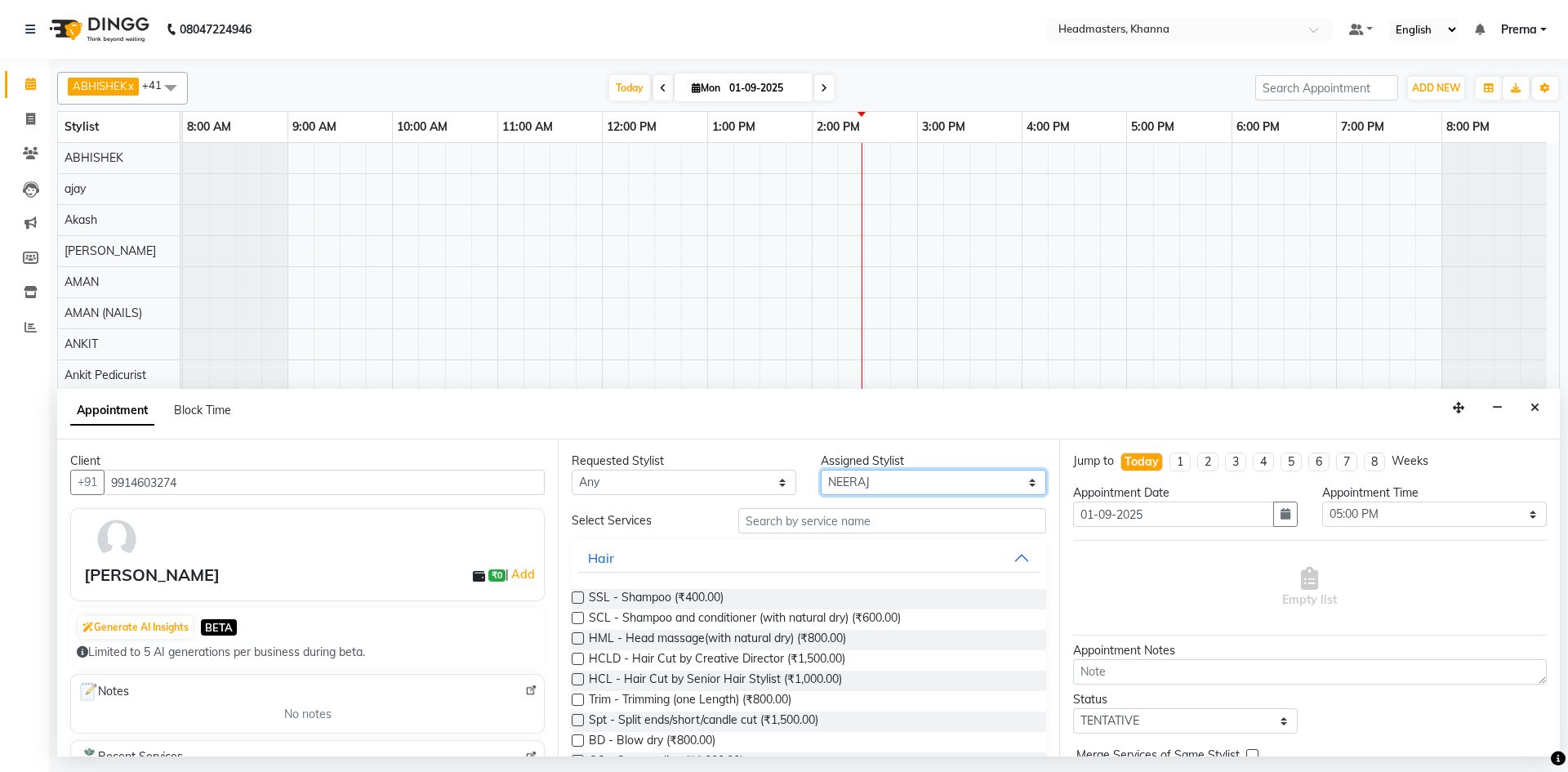
click at [910, 476] on select "Select ABHISHEK [PERSON_NAME] Akash [PERSON_NAME] [PERSON_NAME] (NAILS) ANKIT A…" at bounding box center [933, 482] width 225 height 26
click at [859, 523] on input "text" at bounding box center [892, 520] width 308 height 26
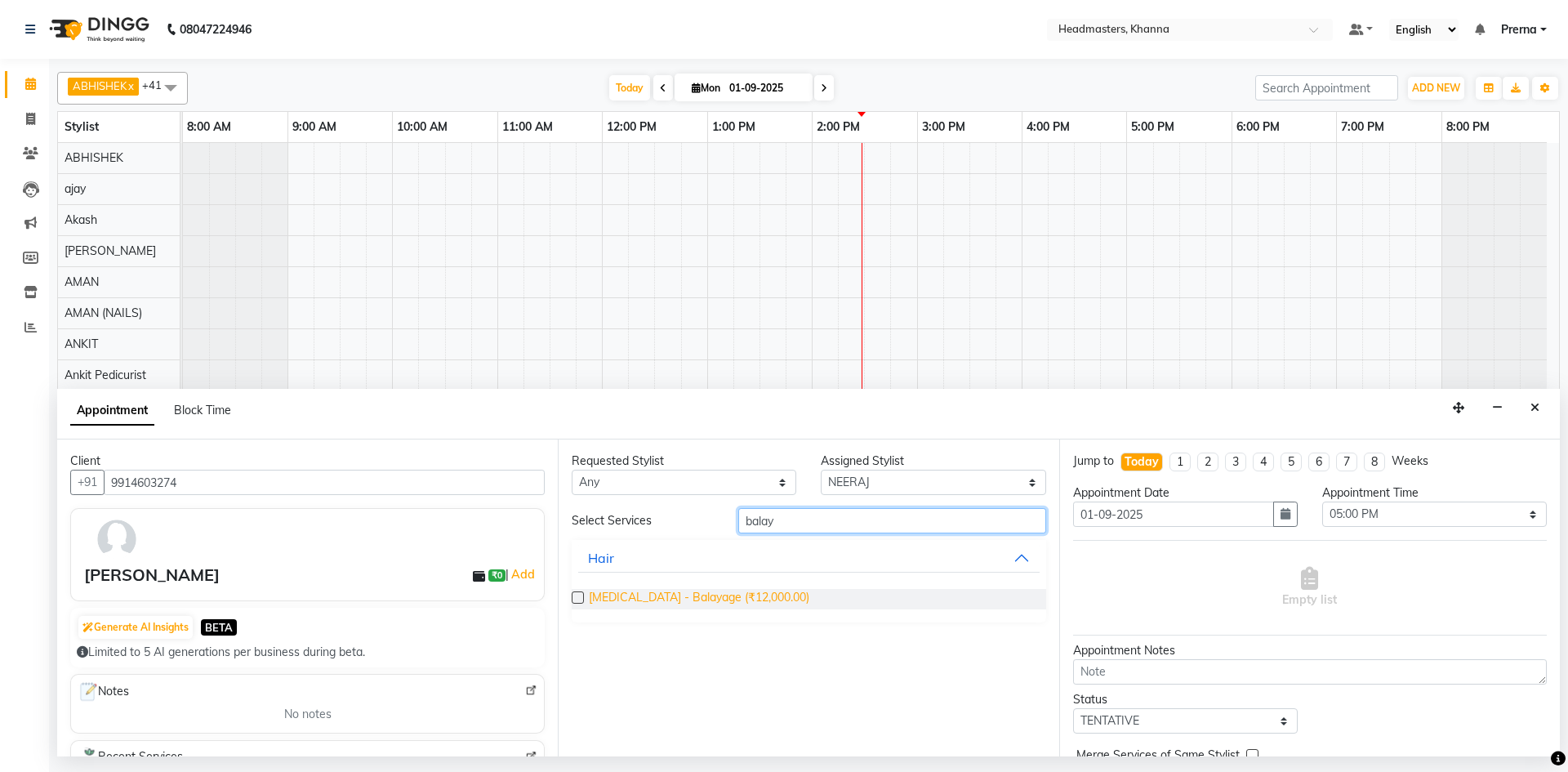
type input "balay"
click at [631, 607] on span "[MEDICAL_DATA] - Balayage (₹12,000.00)" at bounding box center [699, 599] width 221 height 21
checkbox input "false"
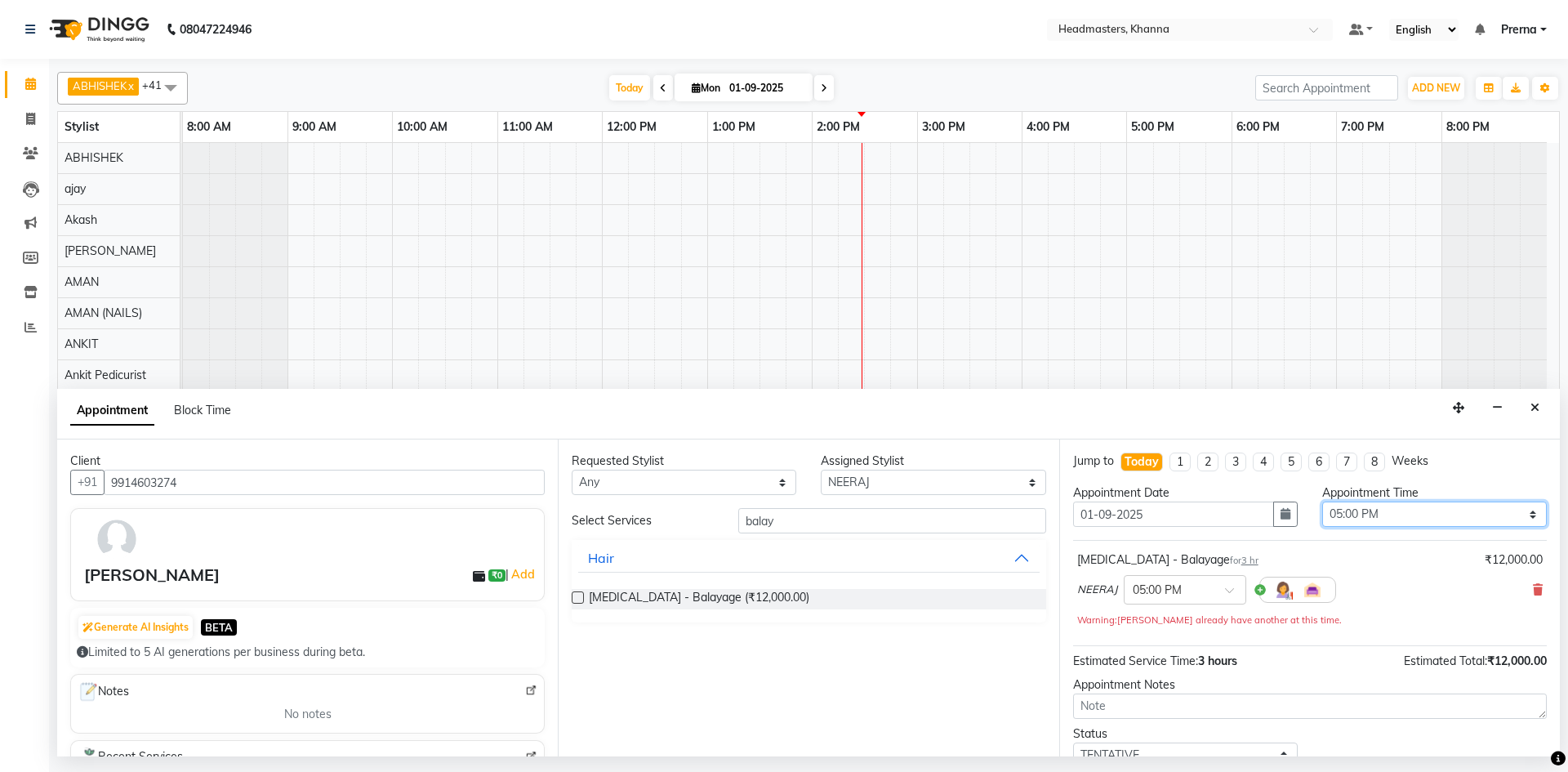
click at [1400, 515] on select "Select 09:00 AM 09:15 AM 09:30 AM 09:45 AM 10:00 AM 10:15 AM 10:30 AM 10:45 AM …" at bounding box center [1434, 514] width 225 height 26
select select "870"
click at [1322, 501] on select "Select 09:00 AM 09:15 AM 09:30 AM 09:45 AM 10:00 AM 10:15 AM 10:30 AM 10:45 AM …" at bounding box center [1434, 514] width 225 height 26
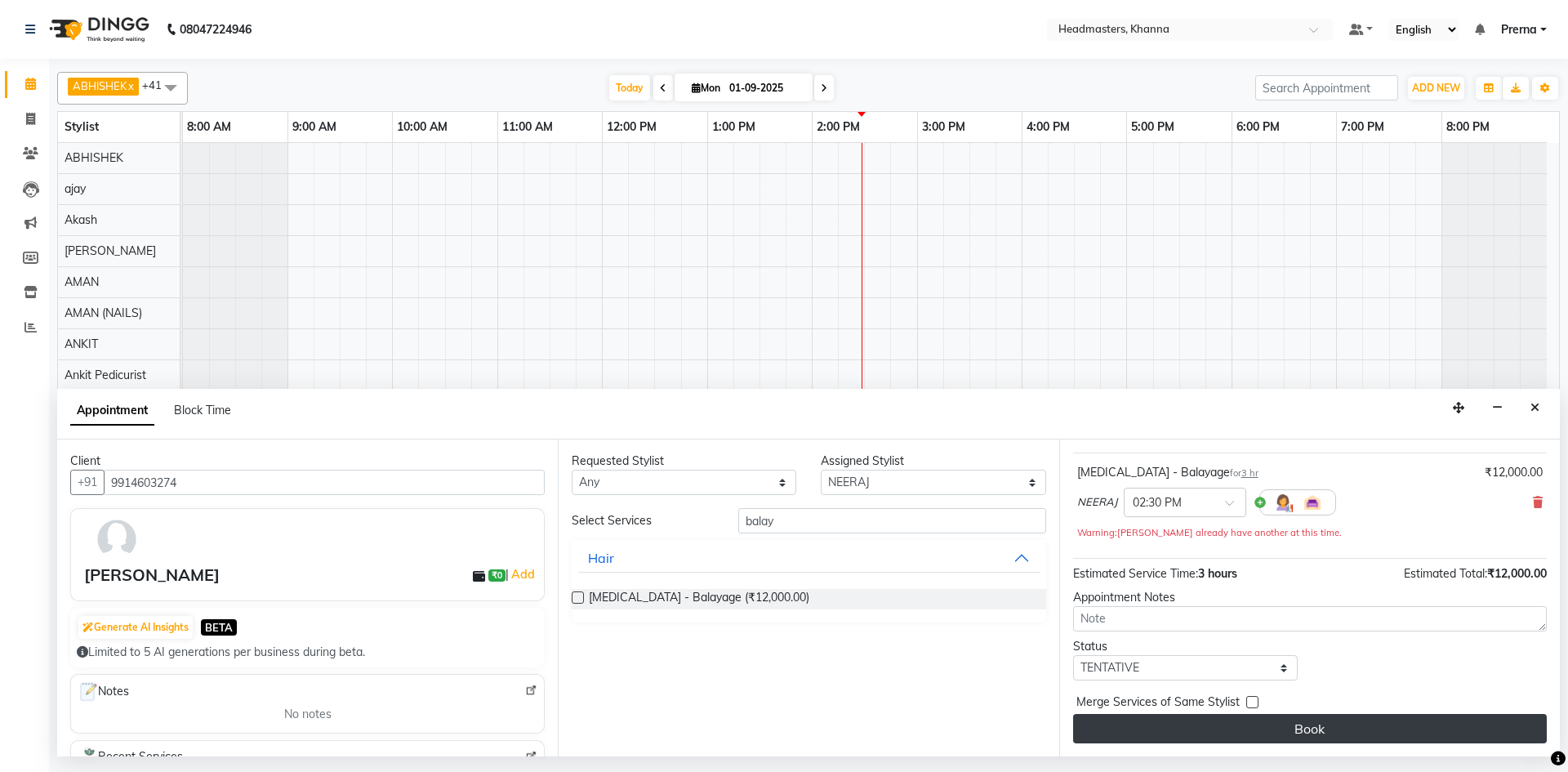
click at [1305, 735] on button "Book" at bounding box center [1310, 728] width 474 height 29
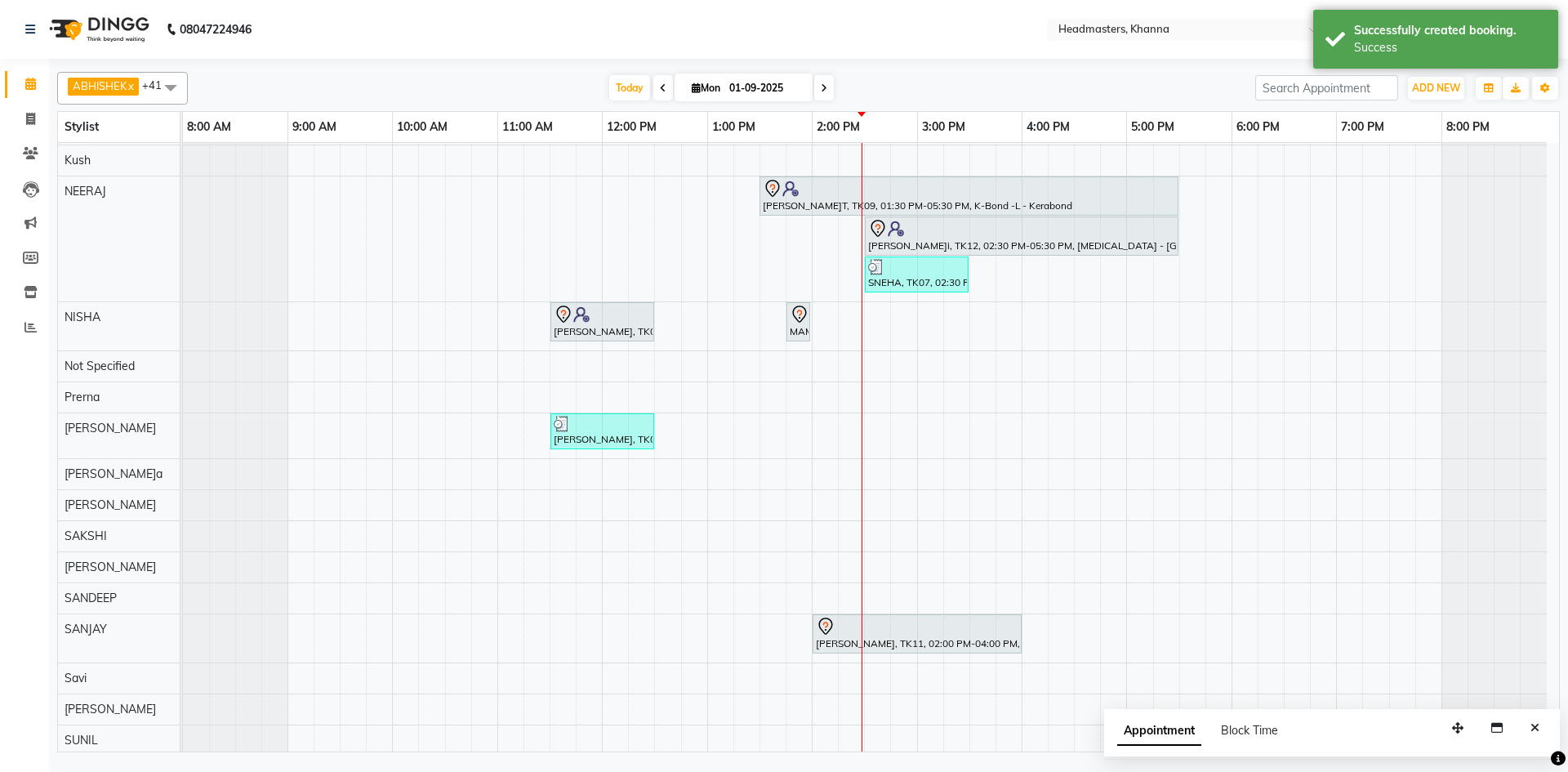
scroll to position [817, 0]
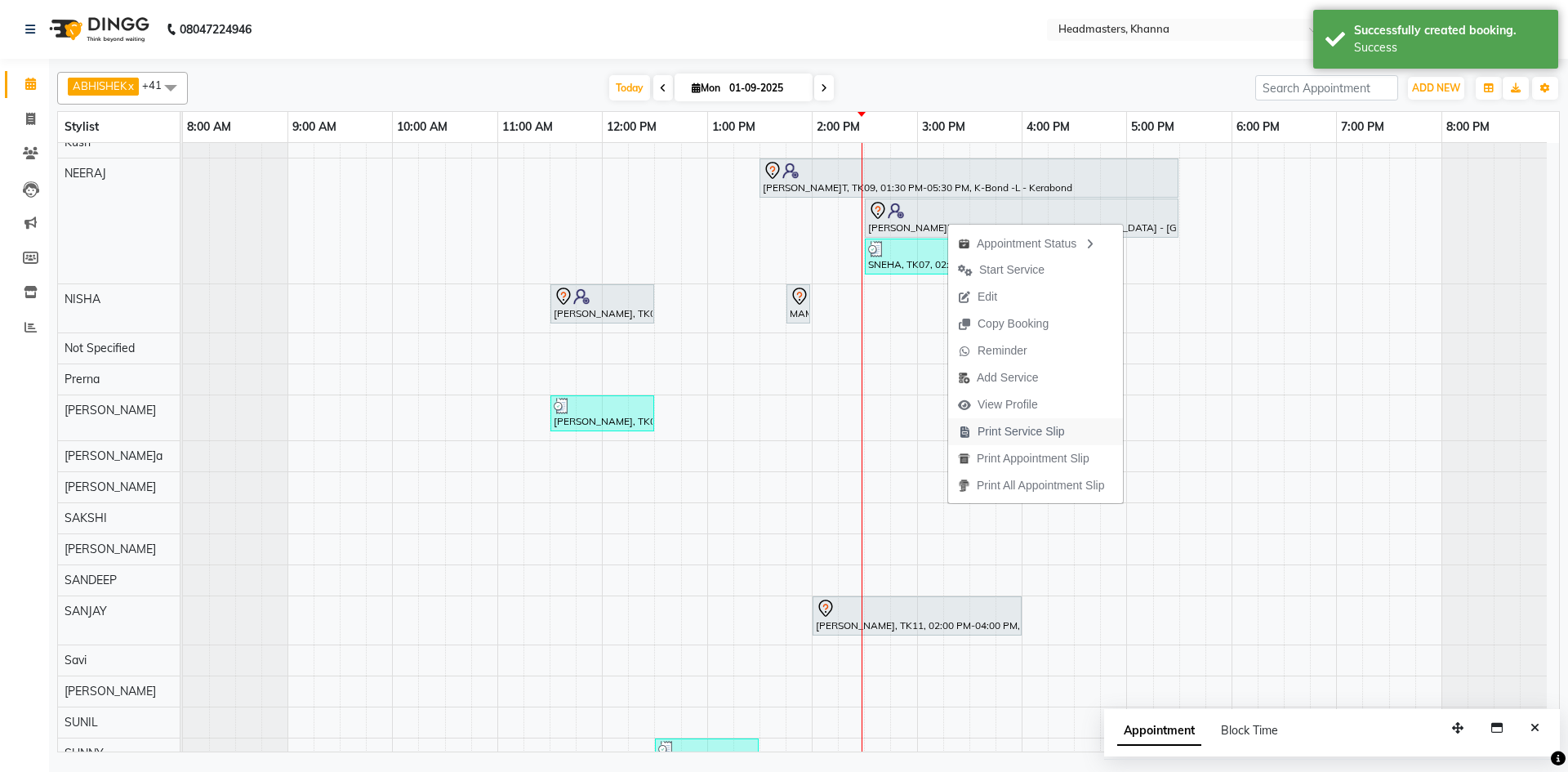
click at [1000, 433] on span "Print Service Slip" at bounding box center [1020, 432] width 87 height 17
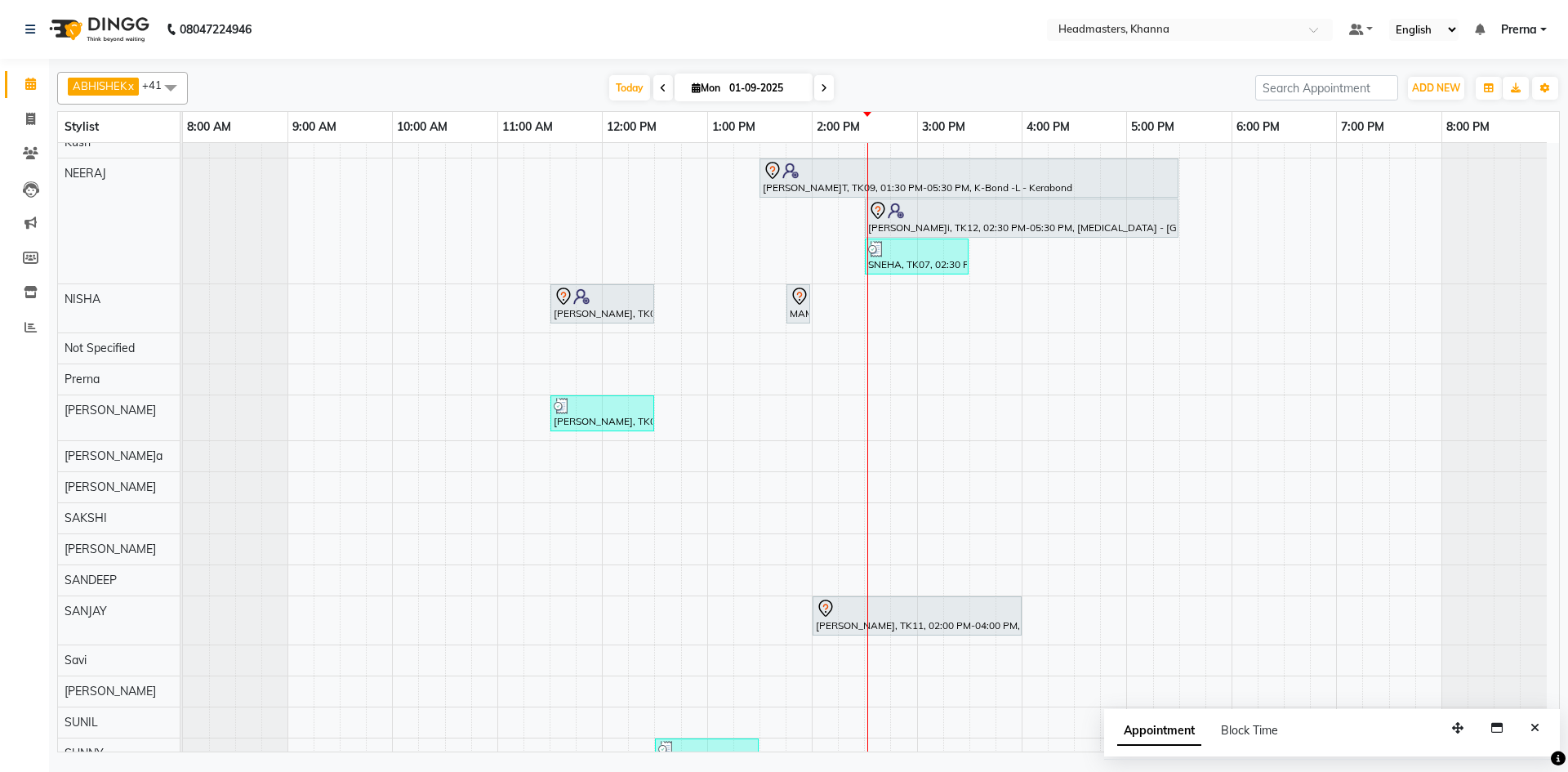
click at [579, 42] on nav "08047224946 Select Location × Headmasters, Khanna Default Panel My Panel Englis…" at bounding box center [784, 29] width 1568 height 59
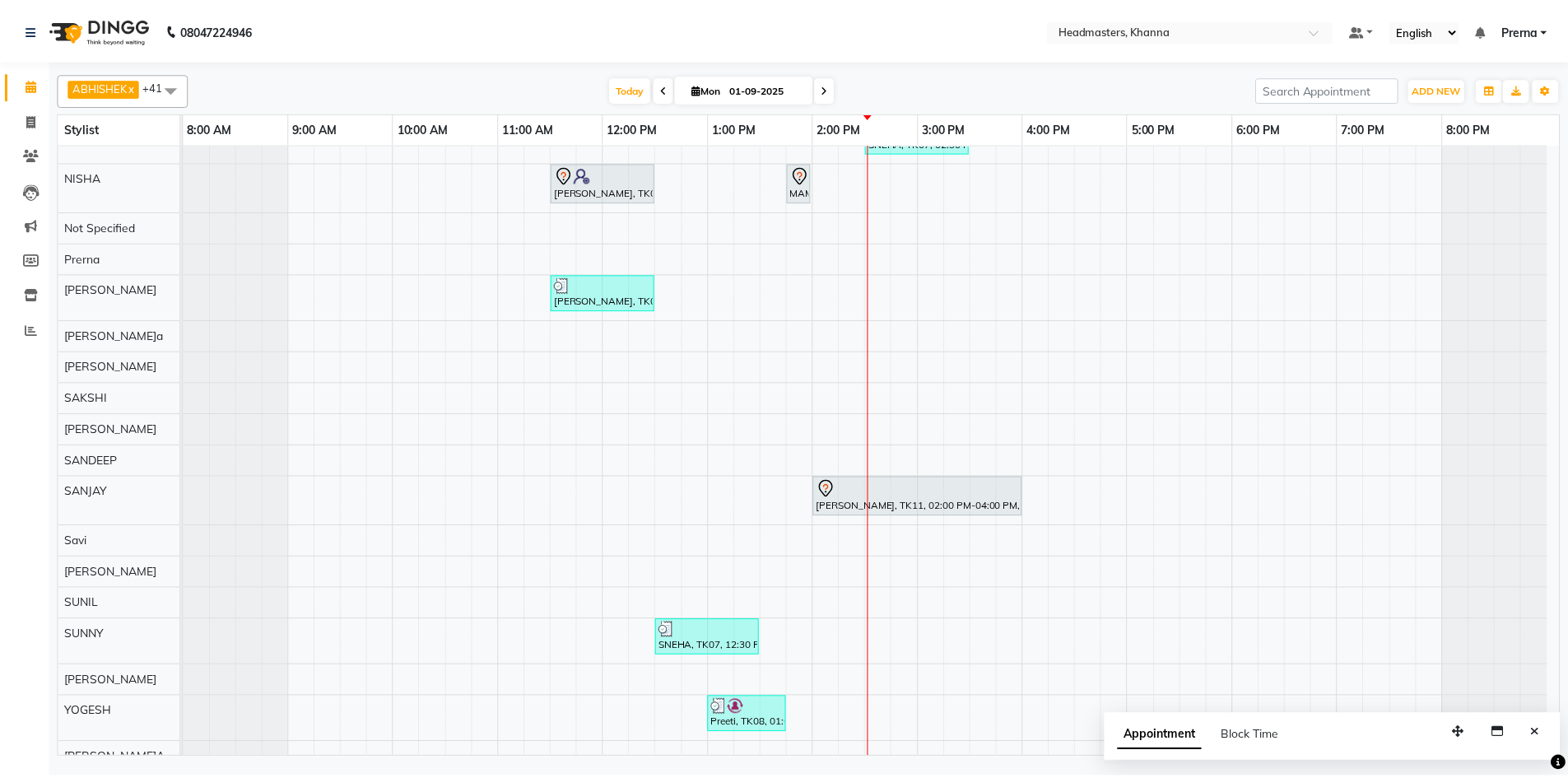
scroll to position [965, 0]
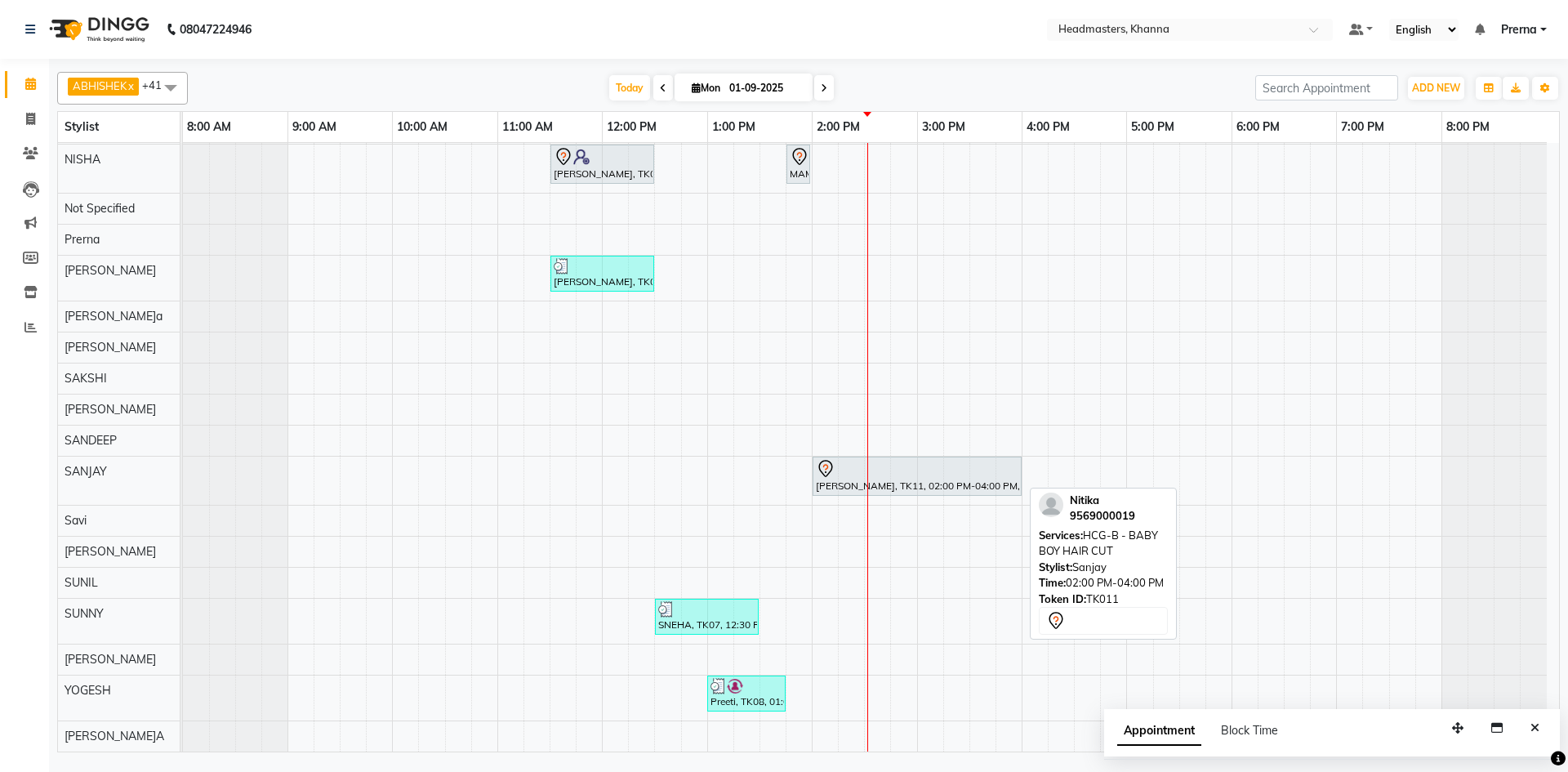
click at [868, 481] on div "[PERSON_NAME], TK11, 02:00 PM-04:00 PM, HCG-B - BABY BOY HAIR CUT" at bounding box center [917, 476] width 206 height 34
select select "7"
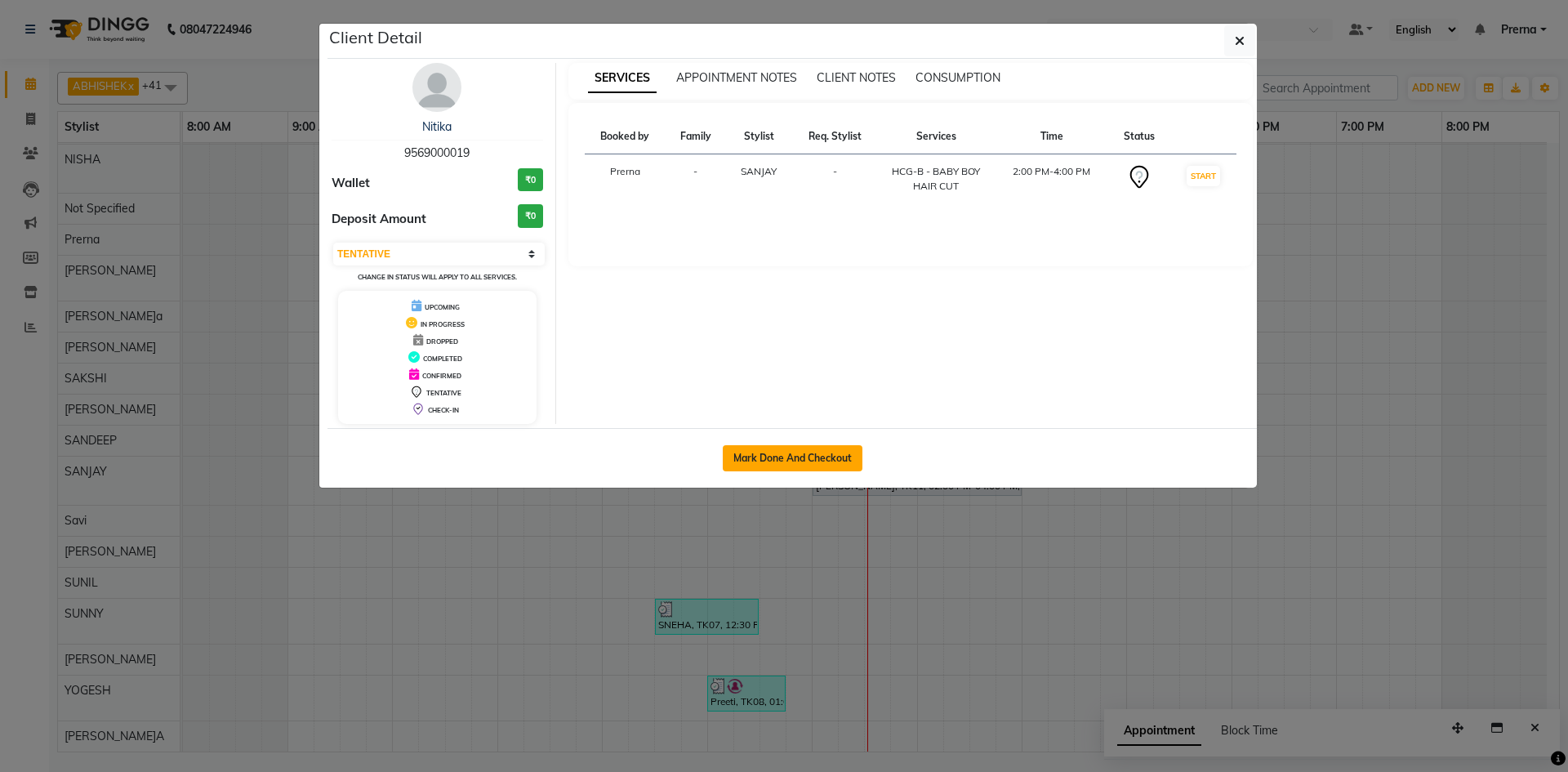
click at [784, 449] on button "Mark Done And Checkout" at bounding box center [792, 459] width 139 height 27
select select "service"
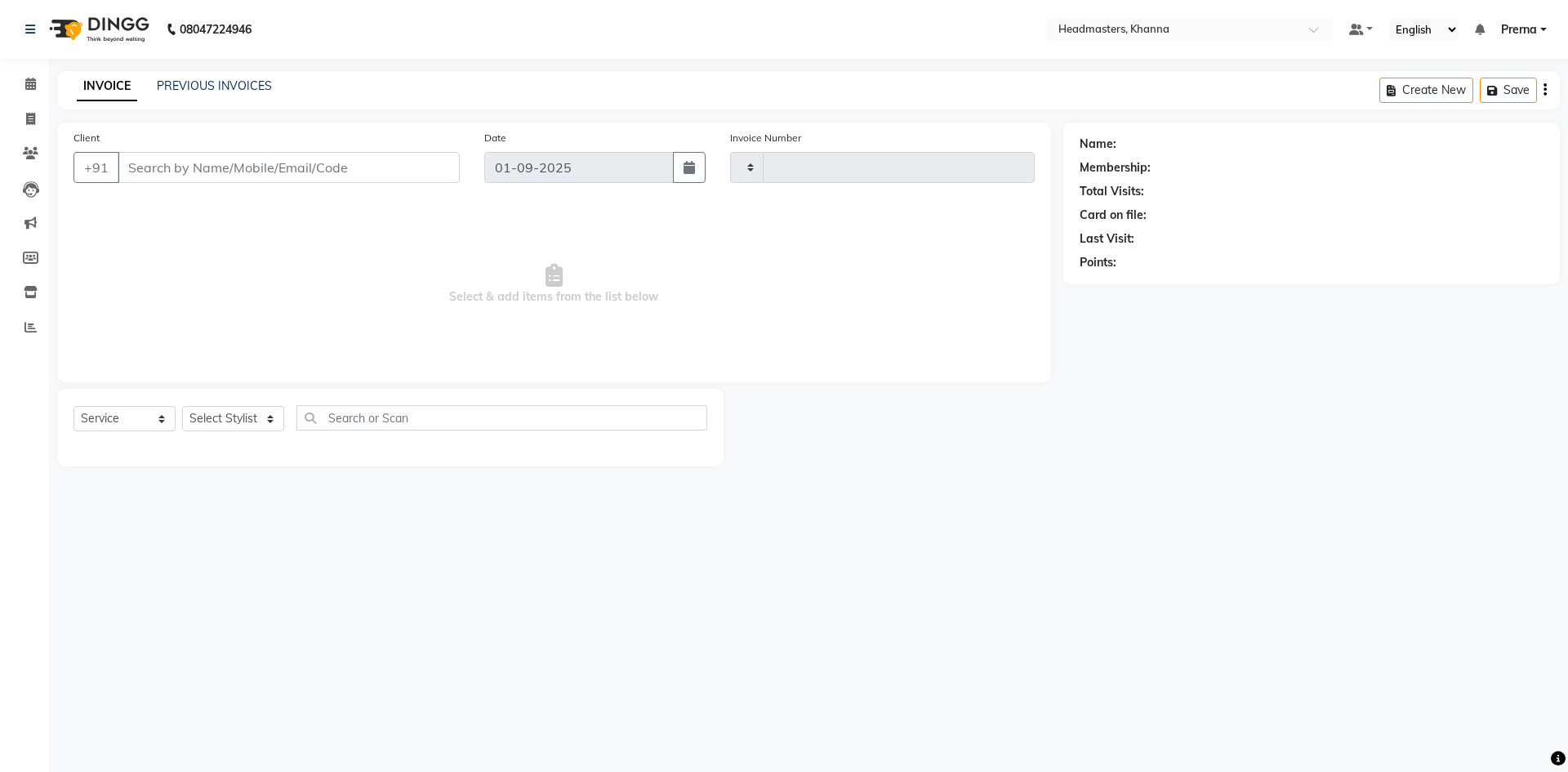
type input "5463"
select select "7138"
type input "9569000019"
select select "60808"
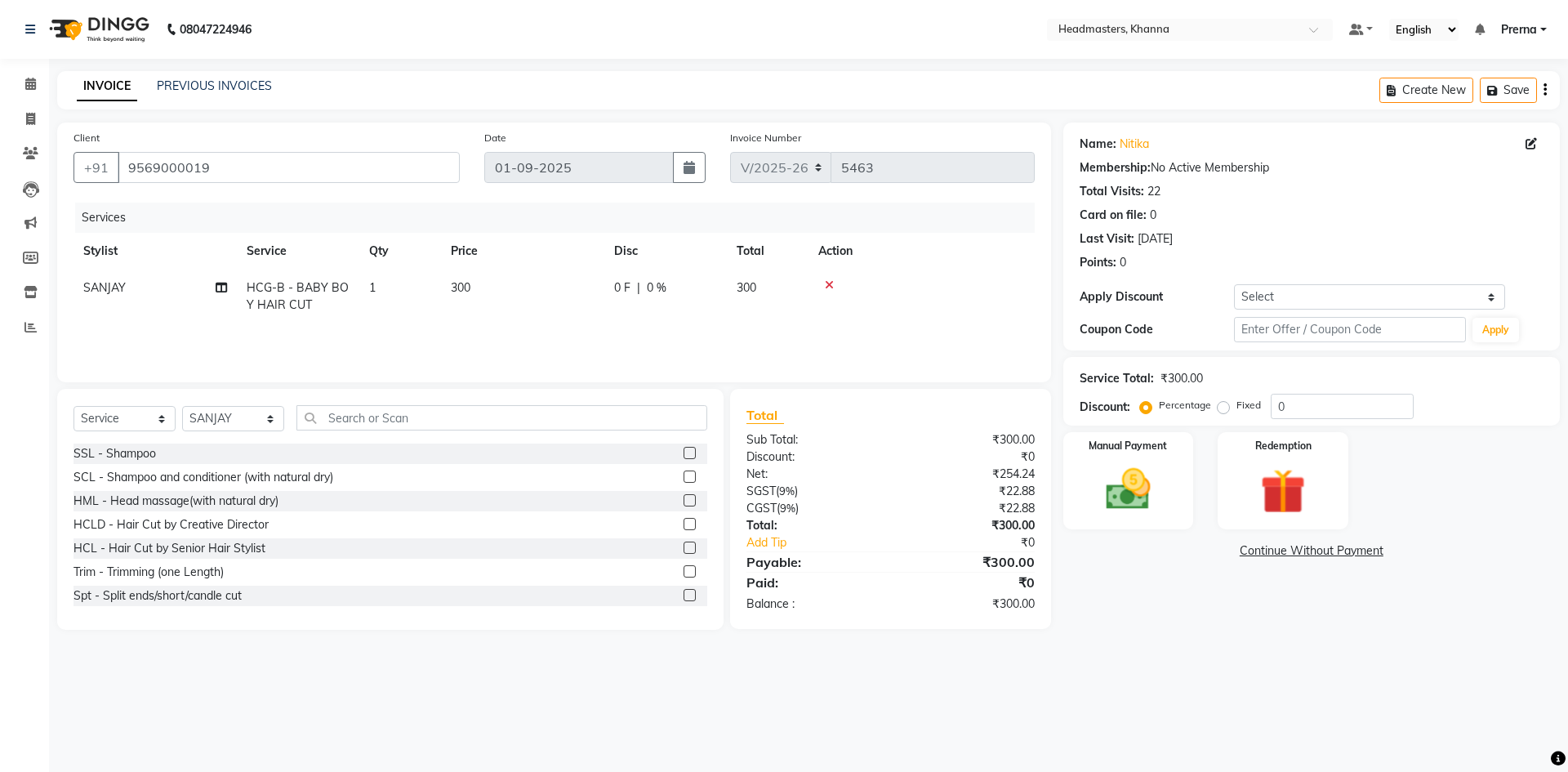
click at [650, 328] on div "Services Stylist Service Qty Price Disc Total Action SANJAY HCG-B - BABY BOY HA…" at bounding box center [554, 284] width 962 height 164
click at [411, 320] on td "1" at bounding box center [400, 296] width 81 height 54
select select "60808"
click at [543, 330] on td "300" at bounding box center [599, 305] width 163 height 70
click at [752, 285] on div "0 F | 0 %" at bounding box center [757, 292] width 131 height 26
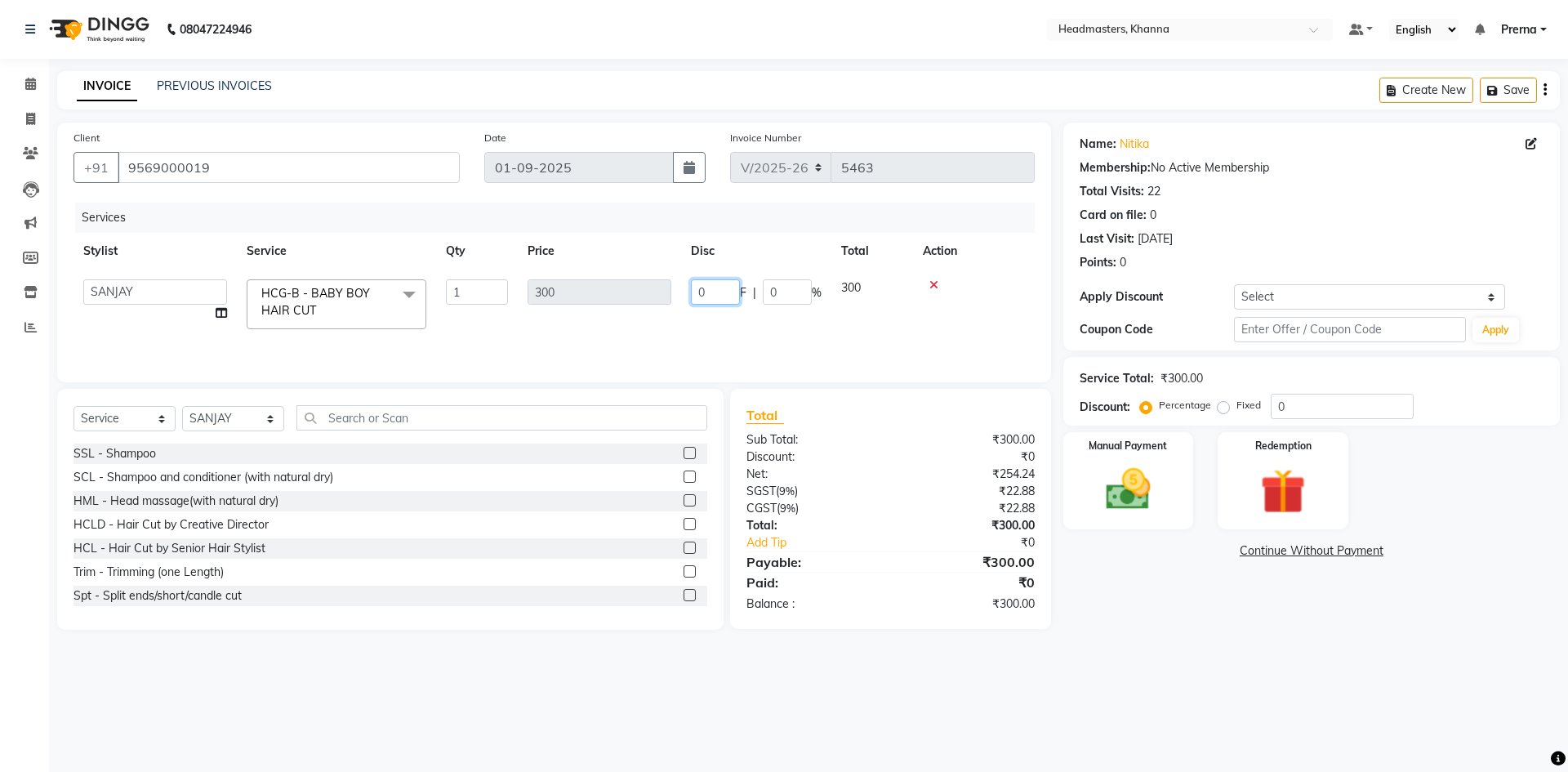
click at [728, 288] on input "0" at bounding box center [715, 292] width 49 height 26
type input "050"
click at [704, 323] on td "050 F | 0 %" at bounding box center [756, 305] width 150 height 70
select select "60808"
click at [272, 418] on select "Select Stylist ABHISHEK [PERSON_NAME] Akash [PERSON_NAME] [PERSON_NAME] (NAILS)…" at bounding box center [233, 418] width 102 height 26
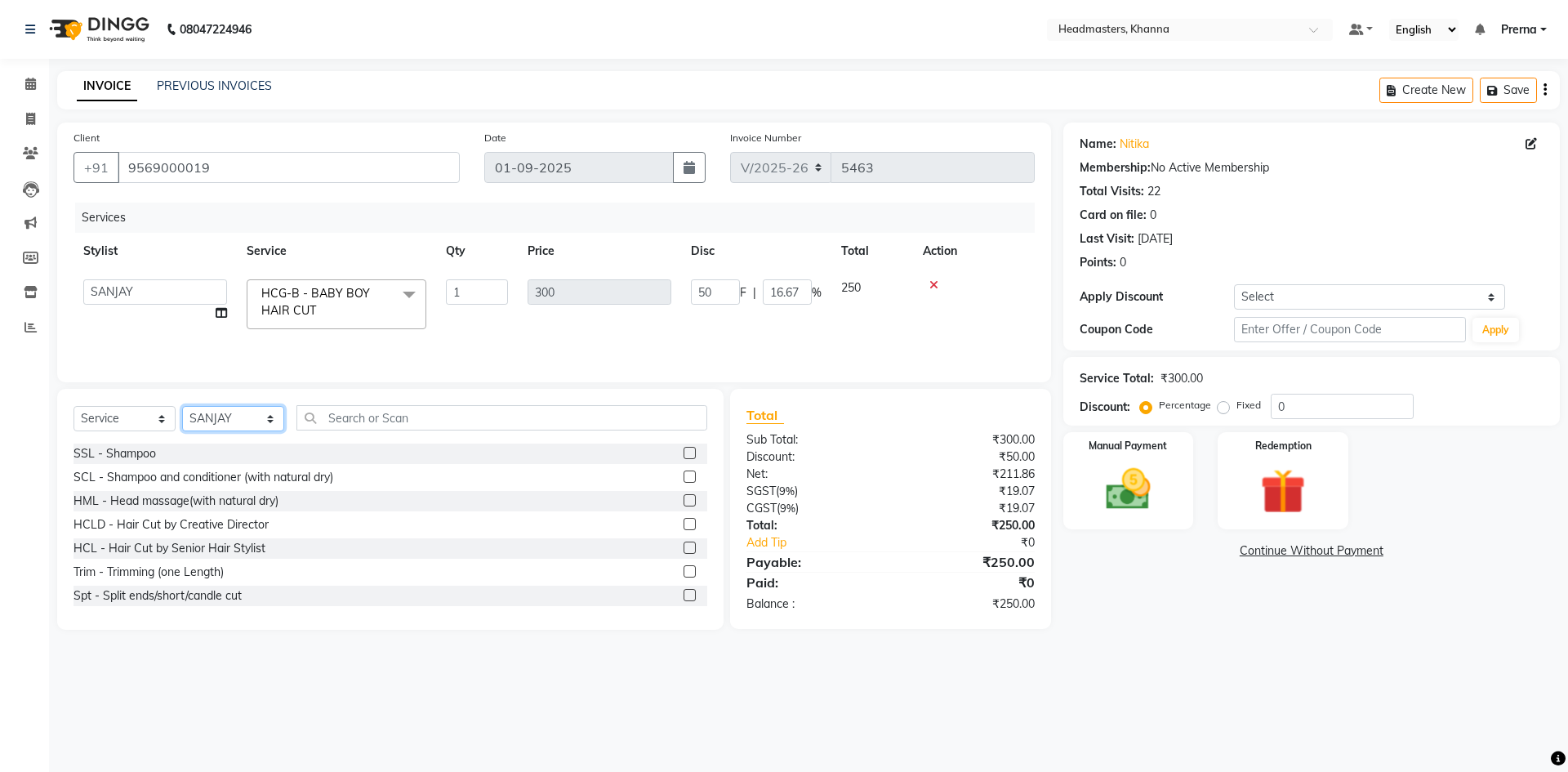
select select "60799"
click at [244, 417] on select "Select Stylist ABHISHEK [PERSON_NAME] Akash [PERSON_NAME] [PERSON_NAME] (NAILS)…" at bounding box center [233, 418] width 102 height 26
click at [354, 414] on input "text" at bounding box center [501, 418] width 411 height 26
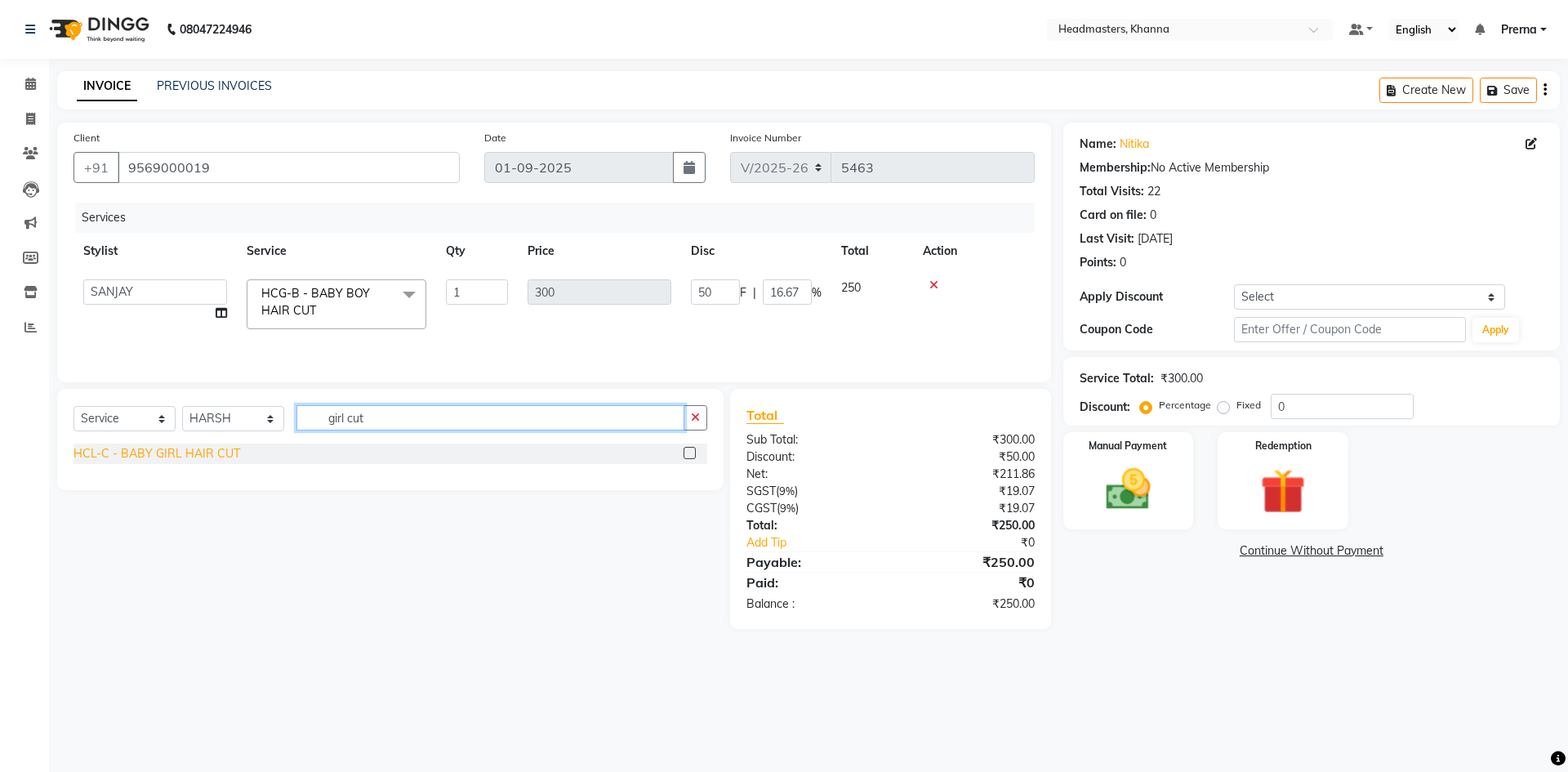
type input "girl cut"
click at [222, 452] on div "HCL-C - BABY GIRL HAIR CUT" at bounding box center [157, 454] width 167 height 17
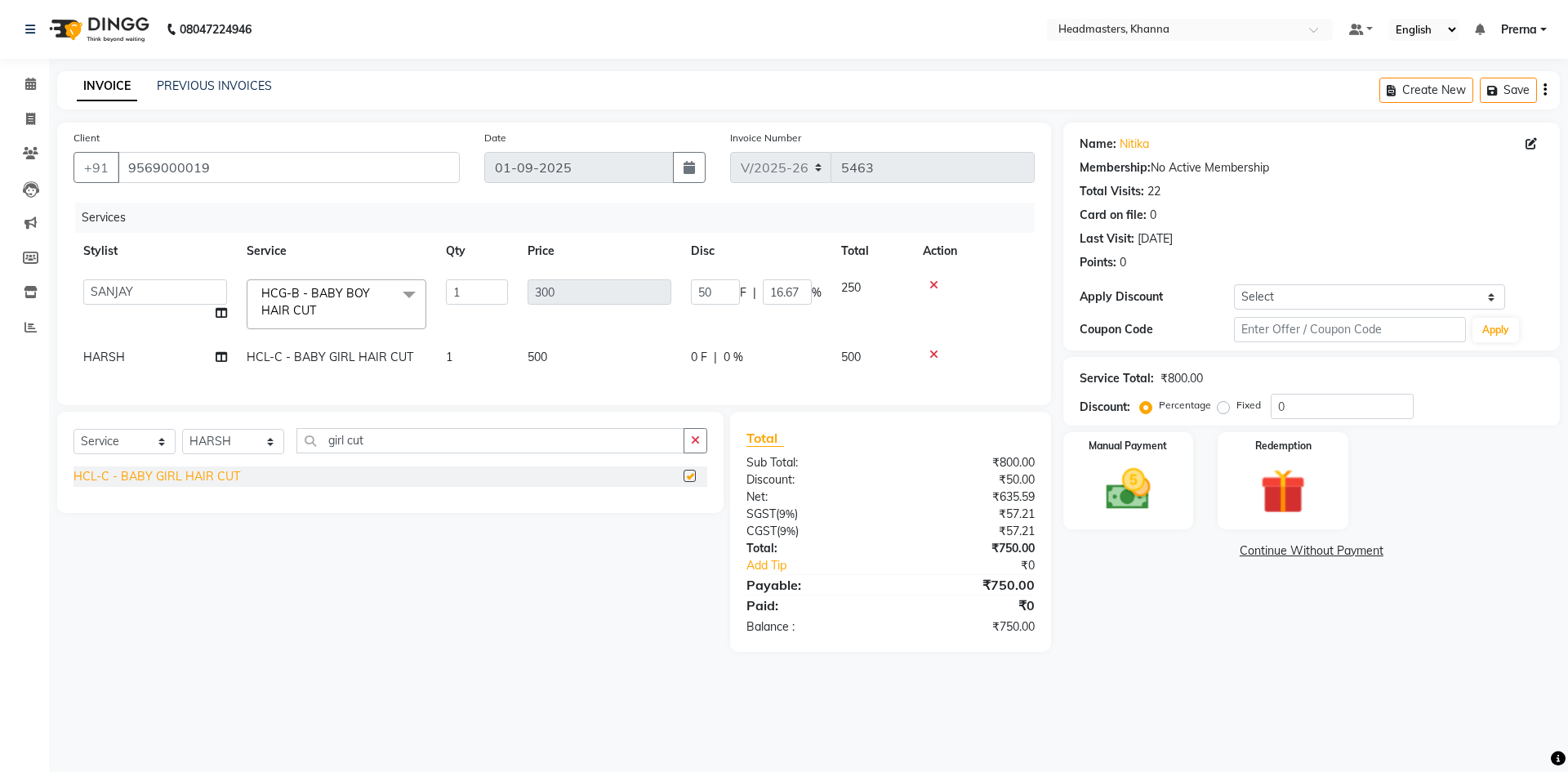
checkbox input "false"
click at [616, 347] on td "500" at bounding box center [599, 358] width 163 height 37
select select "60799"
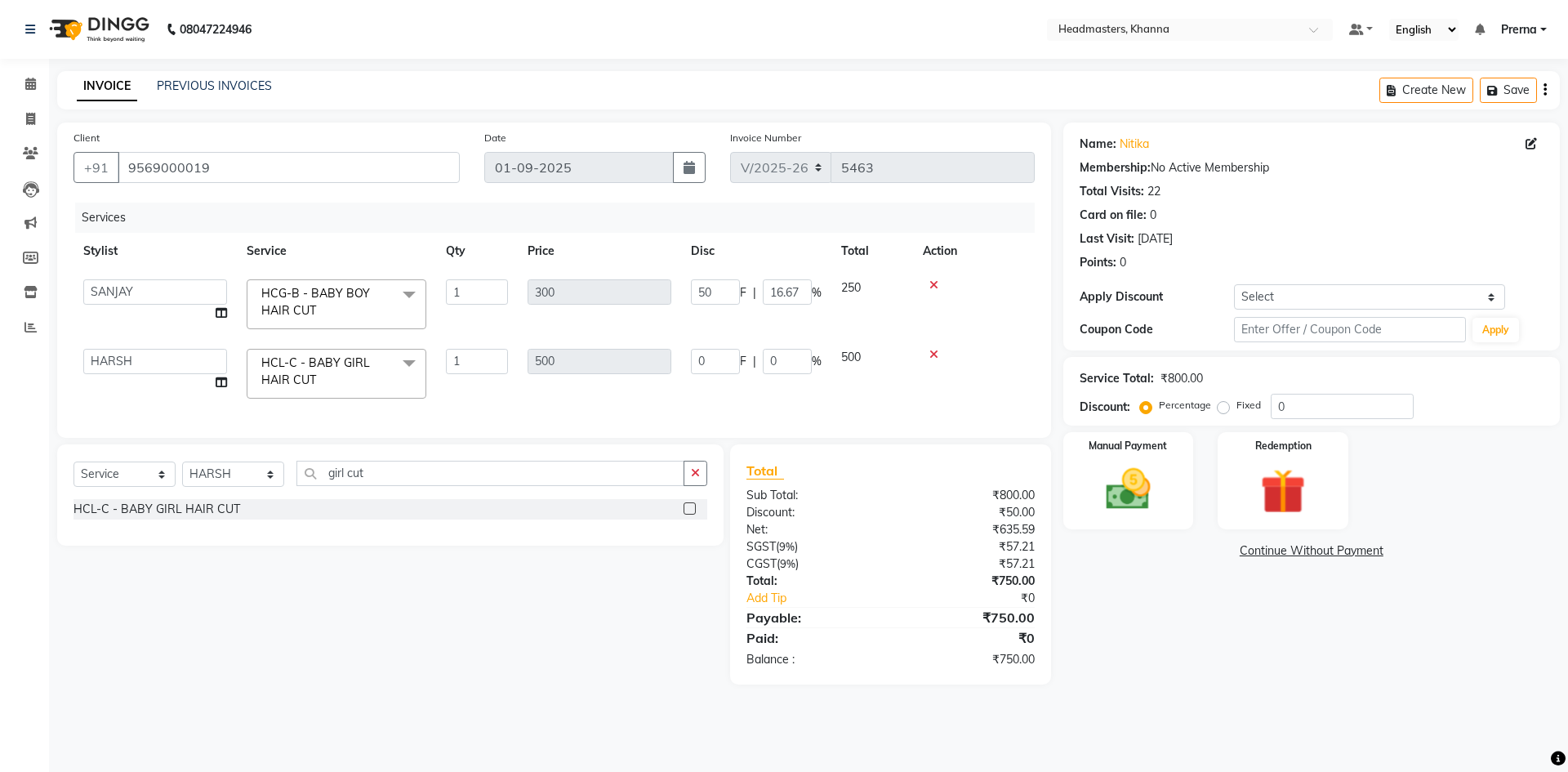
click at [747, 352] on div "0 F | 0 %" at bounding box center [757, 361] width 131 height 26
click at [726, 359] on input "0" at bounding box center [715, 361] width 49 height 26
type input "0150"
click at [837, 384] on div "Services Stylist Service Qty Price Disc Total Action ABHISHEK [PERSON_NAME] Aka…" at bounding box center [554, 312] width 962 height 219
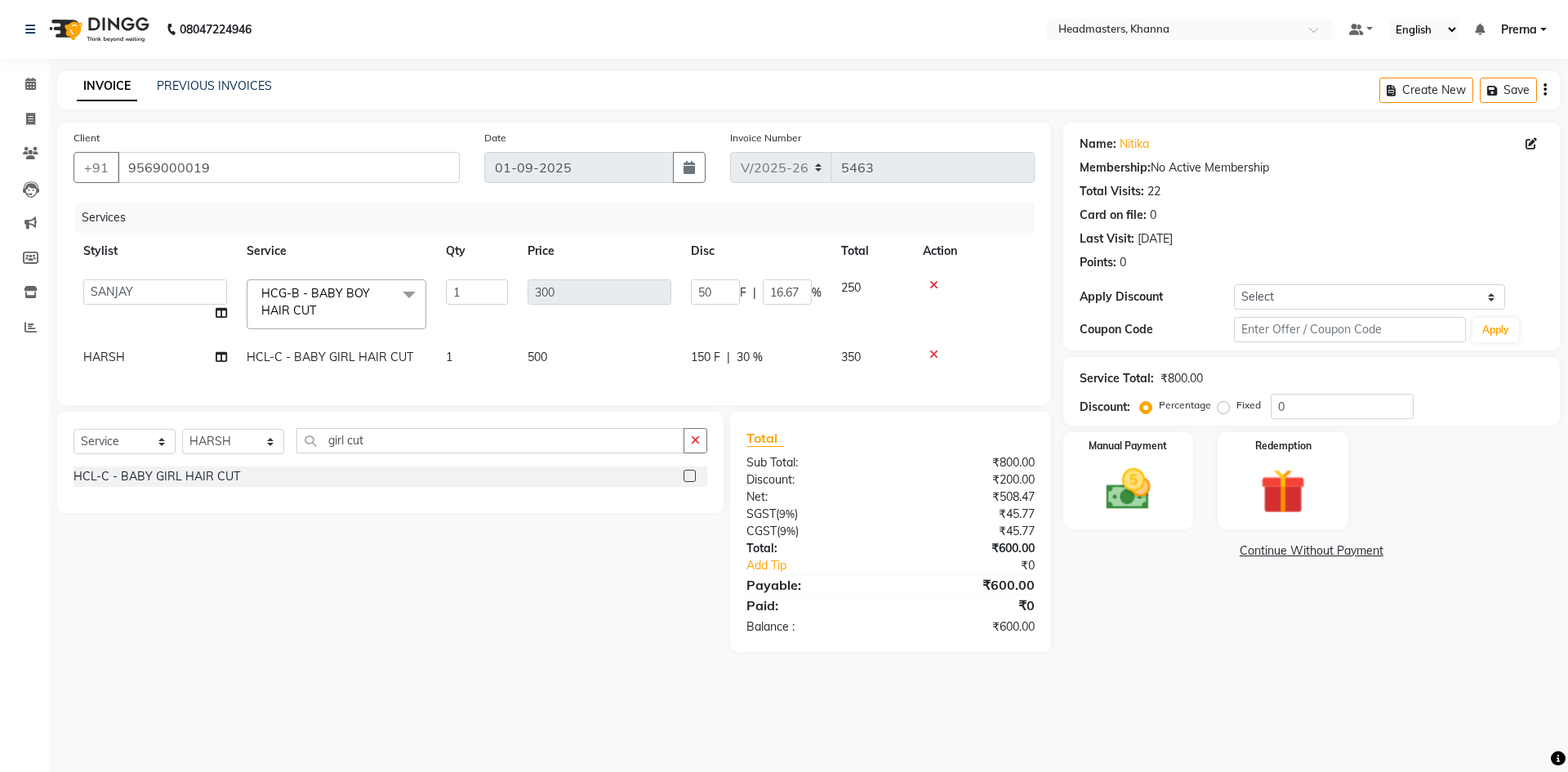
click at [931, 318] on td at bounding box center [974, 305] width 122 height 70
click at [1188, 479] on div "Manual Payment" at bounding box center [1127, 481] width 135 height 100
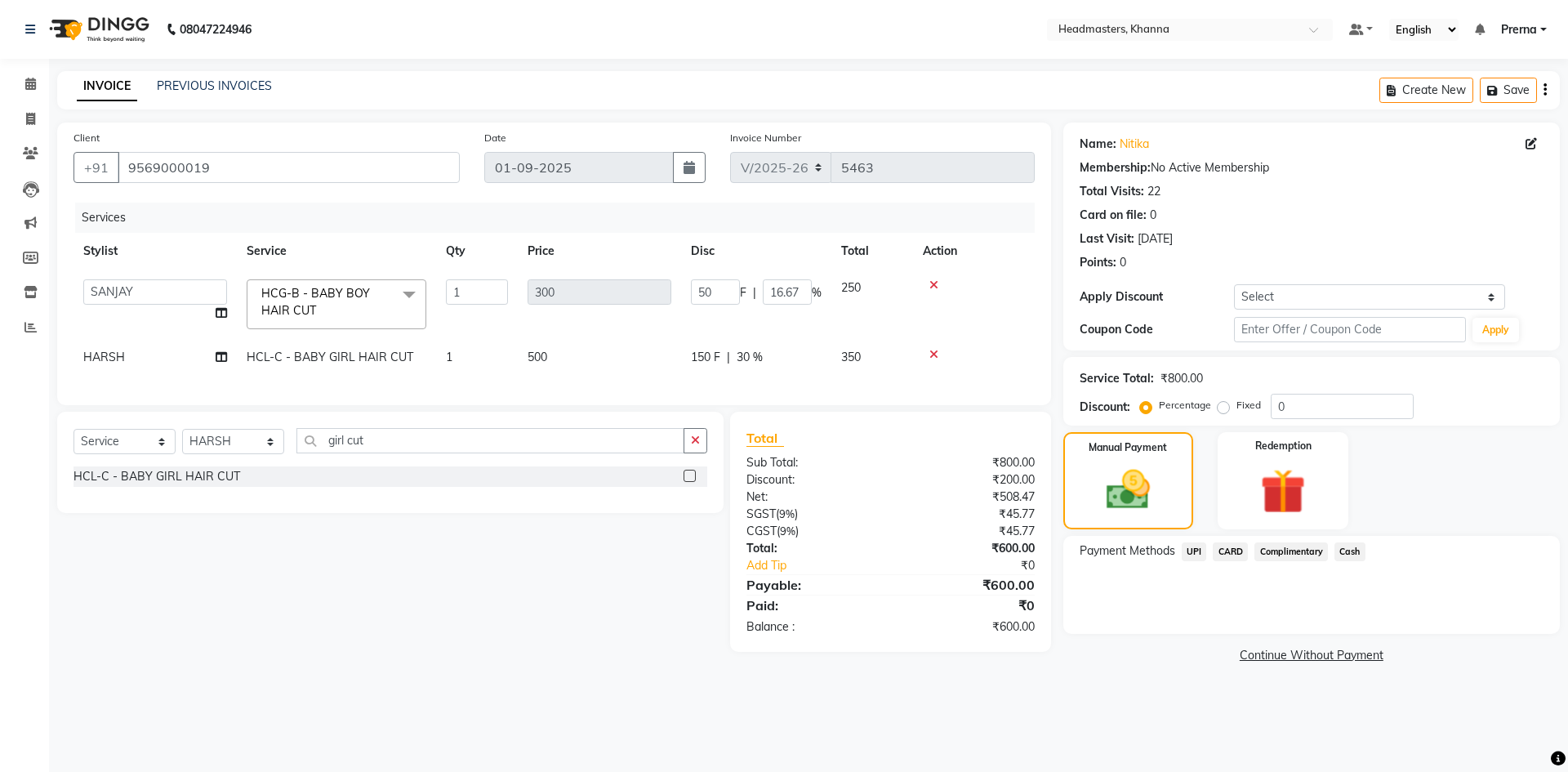
click at [1342, 555] on span "Cash" at bounding box center [1350, 552] width 31 height 19
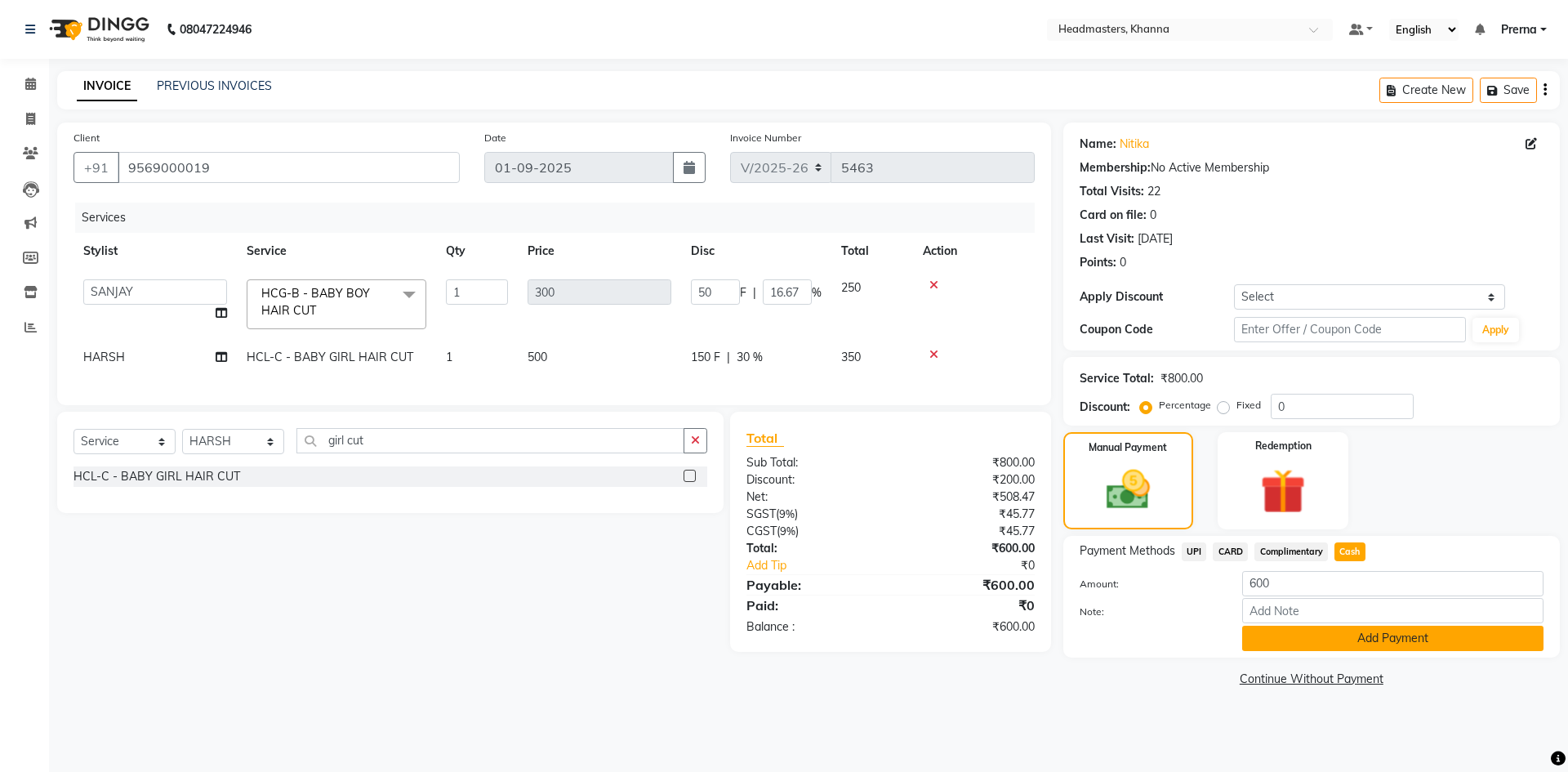
click at [1349, 642] on button "Add Payment" at bounding box center [1392, 638] width 301 height 26
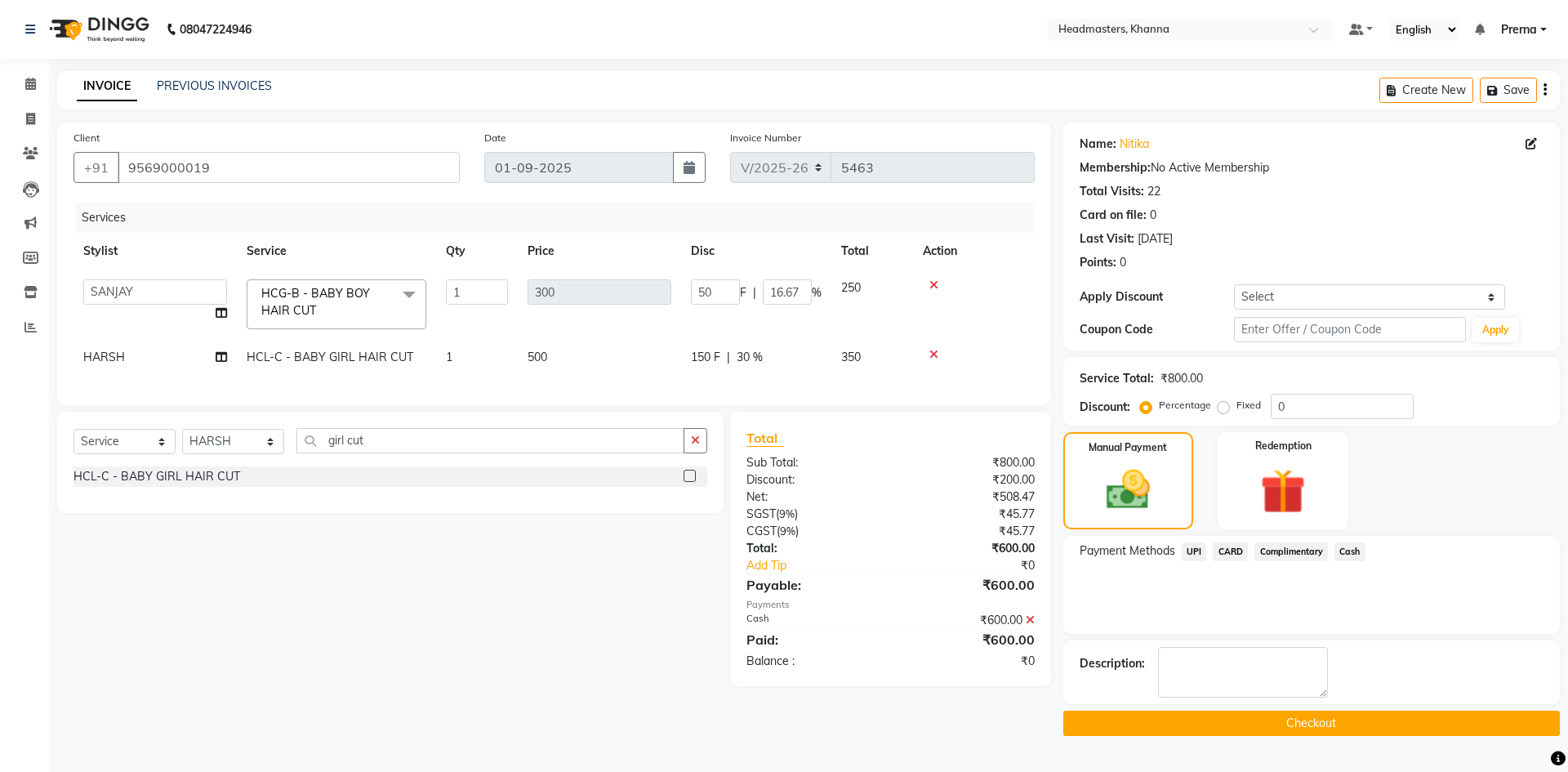
click at [1308, 728] on button "Checkout" at bounding box center [1312, 723] width 497 height 26
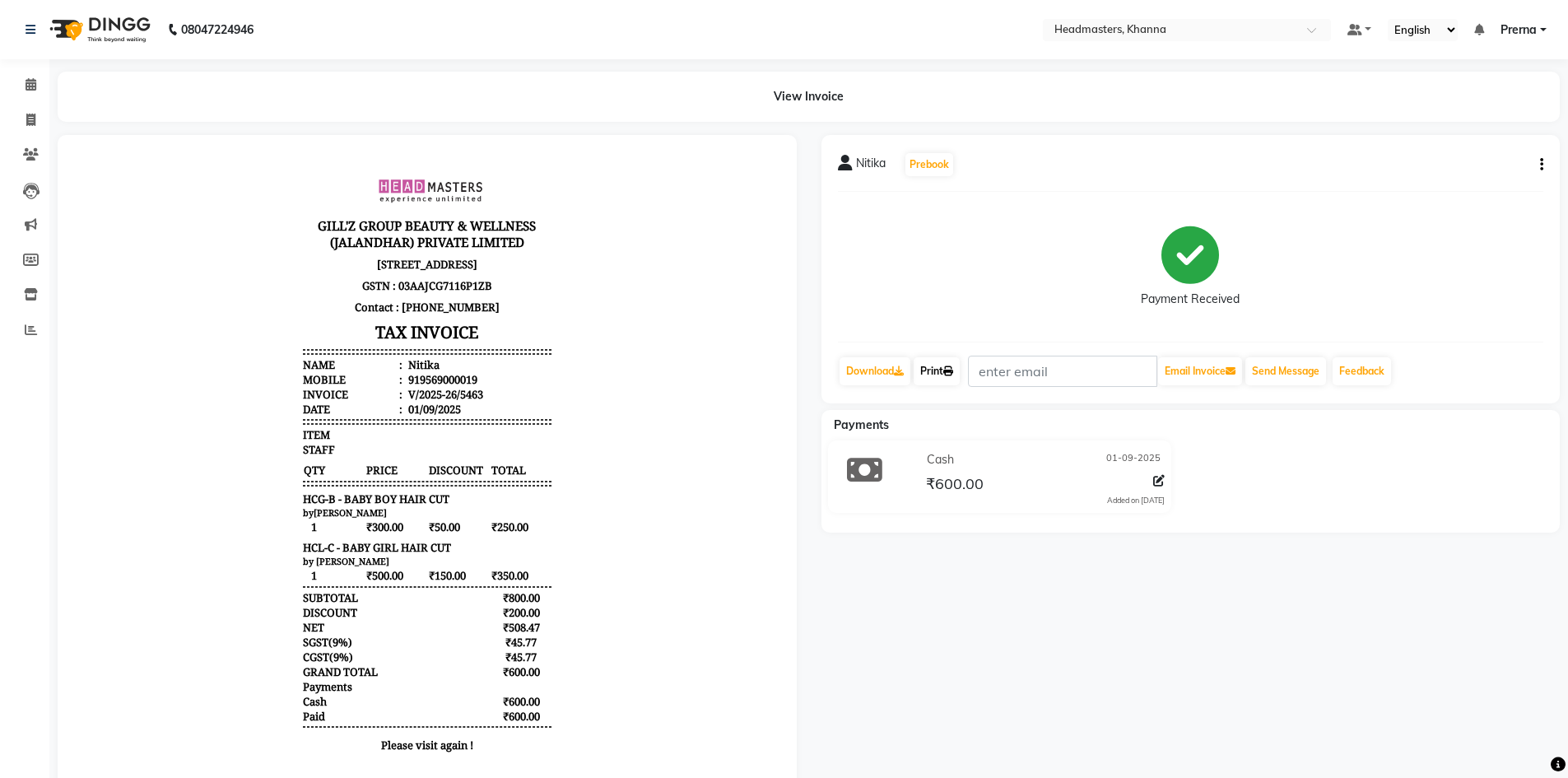
click at [939, 370] on link "Print" at bounding box center [937, 371] width 46 height 28
click at [39, 84] on span at bounding box center [31, 85] width 28 height 19
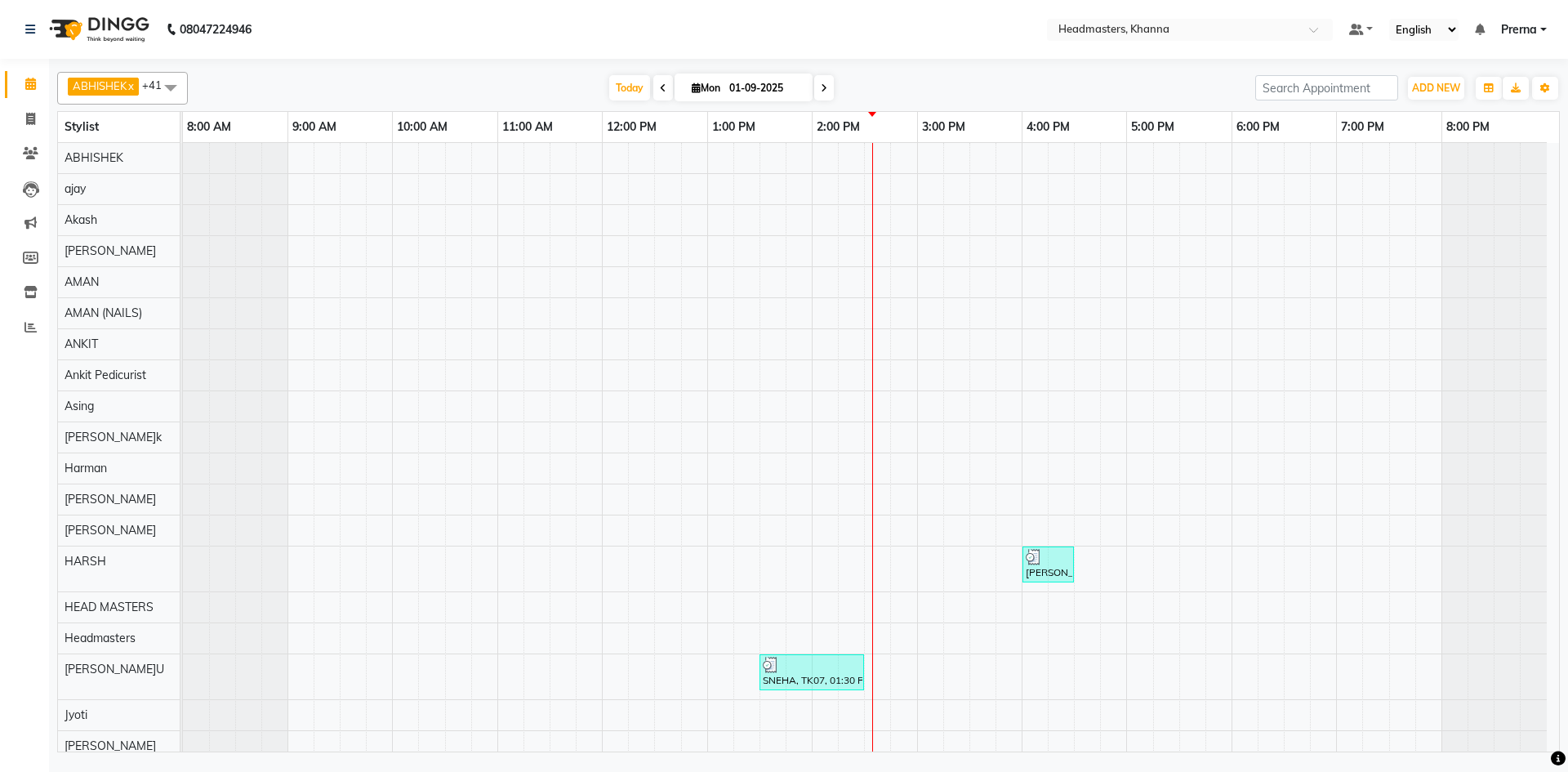
click at [446, 57] on nav "08047224946 Select Location × Headmasters, Khanna Default Panel My Panel Englis…" at bounding box center [784, 29] width 1568 height 59
click at [854, 52] on nav "08047224946 Select Location × Headmasters, Khanna Default Panel My Panel Englis…" at bounding box center [784, 29] width 1568 height 59
click at [992, 21] on nav "08047224946 Select Location × Headmasters, Khanna Default Panel My Panel Englis…" at bounding box center [784, 29] width 1568 height 59
click at [1005, 84] on div "T[DATE] M[DATE]" at bounding box center [721, 89] width 1051 height 25
click at [918, 106] on div "ABHISHEK x ajay x Akash x [PERSON_NAME] x [PERSON_NAME] (NAILS) x ANKIT x Ankit…" at bounding box center [808, 409] width 1502 height 687
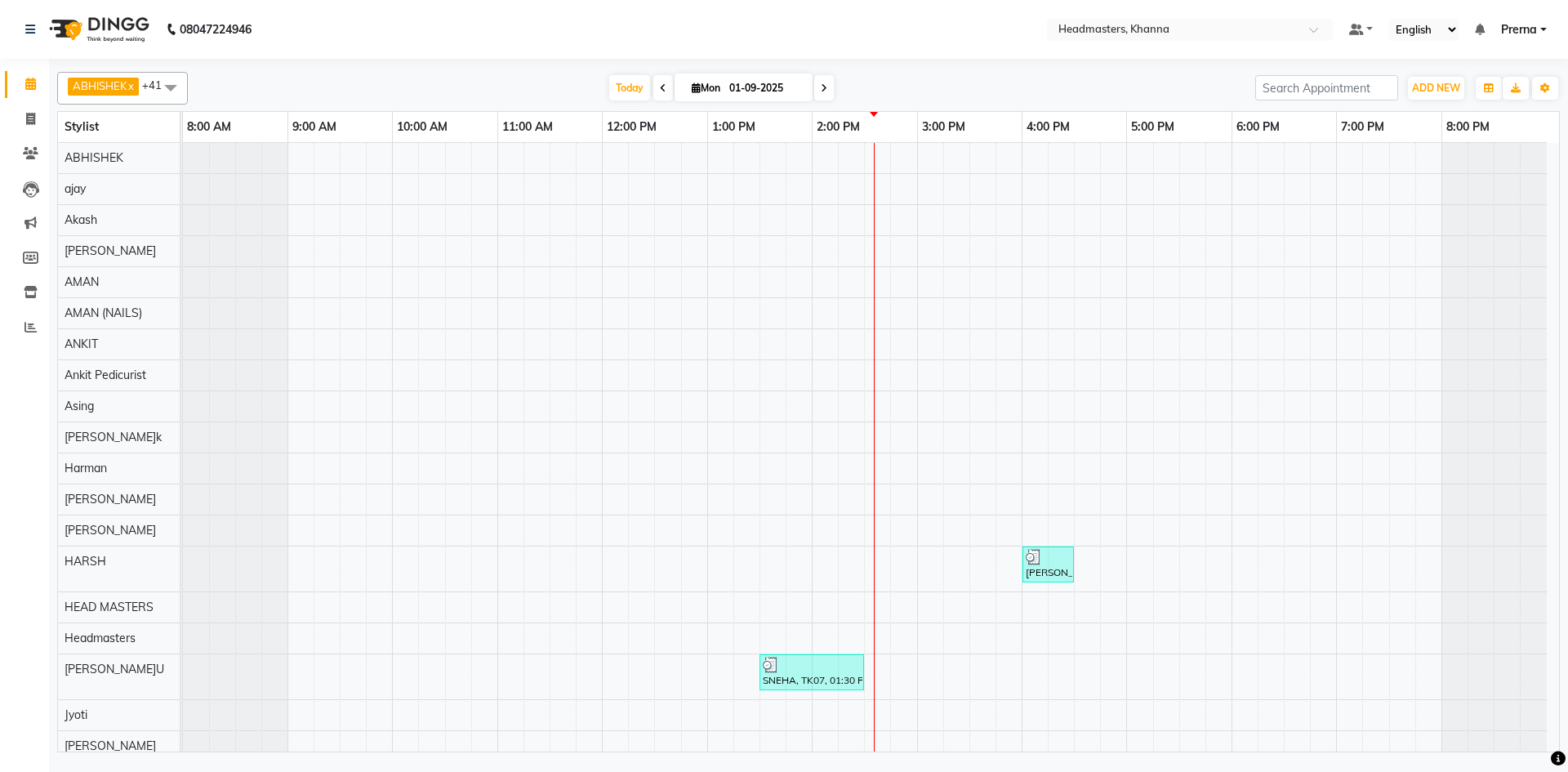
click at [289, 82] on div "T[DATE] M[DATE]" at bounding box center [721, 89] width 1051 height 25
click at [987, 83] on div "T[DATE] M[DATE]" at bounding box center [721, 89] width 1051 height 25
click at [337, 45] on nav "08047224946 Select Location × Headmasters, Khanna Default Panel My Panel Englis…" at bounding box center [784, 29] width 1568 height 59
click at [466, 51] on nav "08047224946 Select Location × Headmasters, Khanna Default Panel My Panel Englis…" at bounding box center [784, 29] width 1568 height 59
click at [497, 76] on div "T[DATE] M[DATE]" at bounding box center [721, 89] width 1051 height 25
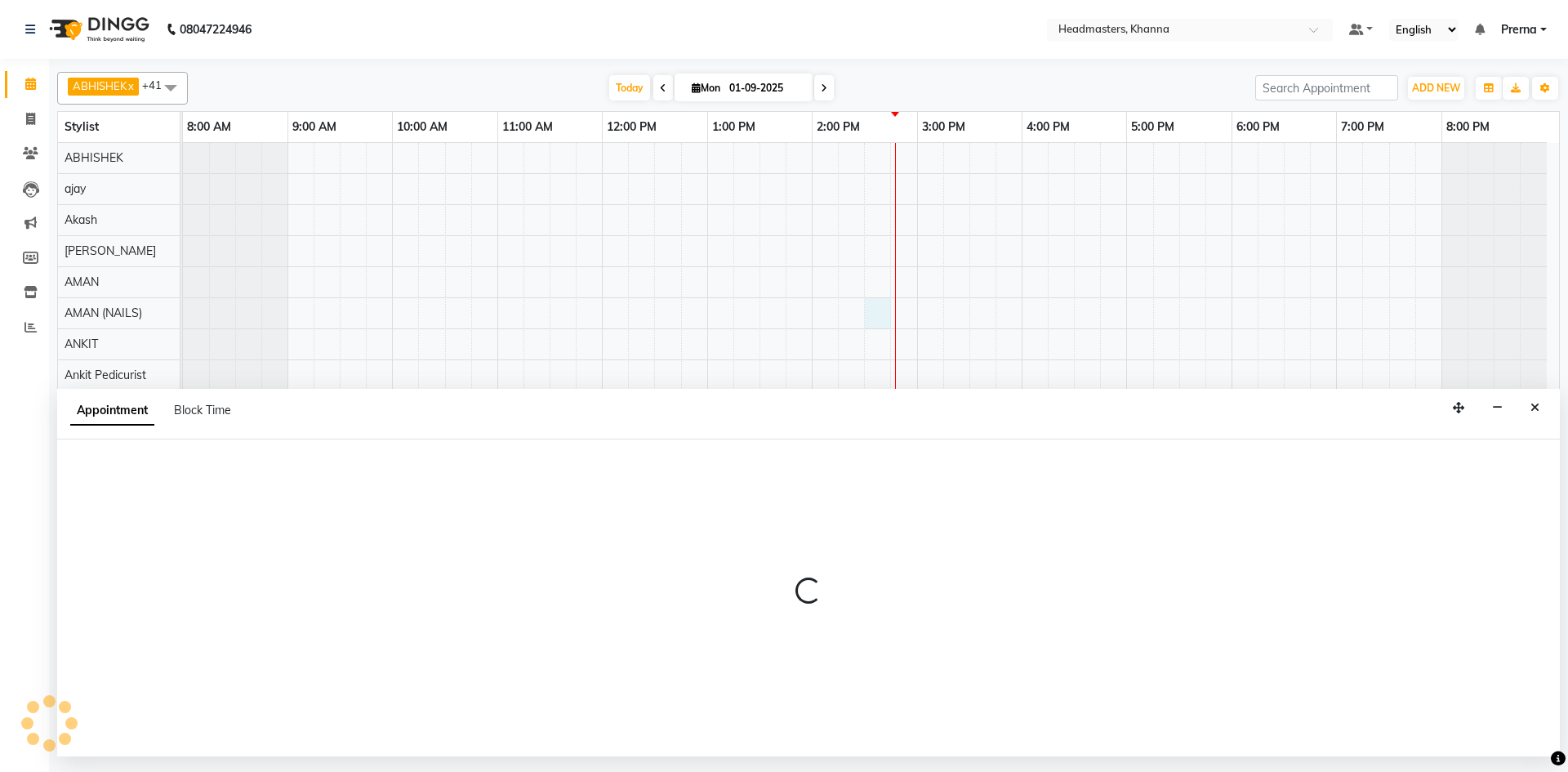
select select "87805"
select select "870"
select select "tentative"
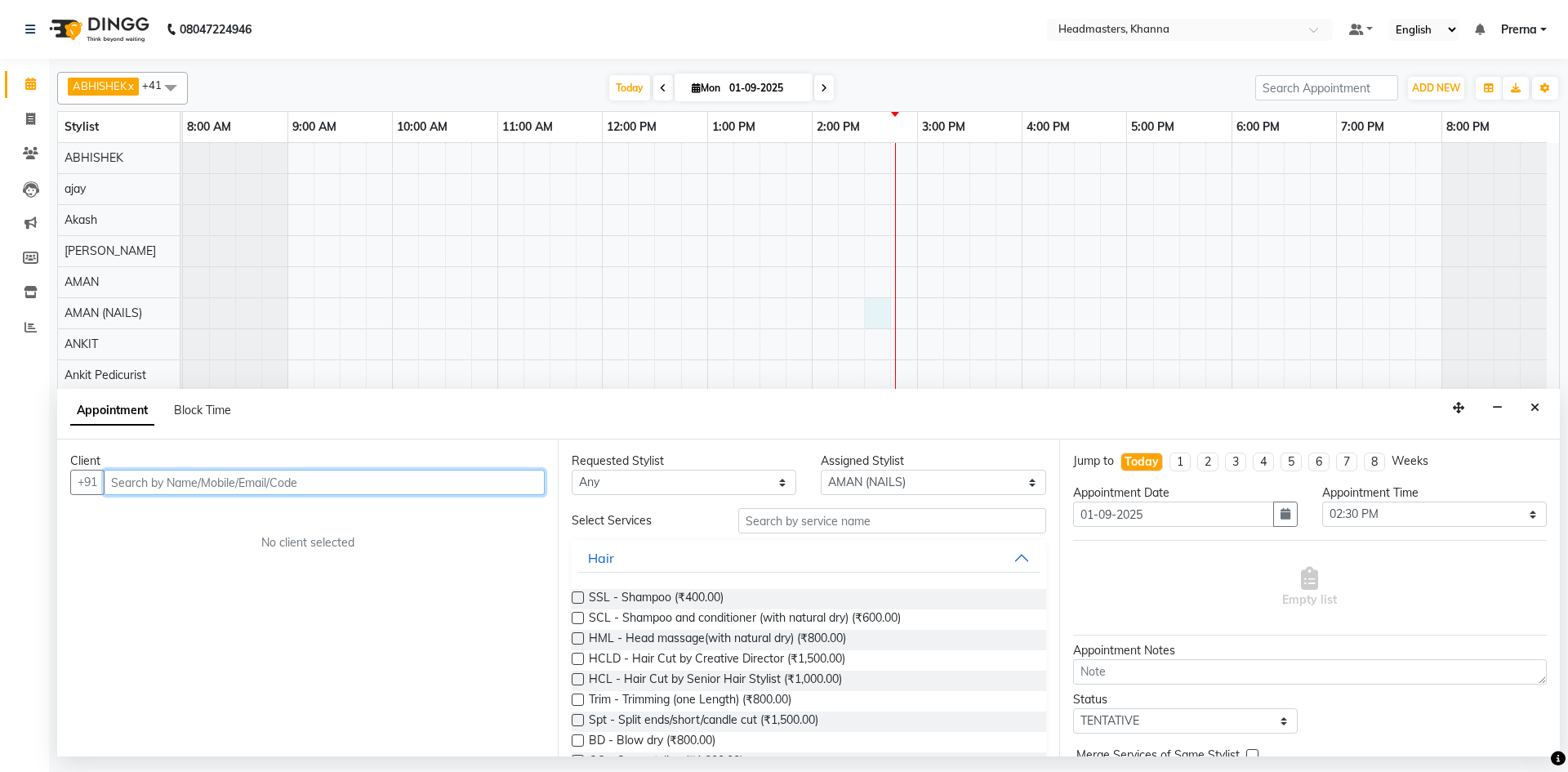
click at [216, 480] on input "text" at bounding box center [324, 482] width 441 height 26
click at [200, 526] on button "sanjay staff 8699648051" at bounding box center [205, 517] width 199 height 27
type input "8699648051"
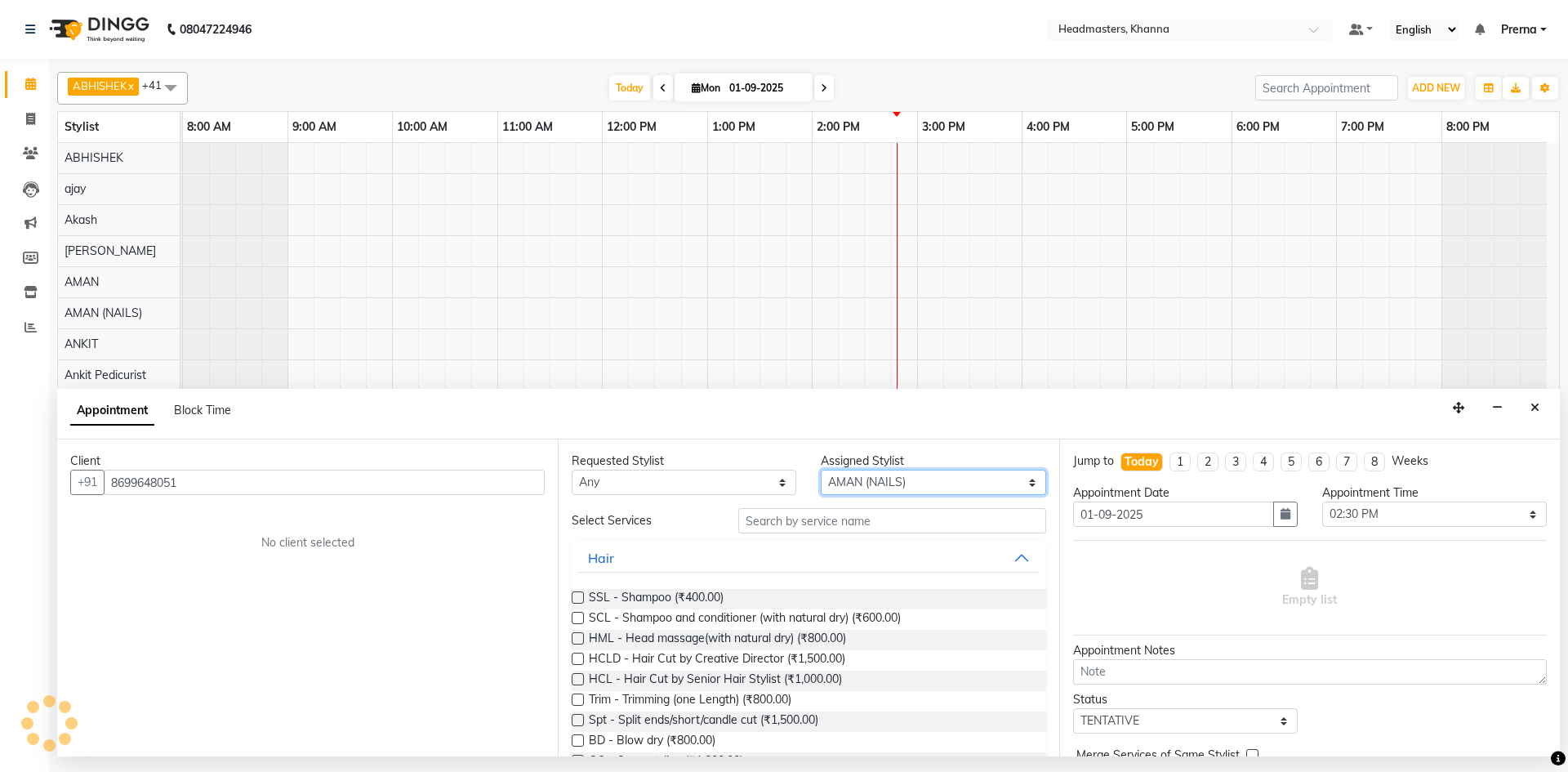
drag, startPoint x: 903, startPoint y: 476, endPoint x: 887, endPoint y: 479, distance: 16.3
click at [903, 476] on select "Select ABHISHEK [PERSON_NAME] Akash [PERSON_NAME] [PERSON_NAME] (NAILS) ANKIT A…" at bounding box center [933, 482] width 225 height 26
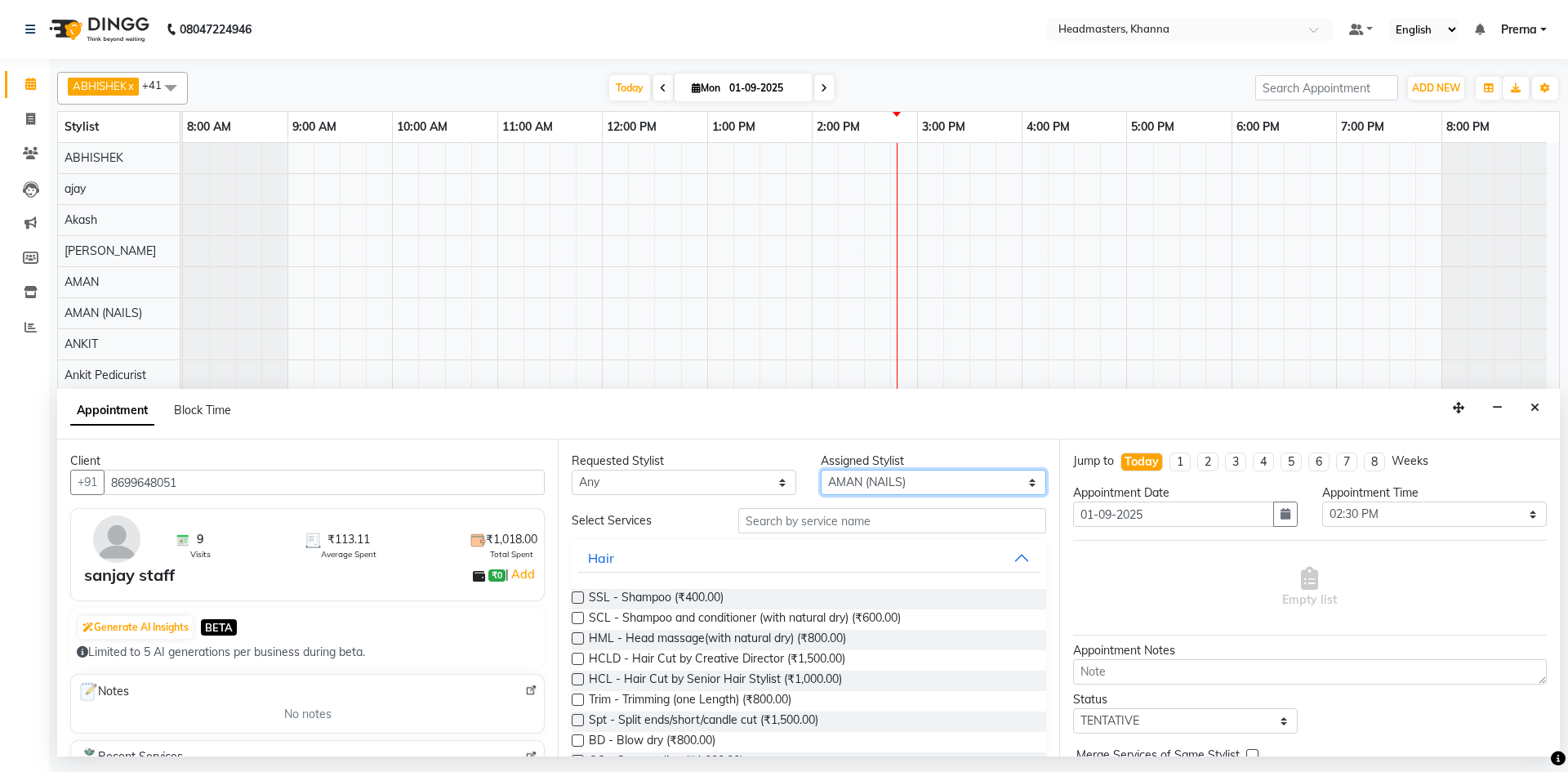
select select "63193"
click at [821, 470] on select "Select ABHISHEK [PERSON_NAME] Akash [PERSON_NAME] [PERSON_NAME] (NAILS) ANKIT A…" at bounding box center [933, 482] width 225 height 26
click at [862, 515] on input "text" at bounding box center [892, 520] width 308 height 26
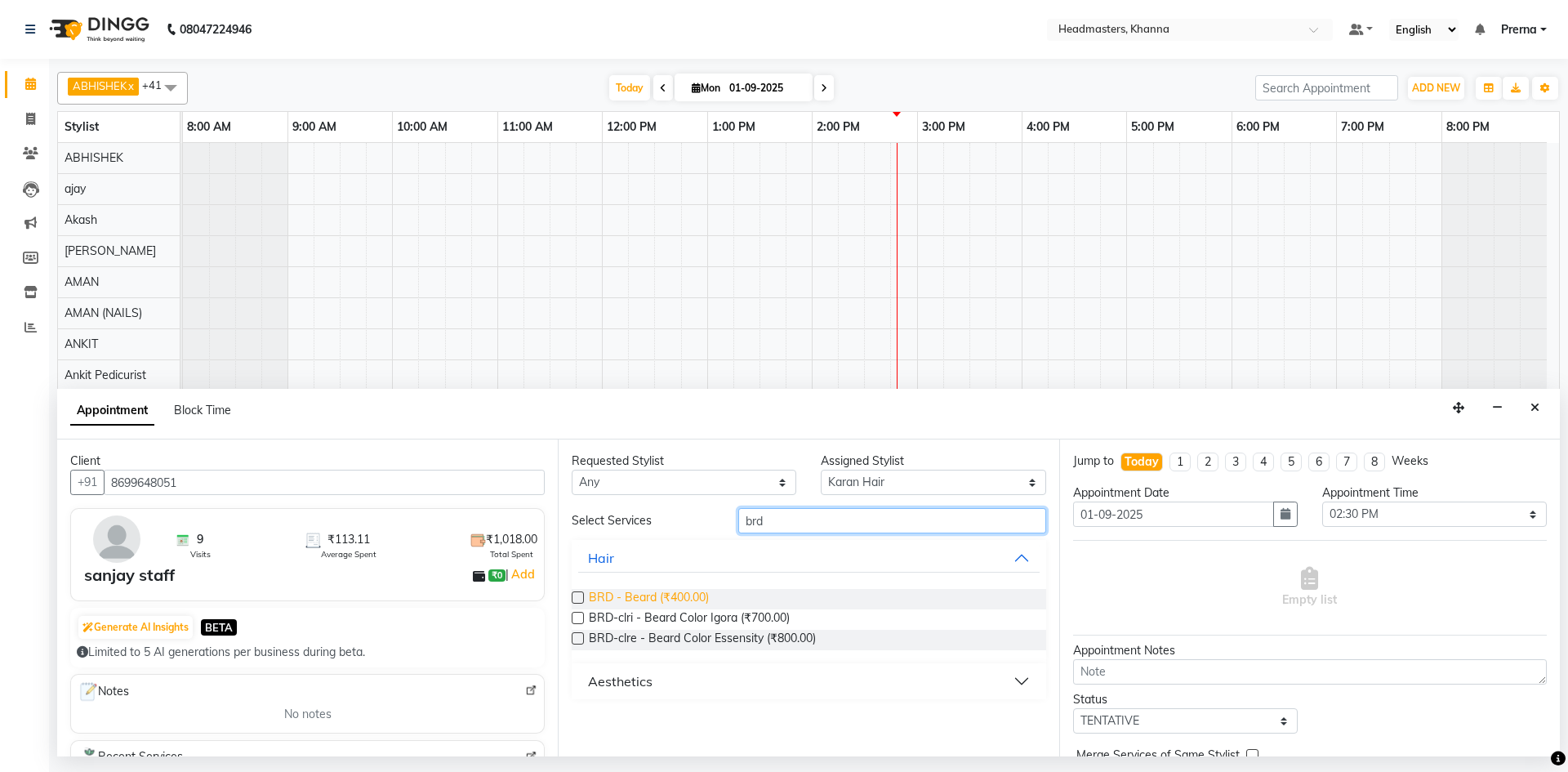
type input "brd"
click at [625, 601] on span "BRD - Beard (₹400.00)" at bounding box center [649, 599] width 120 height 21
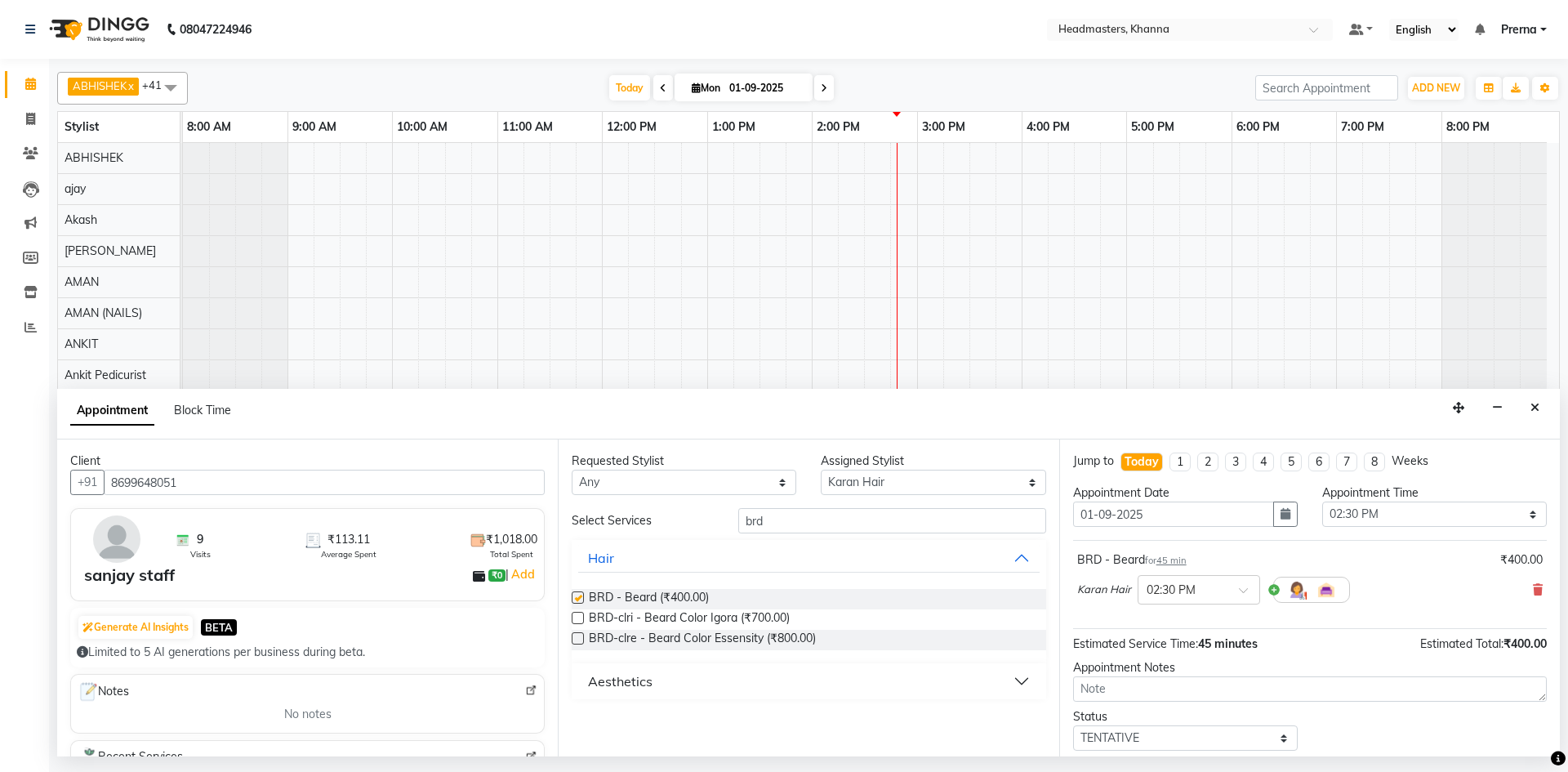
checkbox input "false"
click at [1426, 522] on select "Select 09:00 AM 09:15 AM 09:30 AM 09:45 AM 10:00 AM 10:15 AM 10:30 AM 10:45 AM …" at bounding box center [1434, 514] width 225 height 26
select select "855"
click at [1322, 501] on select "Select 09:00 AM 09:15 AM 09:30 AM 09:45 AM 10:00 AM 10:15 AM 10:30 AM 10:45 AM …" at bounding box center [1434, 514] width 225 height 26
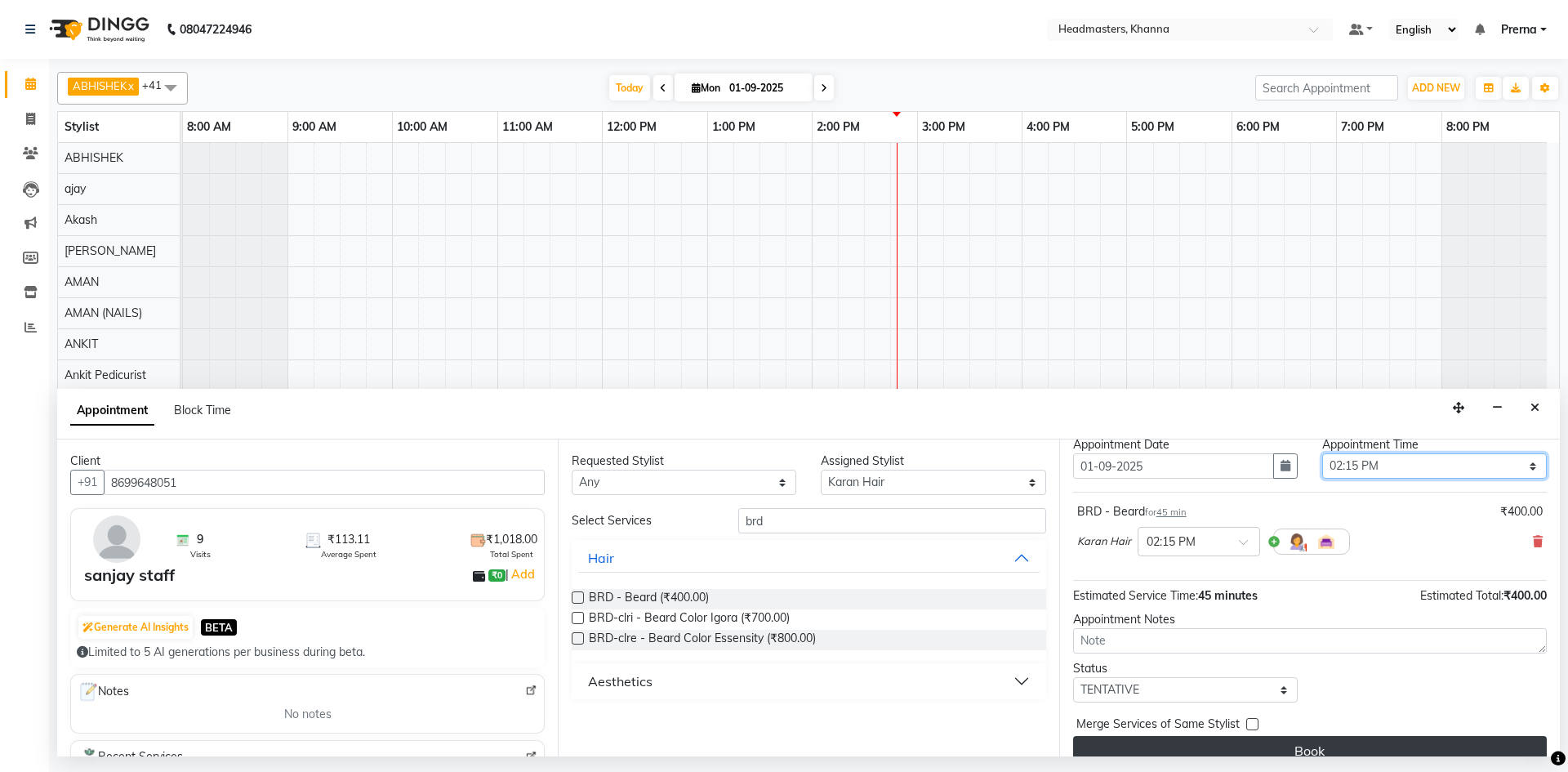
scroll to position [71, 0]
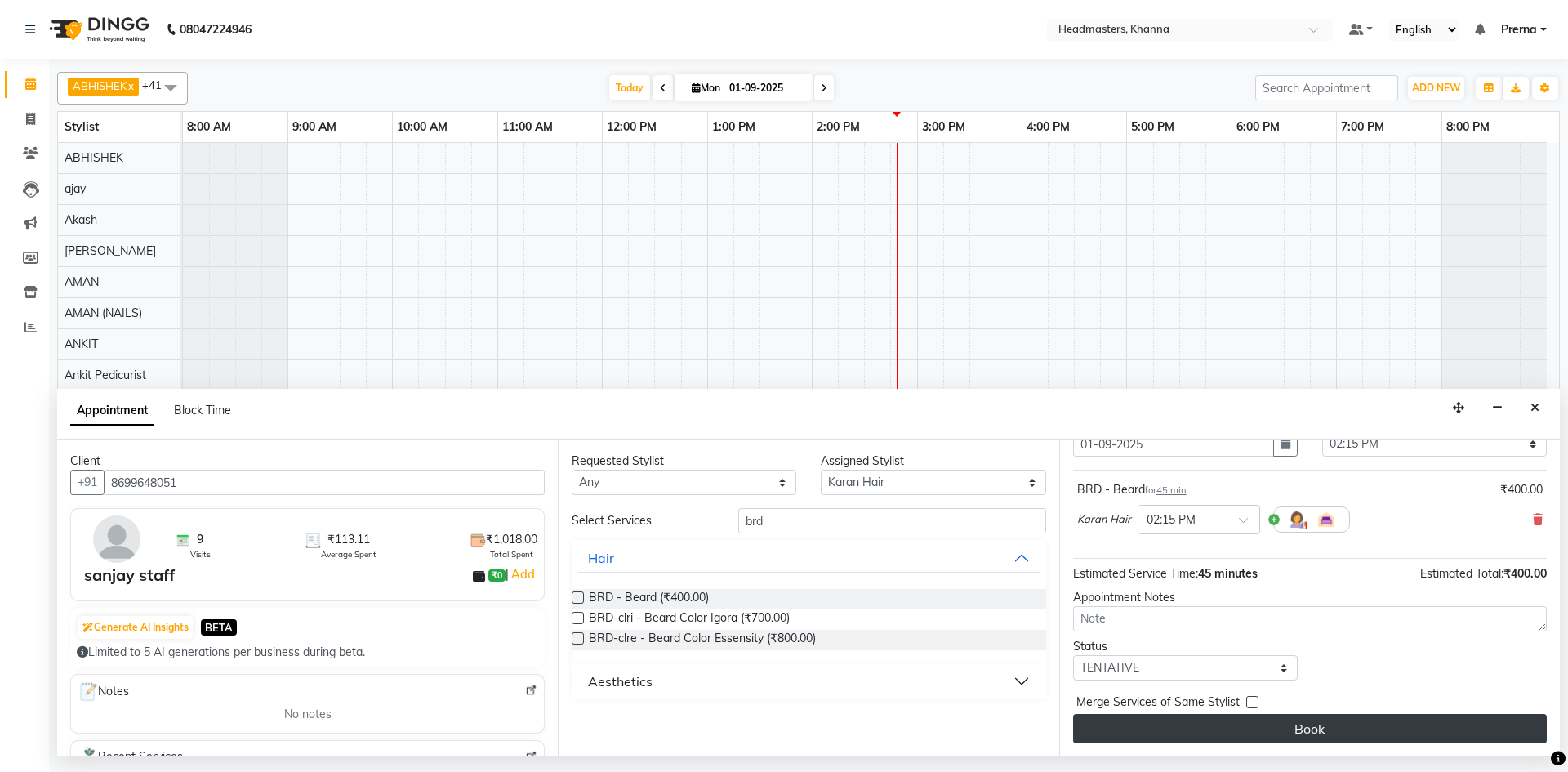
click at [1340, 724] on button "Book" at bounding box center [1310, 728] width 474 height 29
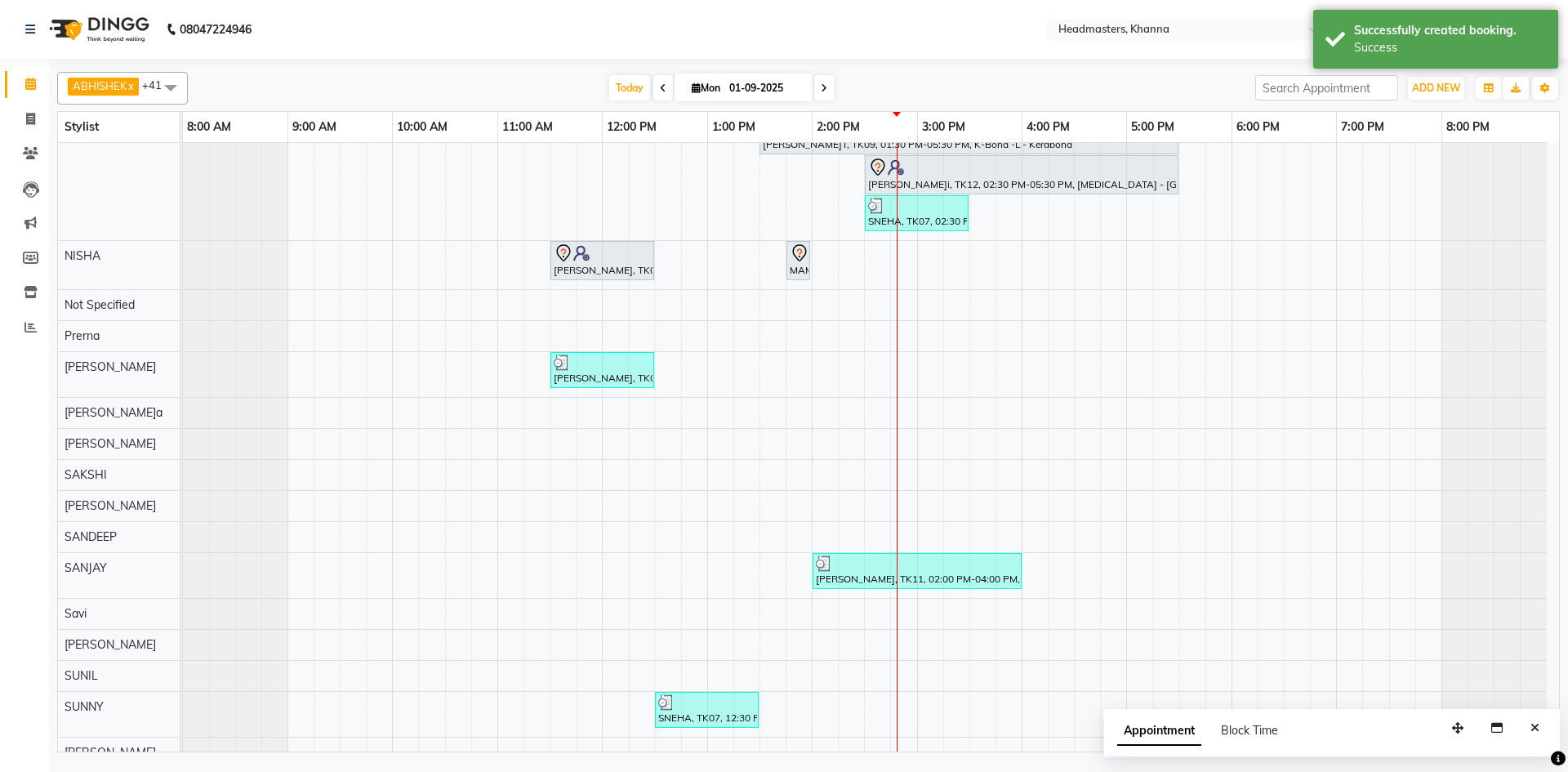
scroll to position [478, 0]
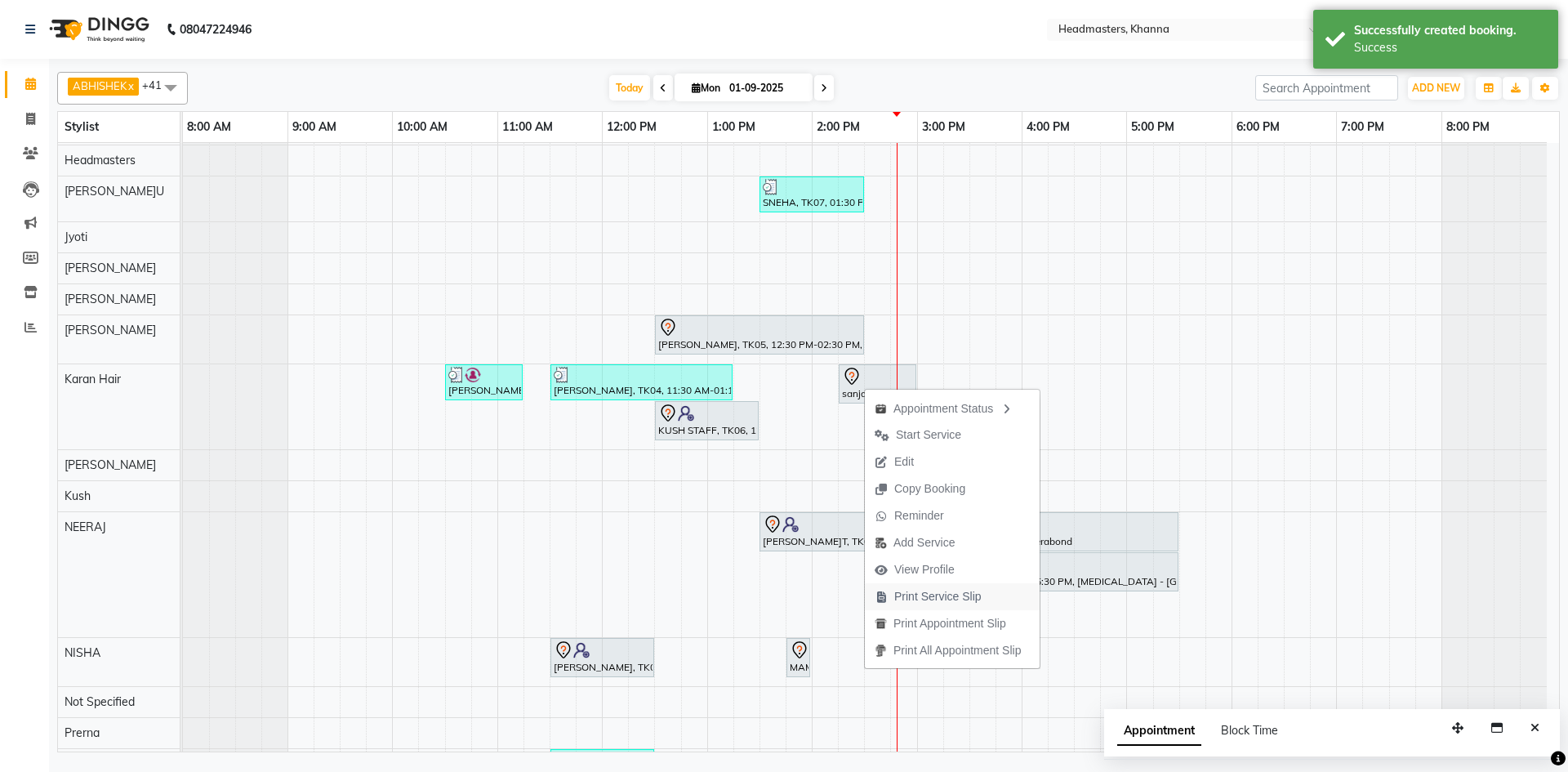
click at [961, 601] on span "Print Service Slip" at bounding box center [937, 597] width 87 height 17
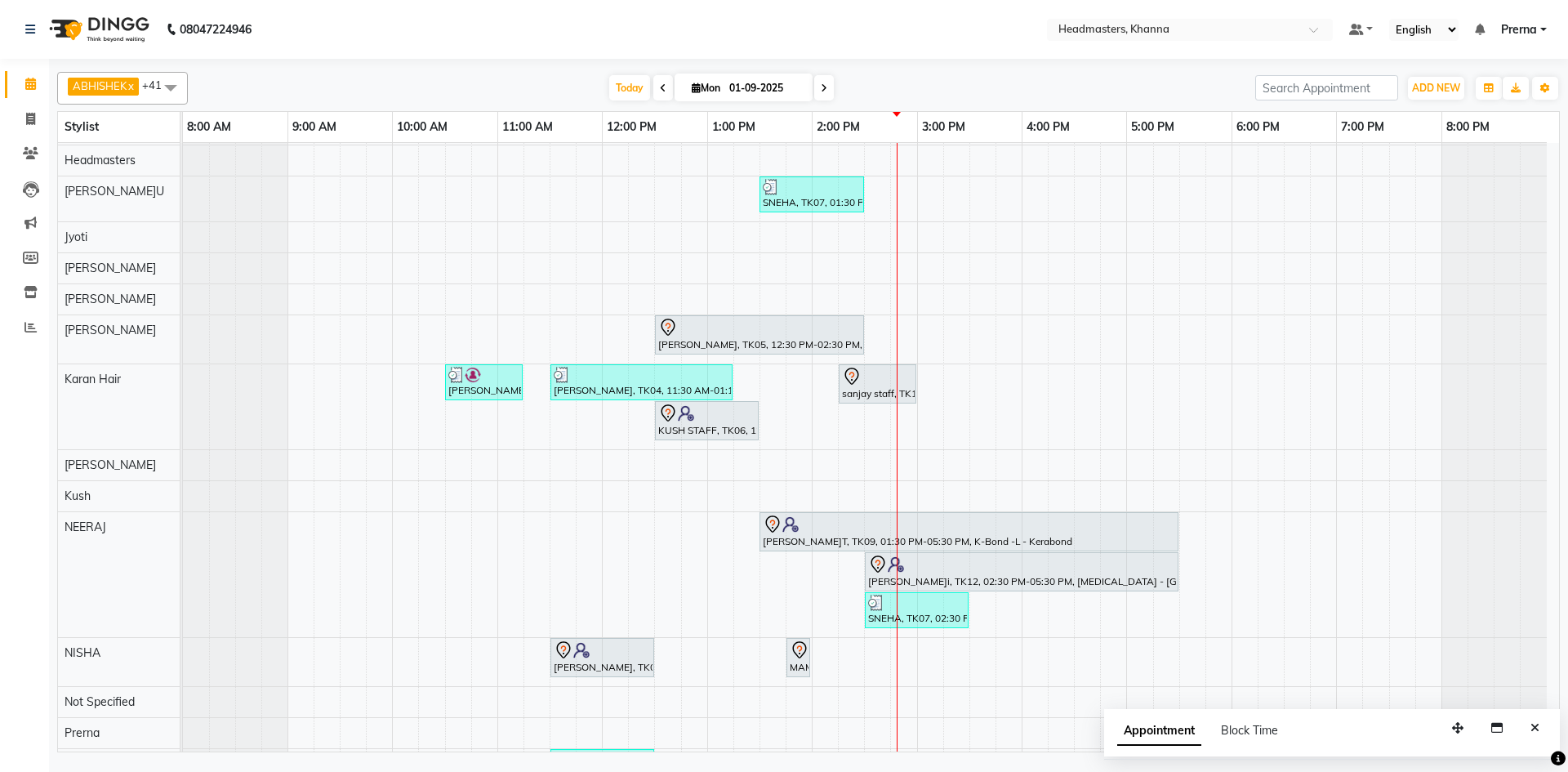
click at [462, 64] on div at bounding box center [808, 62] width 1502 height 7
